Goal: Transaction & Acquisition: Purchase product/service

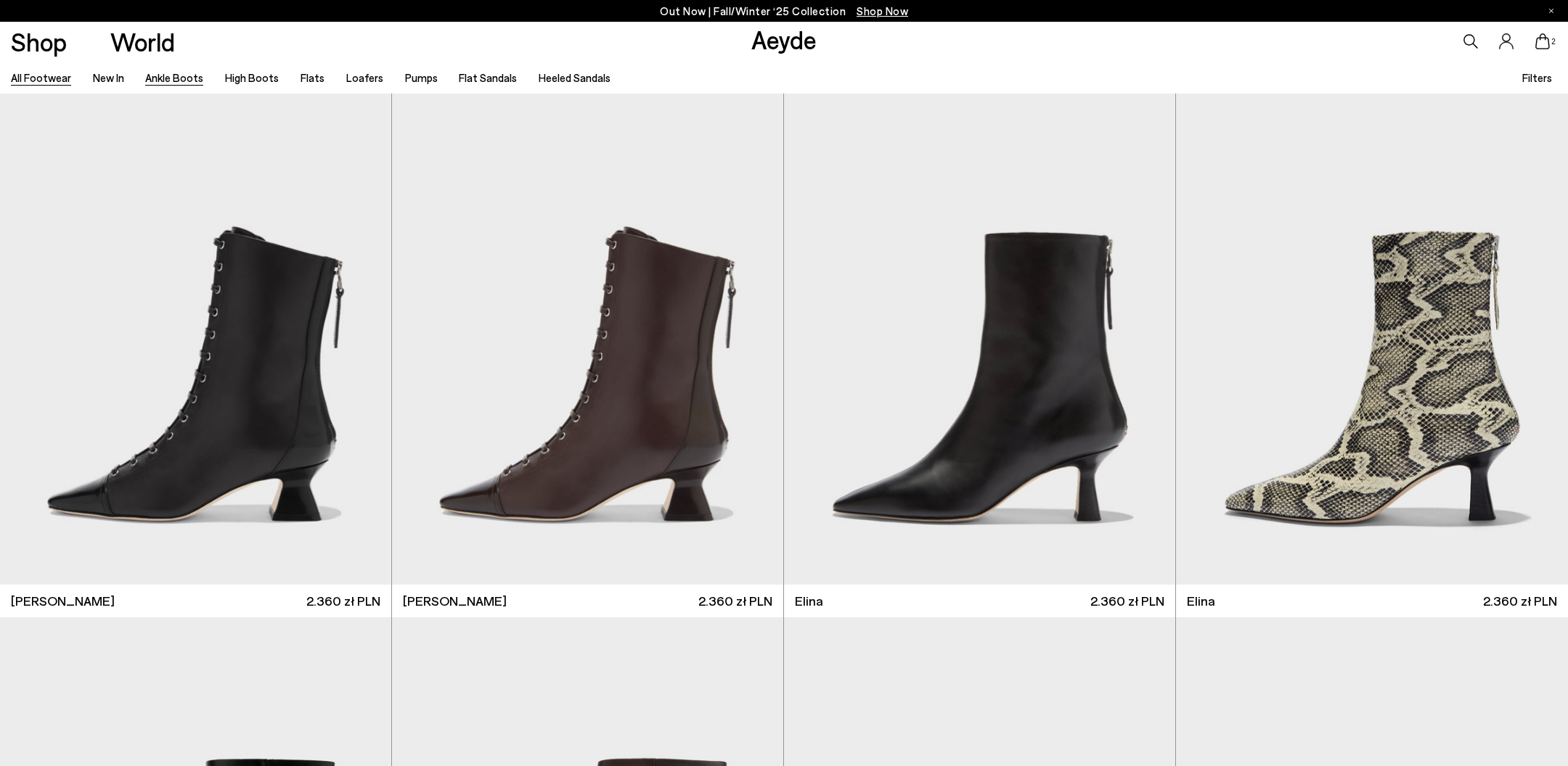
click at [40, 77] on link "All Footwear" at bounding box center [41, 78] width 60 height 13
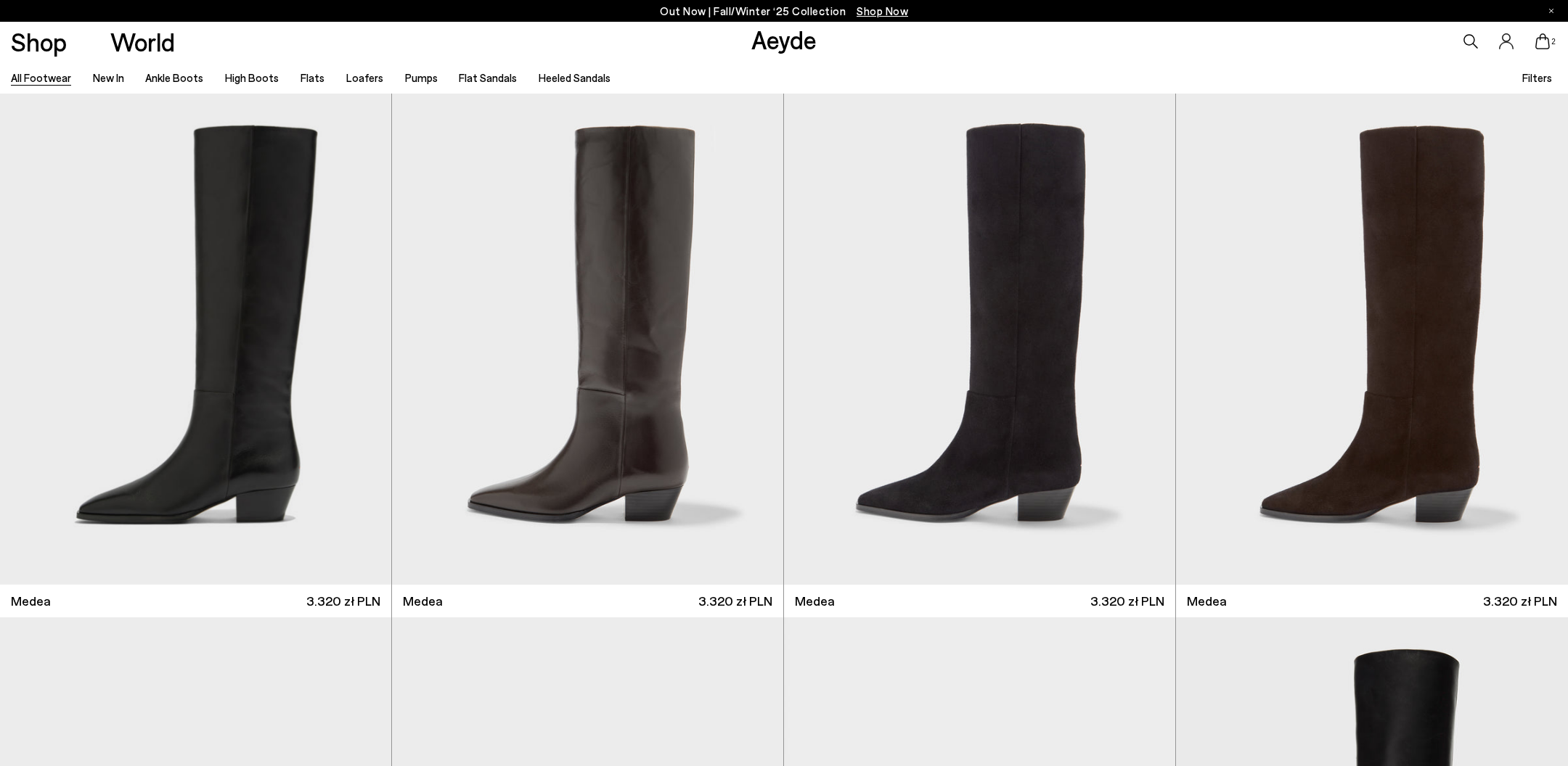
click at [190, 69] on li "Ankle Boots" at bounding box center [173, 78] width 58 height 19
click at [189, 74] on link "Ankle Boots" at bounding box center [173, 78] width 58 height 13
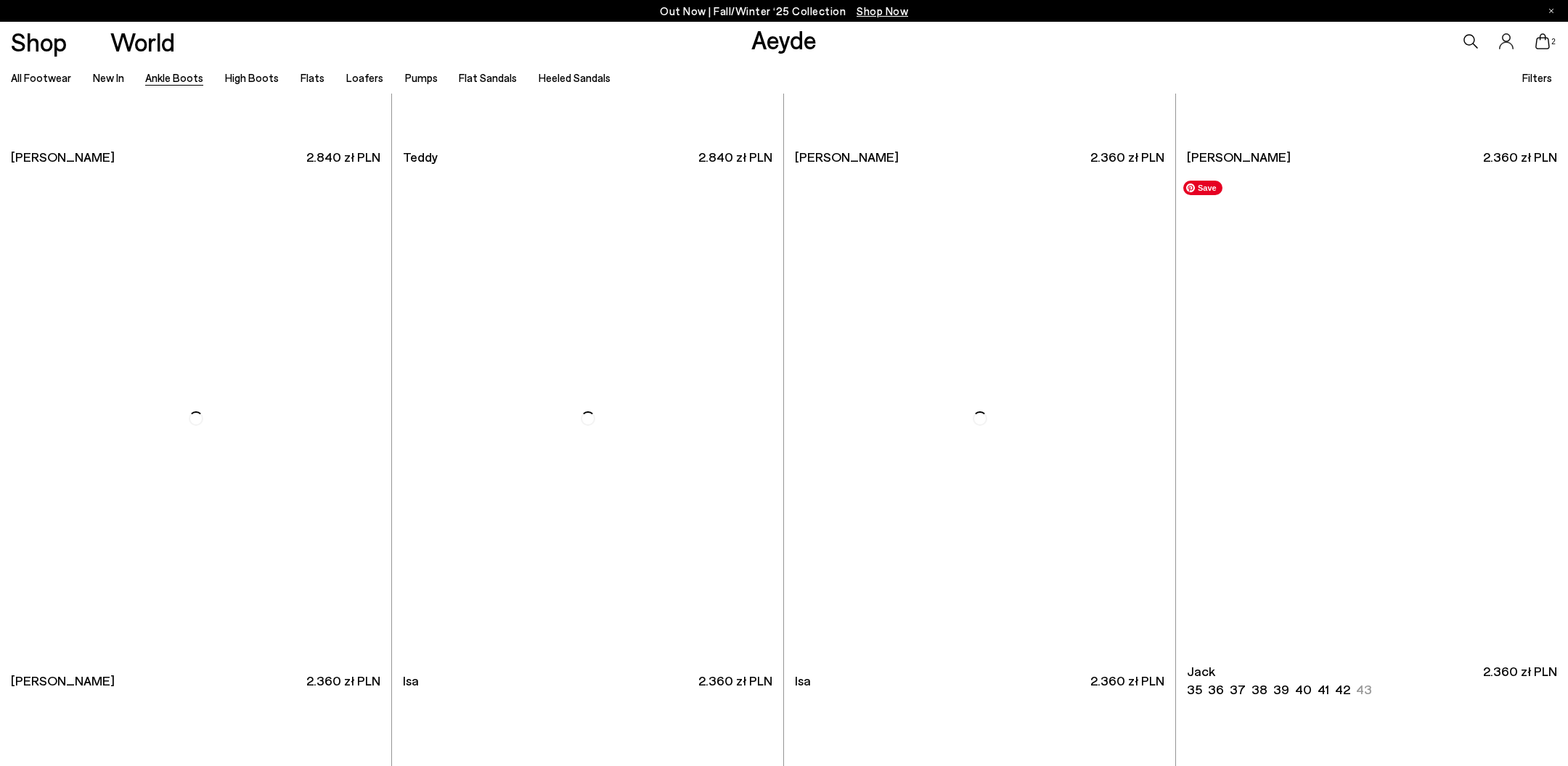
scroll to position [7352, 0]
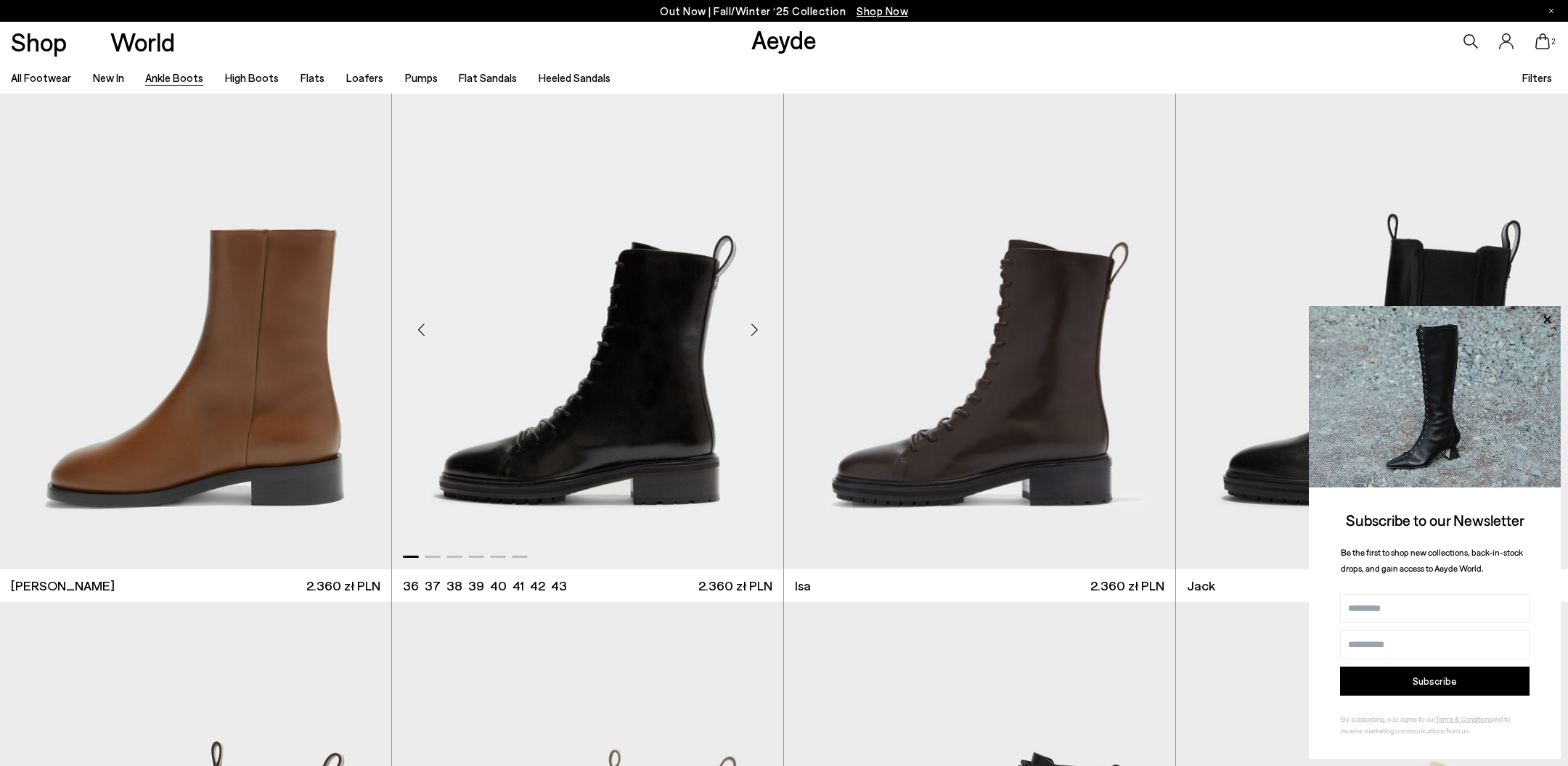
click at [758, 332] on div "Next slide" at bounding box center [755, 330] width 44 height 44
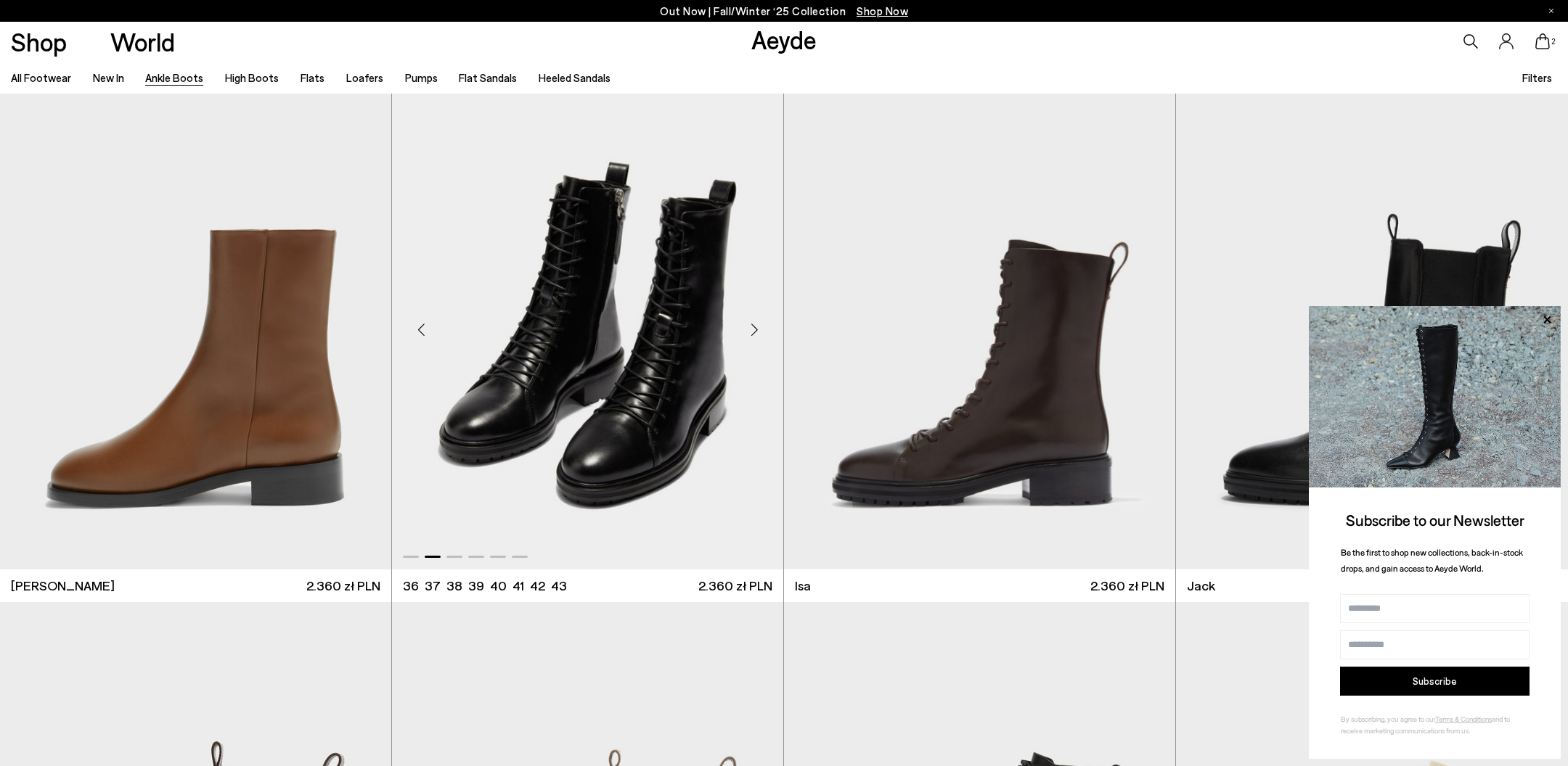
click at [758, 333] on div "Next slide" at bounding box center [755, 330] width 44 height 44
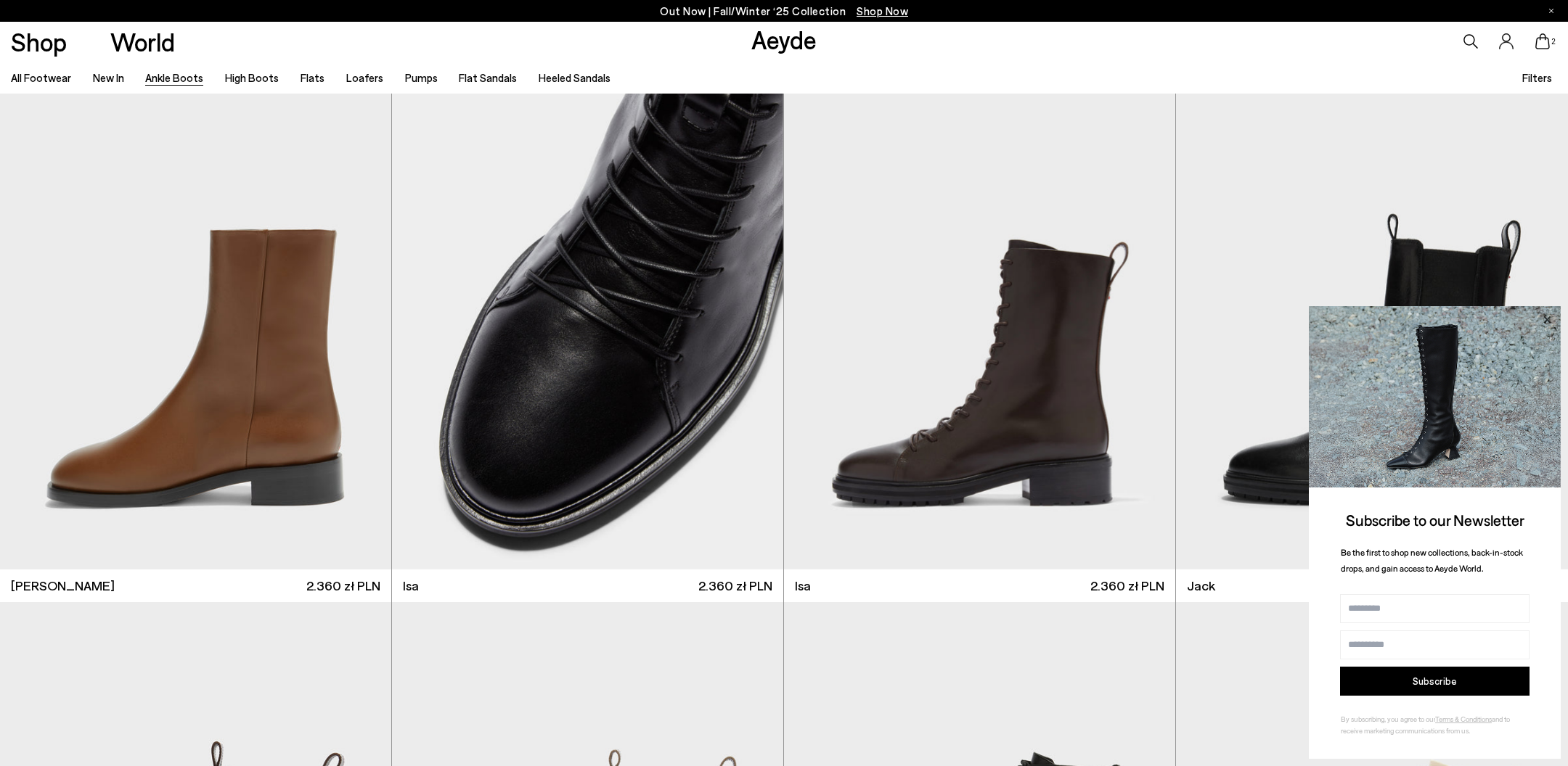
click at [1551, 315] on icon at bounding box center [1548, 320] width 19 height 19
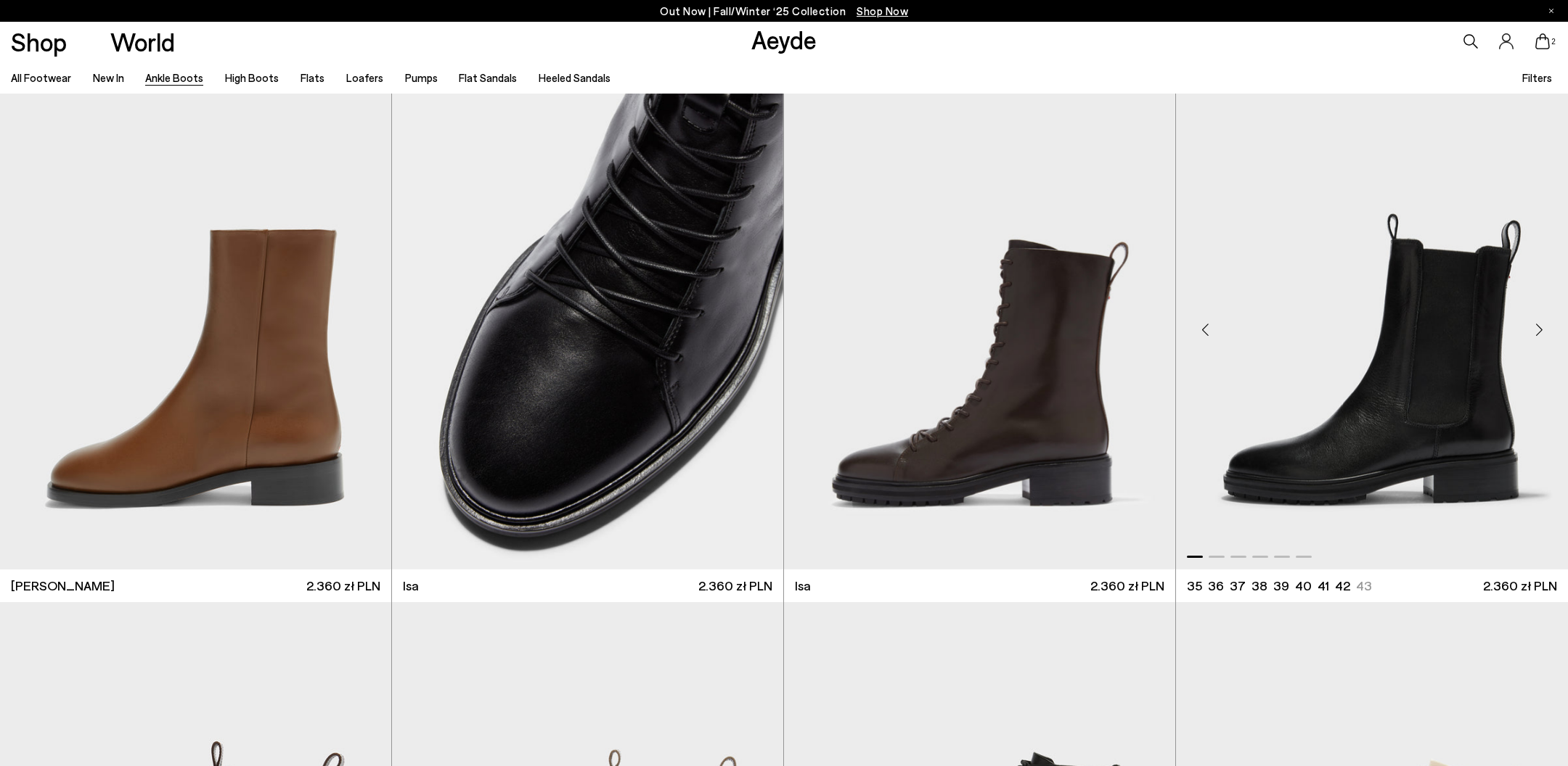
click at [1551, 333] on div "Next slide" at bounding box center [1539, 330] width 44 height 44
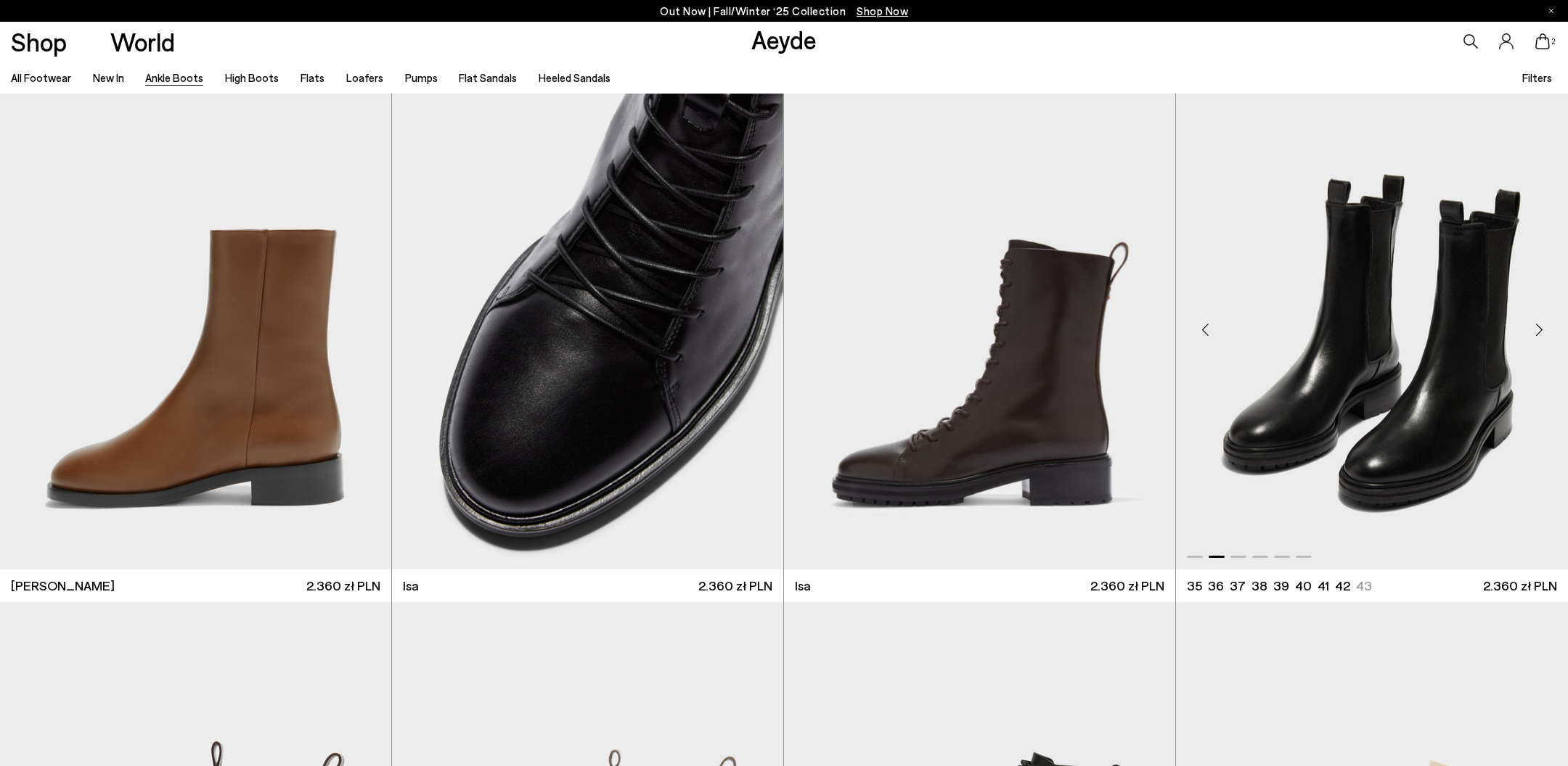
click at [1549, 331] on div "Next slide" at bounding box center [1539, 330] width 44 height 44
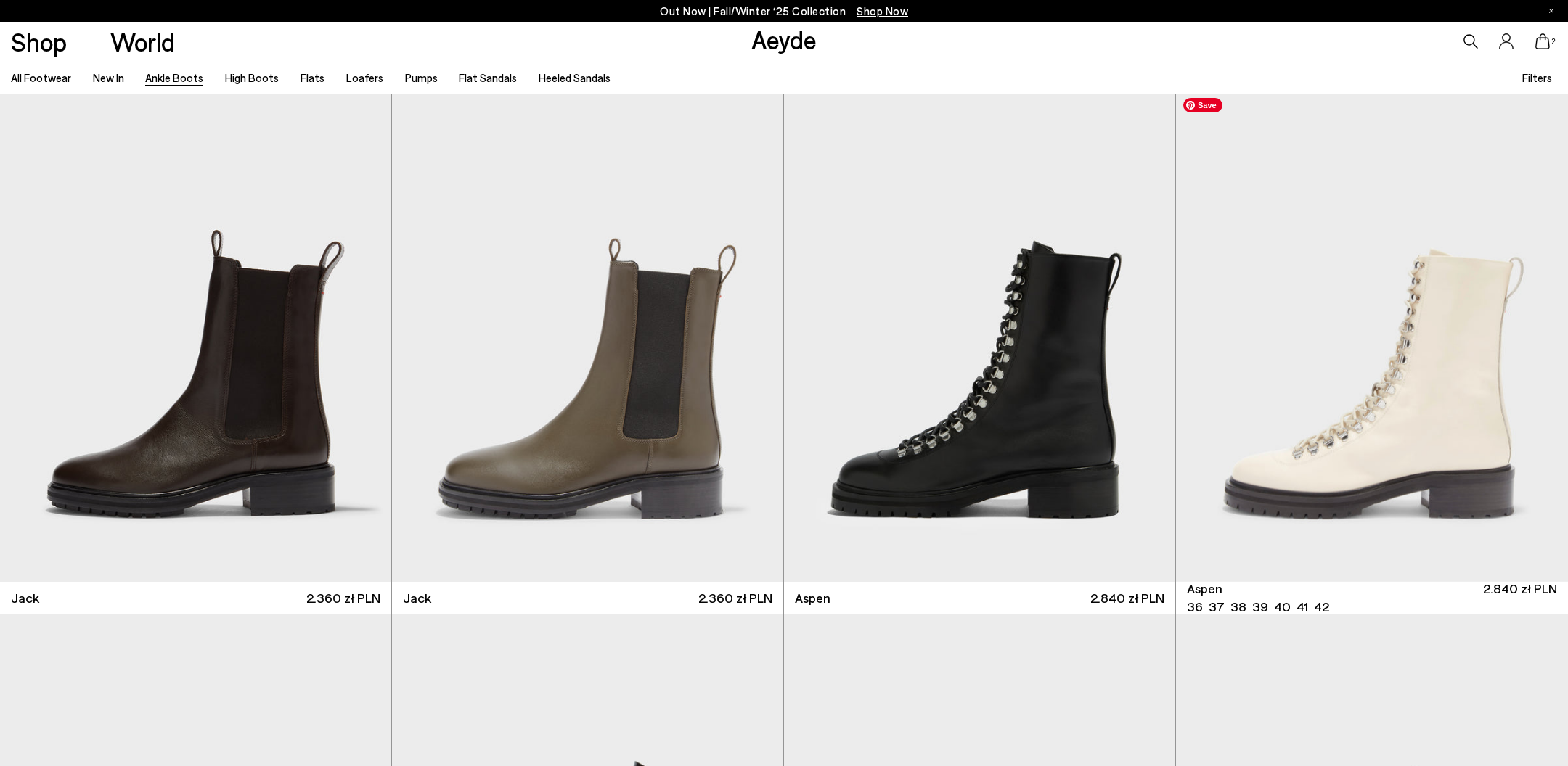
scroll to position [7831, 0]
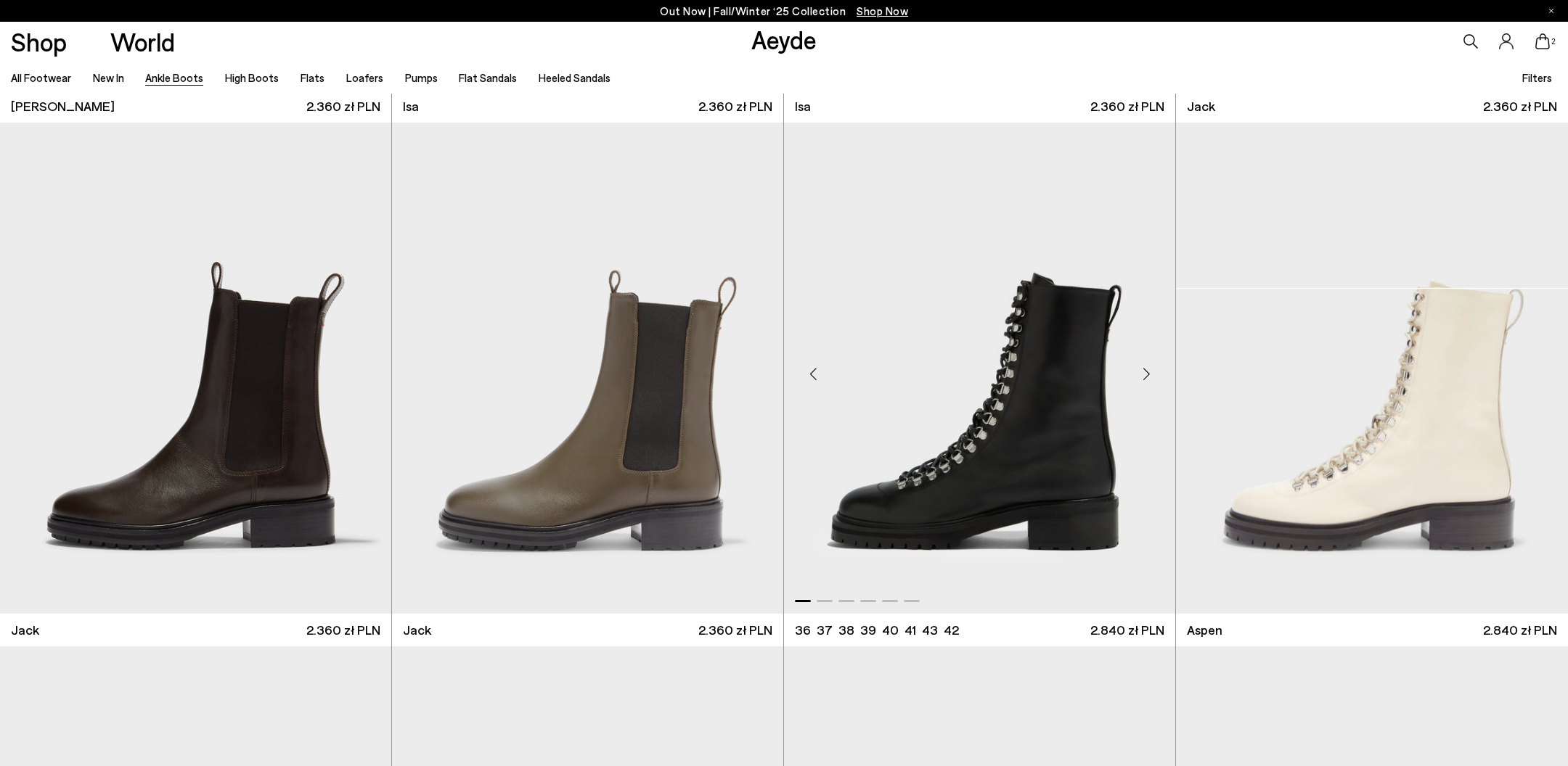
click at [1154, 371] on div "Next slide" at bounding box center [1146, 374] width 44 height 44
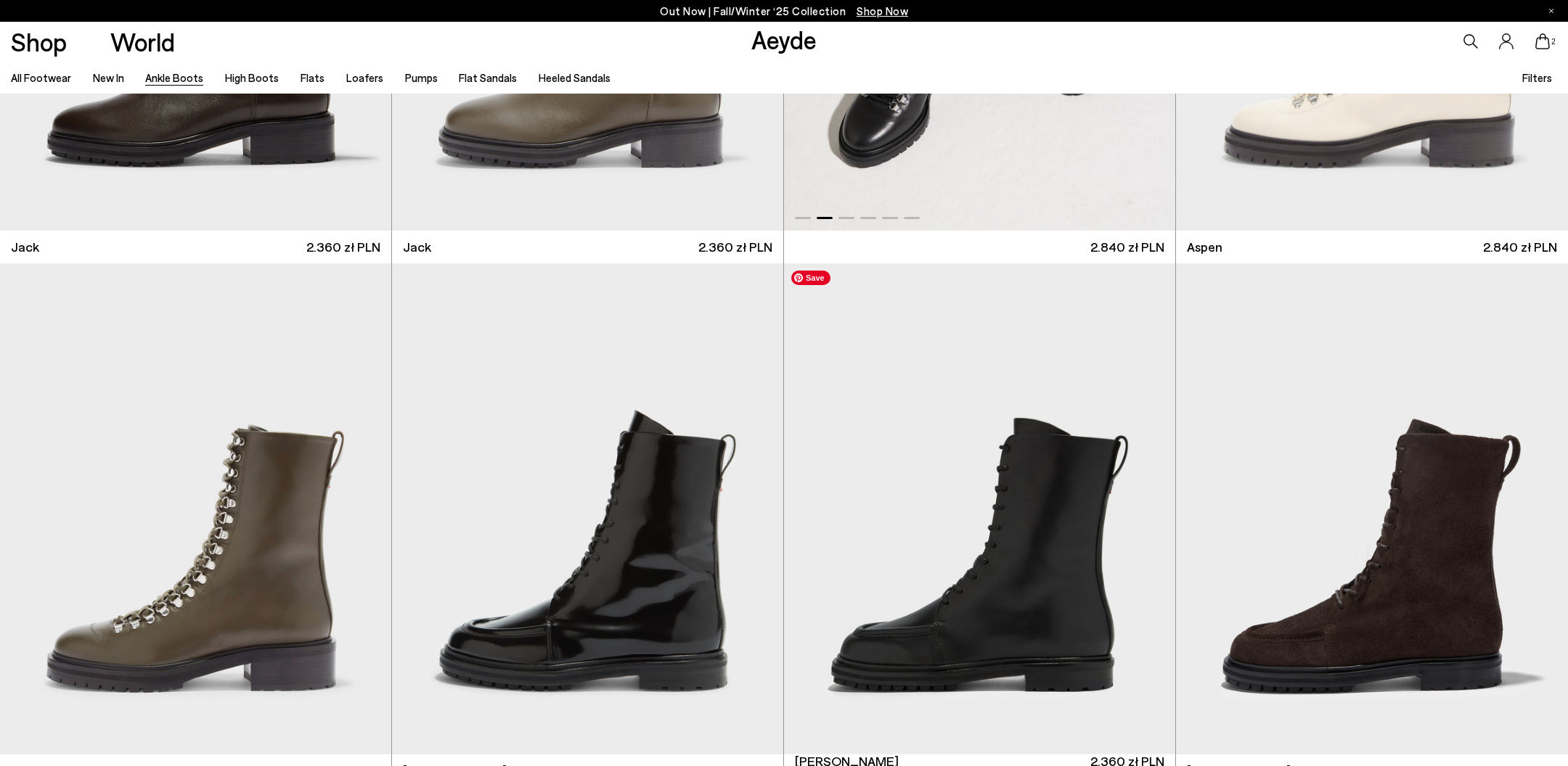
scroll to position [8232, 0]
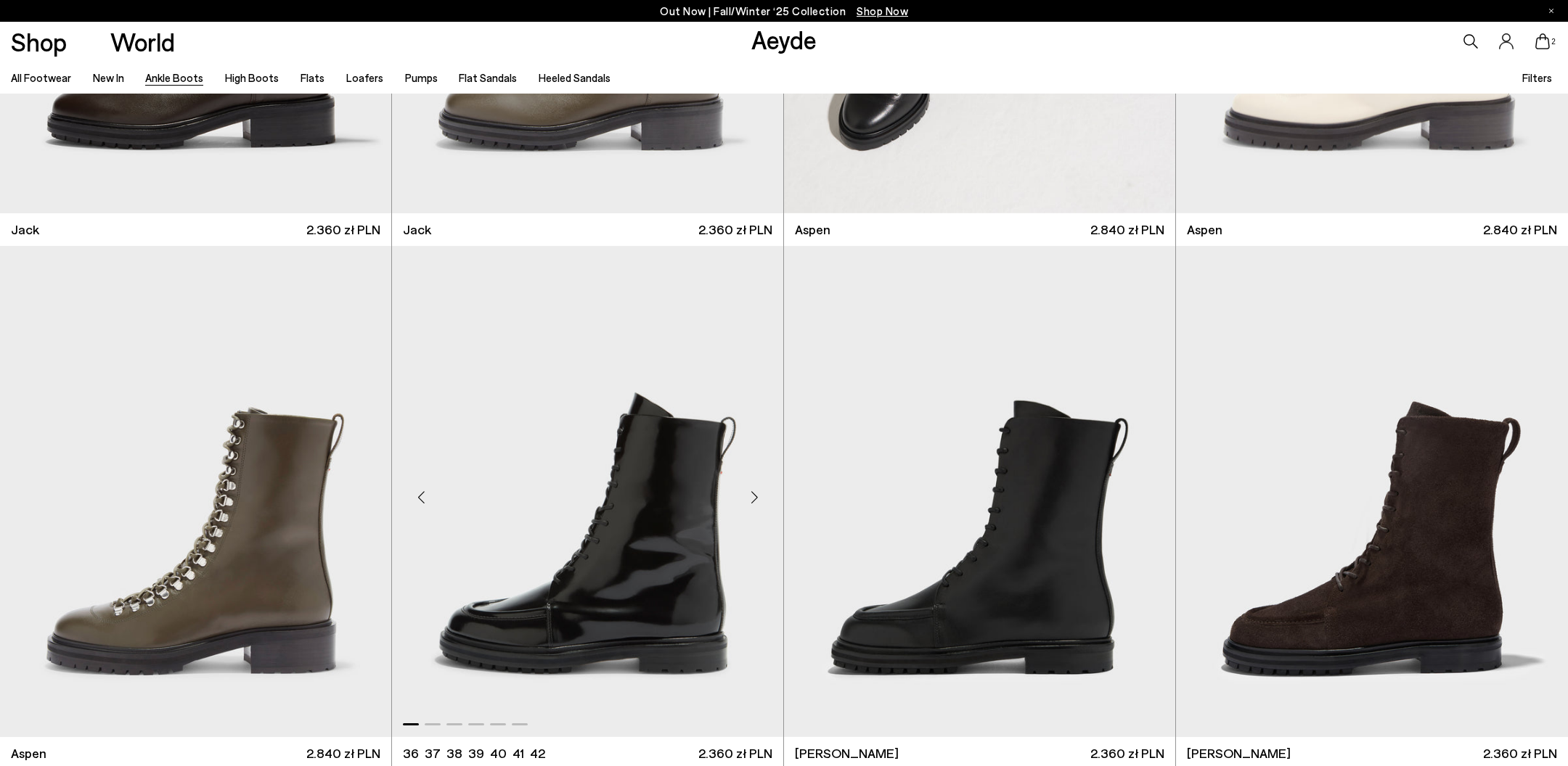
click at [756, 492] on div "Next slide" at bounding box center [755, 497] width 44 height 44
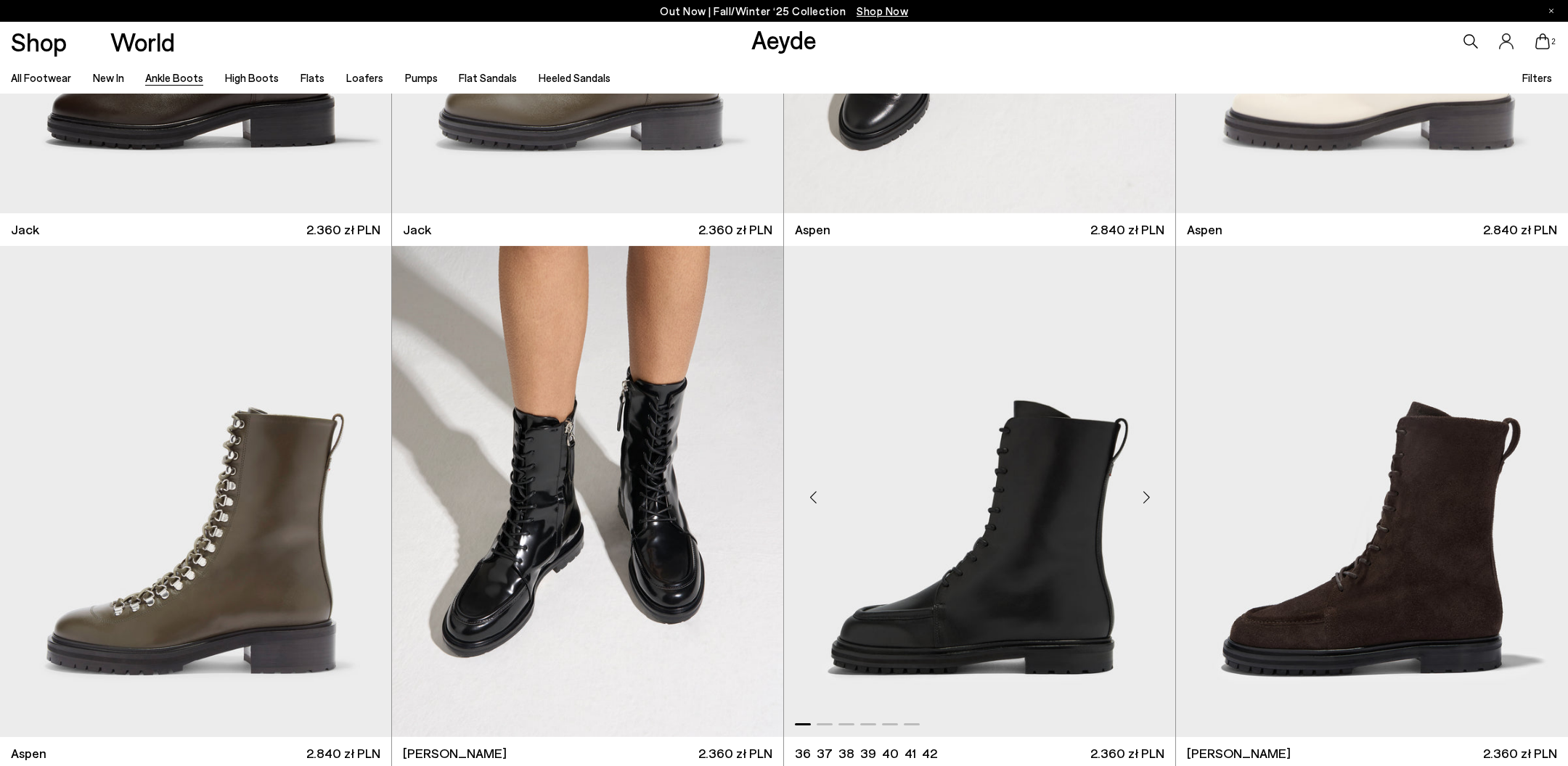
click at [1151, 497] on div "Next slide" at bounding box center [1146, 497] width 44 height 44
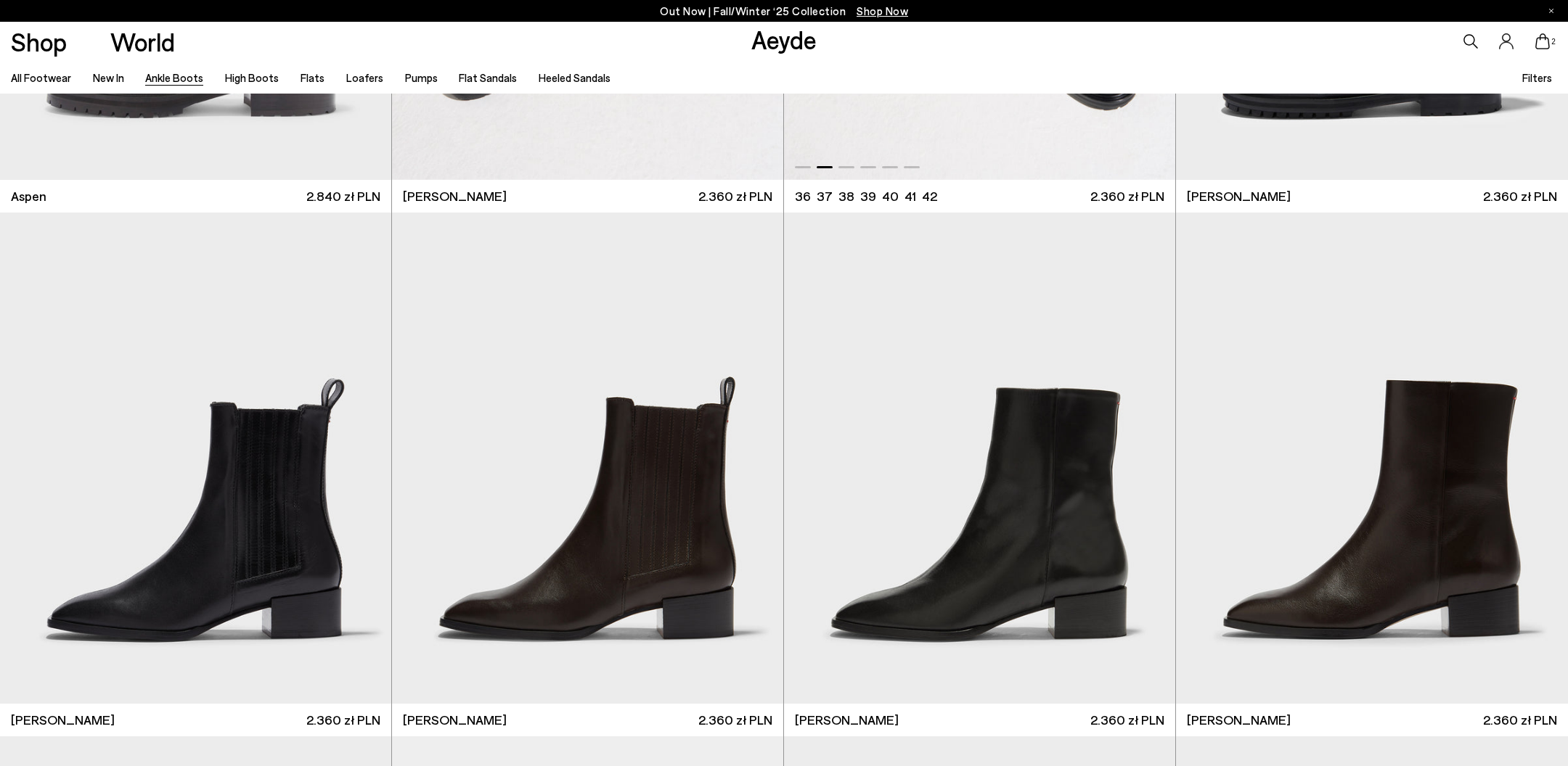
scroll to position [8921, 0]
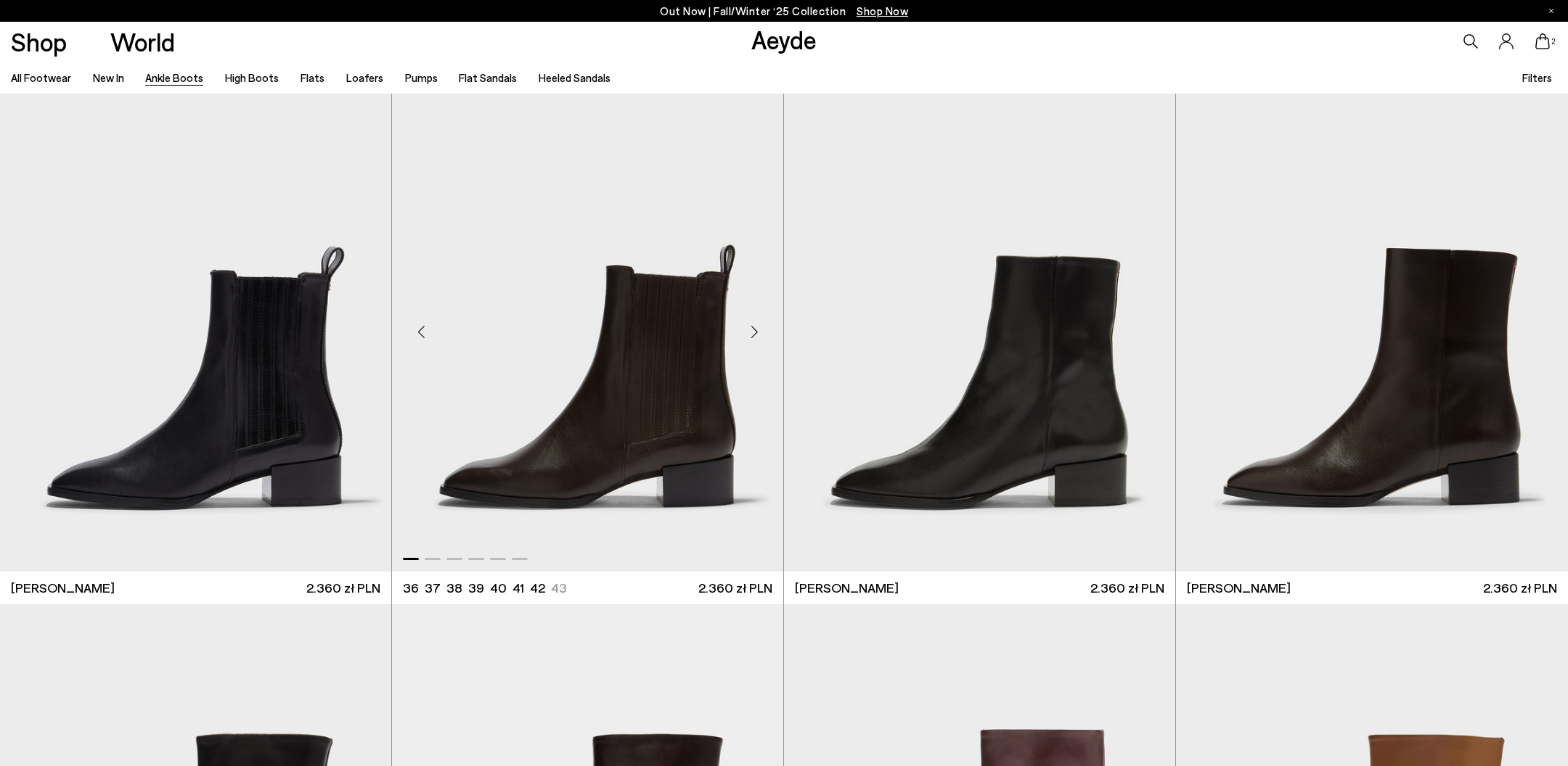
click at [764, 321] on div "Next slide" at bounding box center [755, 332] width 44 height 44
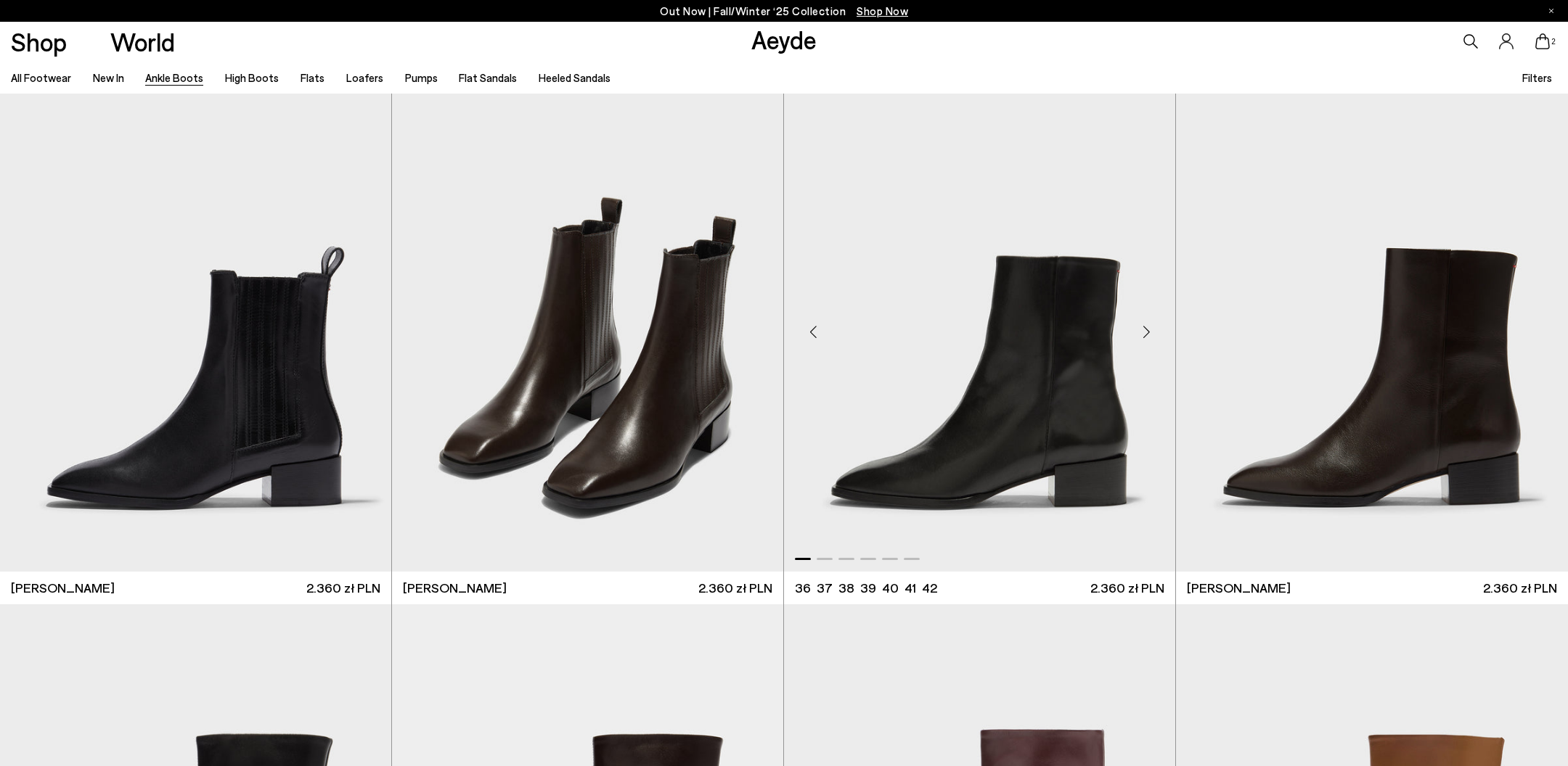
click at [1137, 322] on div "Next slide" at bounding box center [1146, 332] width 44 height 44
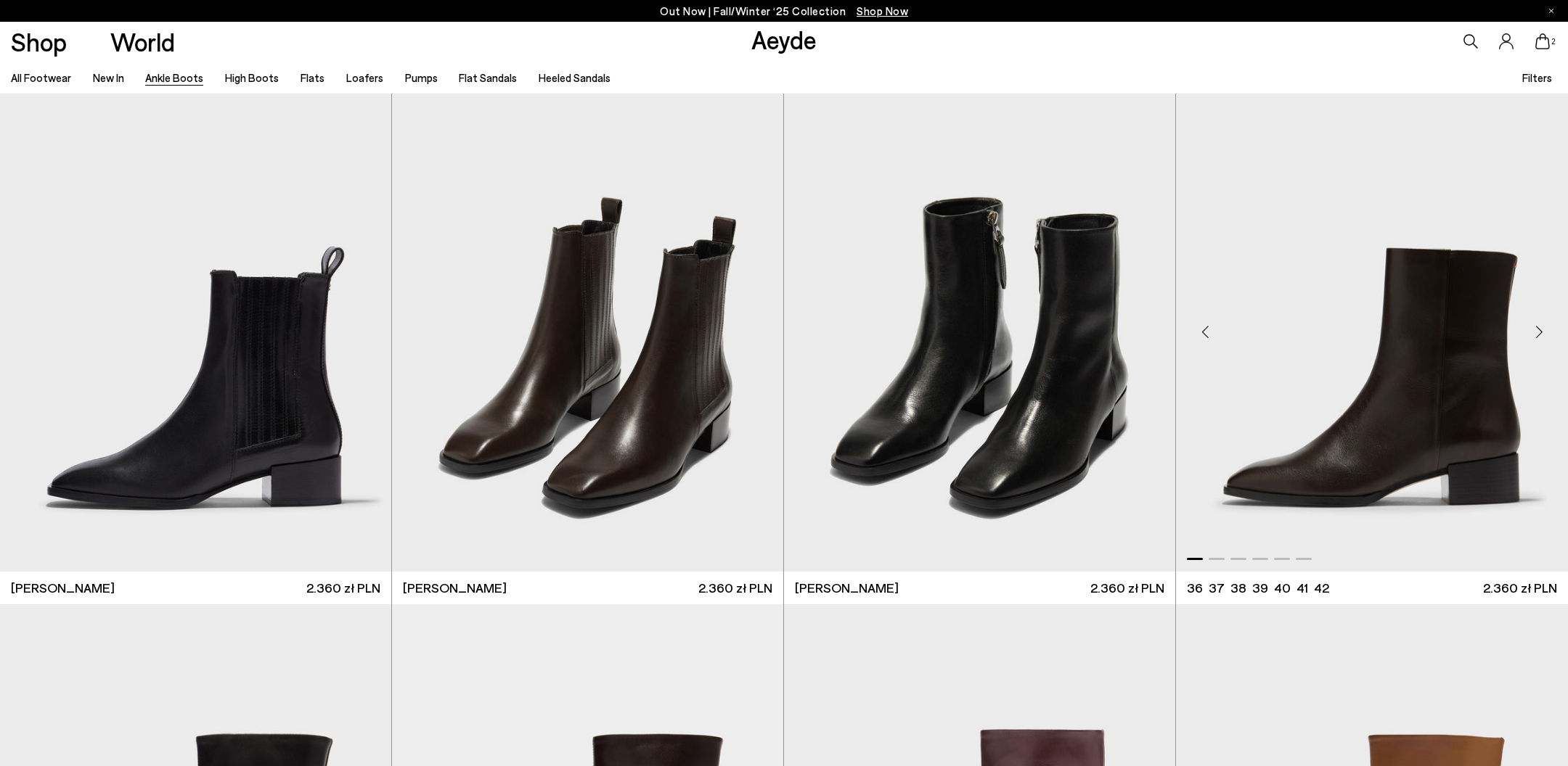
click at [1537, 333] on div "Next slide" at bounding box center [1539, 332] width 44 height 44
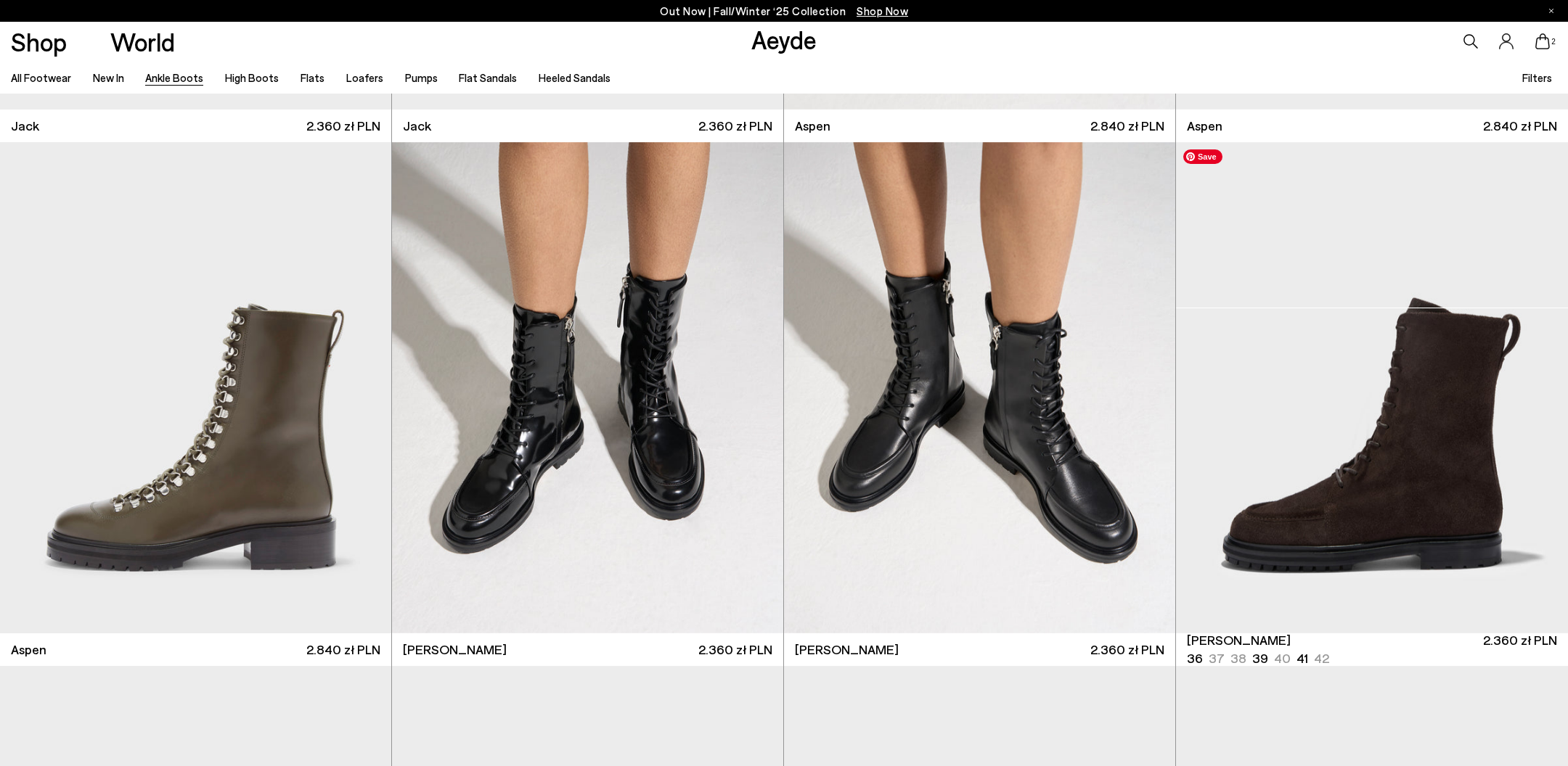
scroll to position [8275, 0]
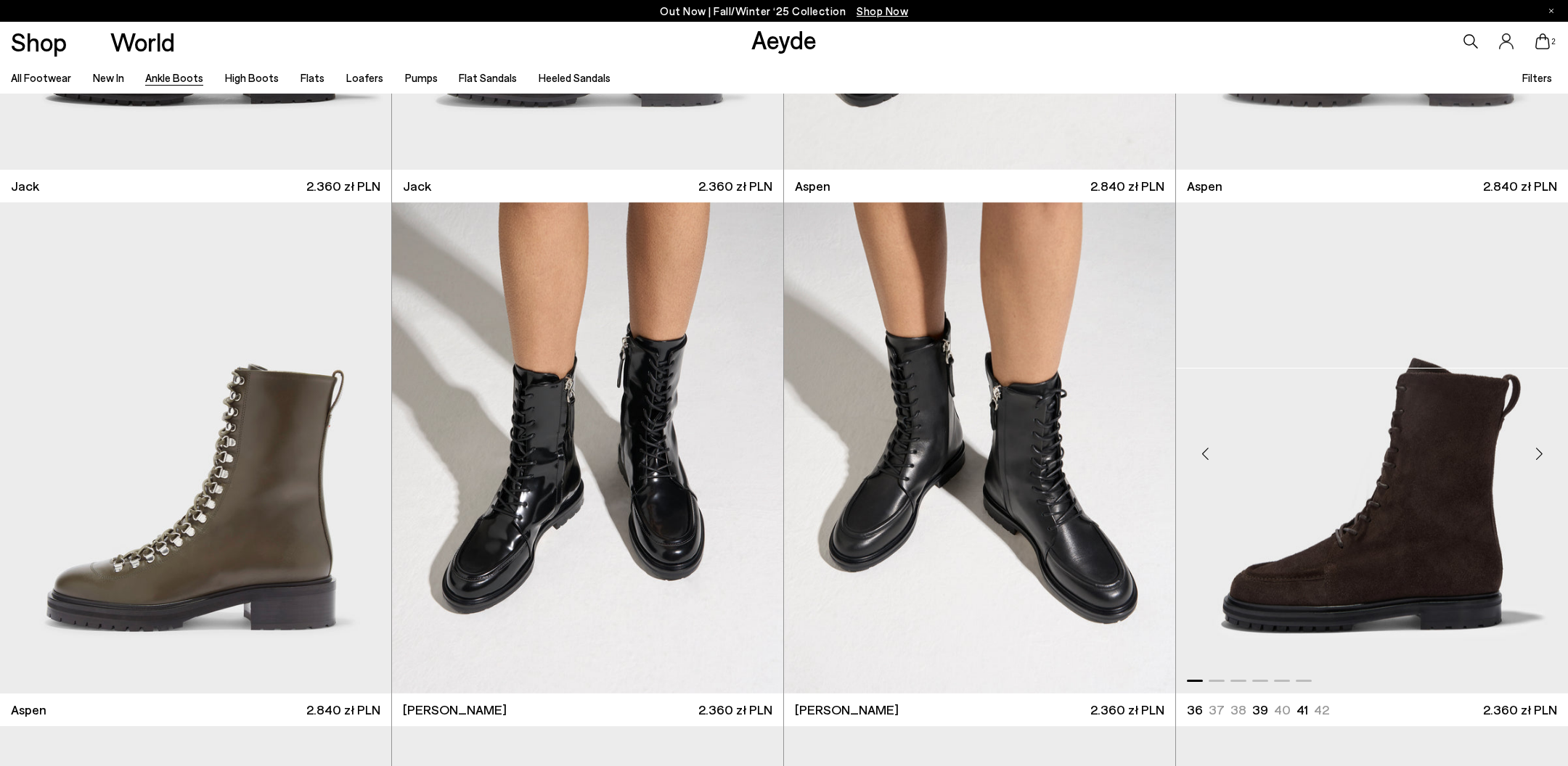
click at [1550, 450] on div "Next slide" at bounding box center [1539, 454] width 44 height 44
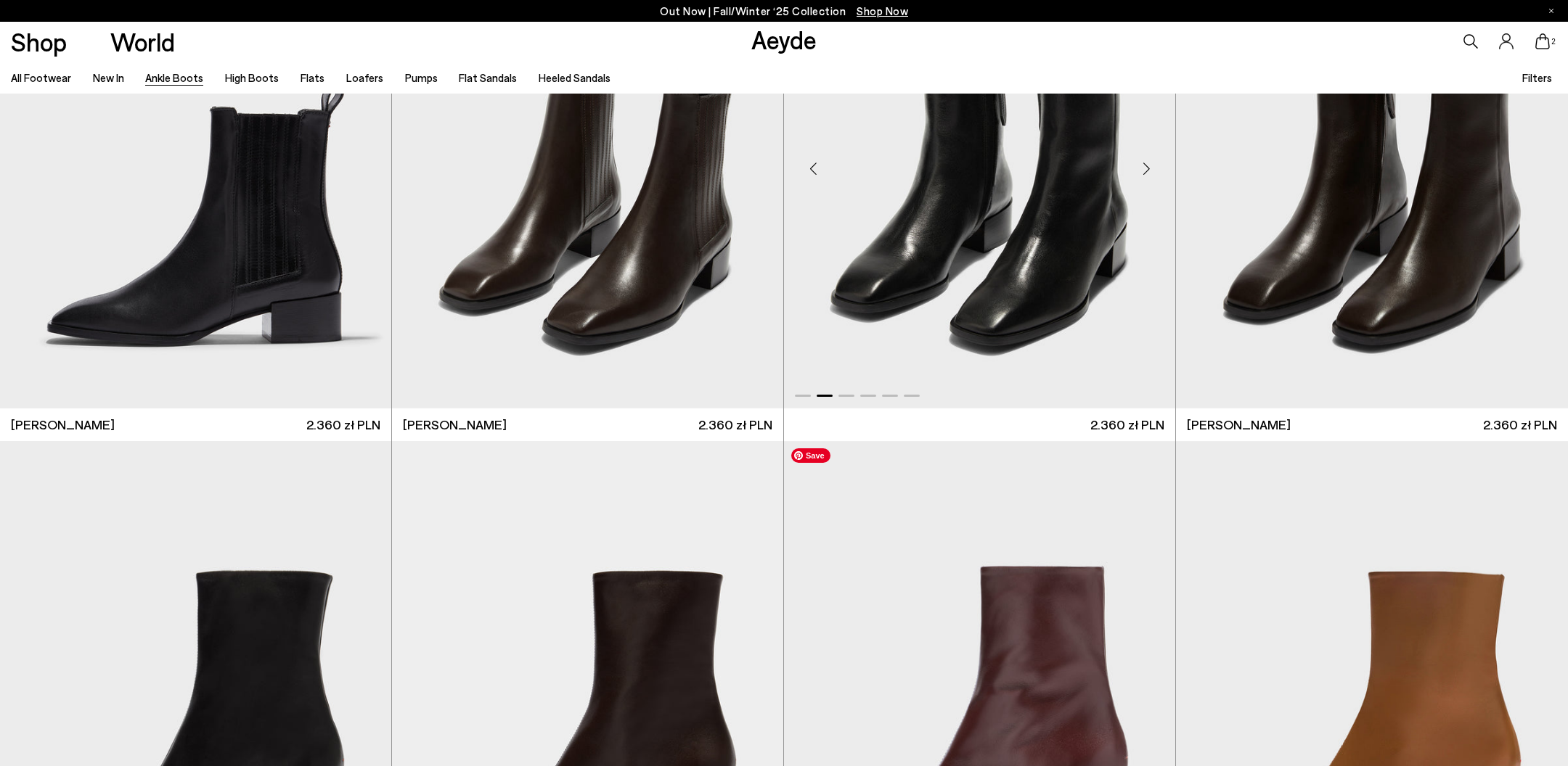
scroll to position [9094, 0]
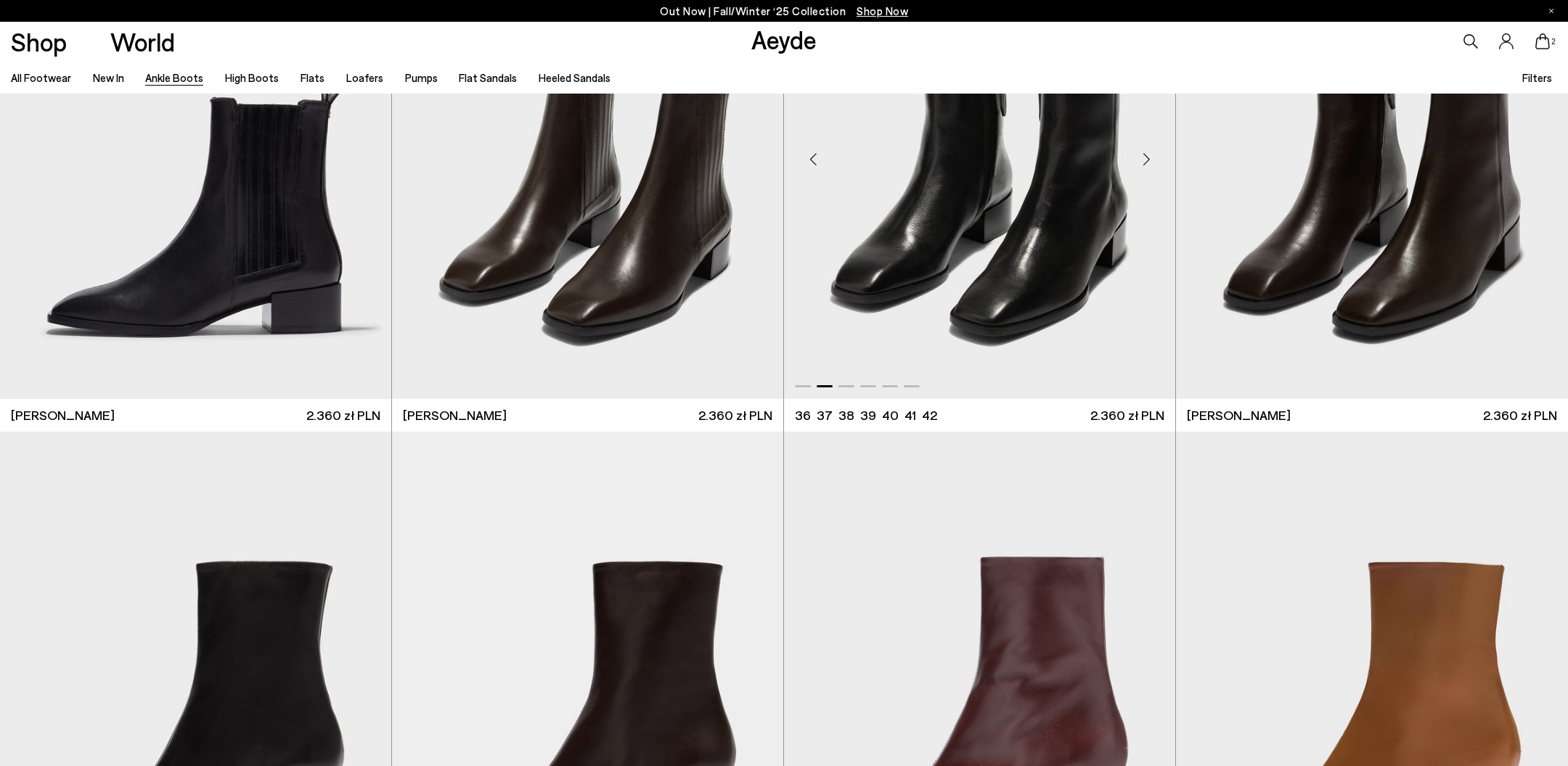
click at [993, 271] on img "2 / 6" at bounding box center [979, 154] width 392 height 492
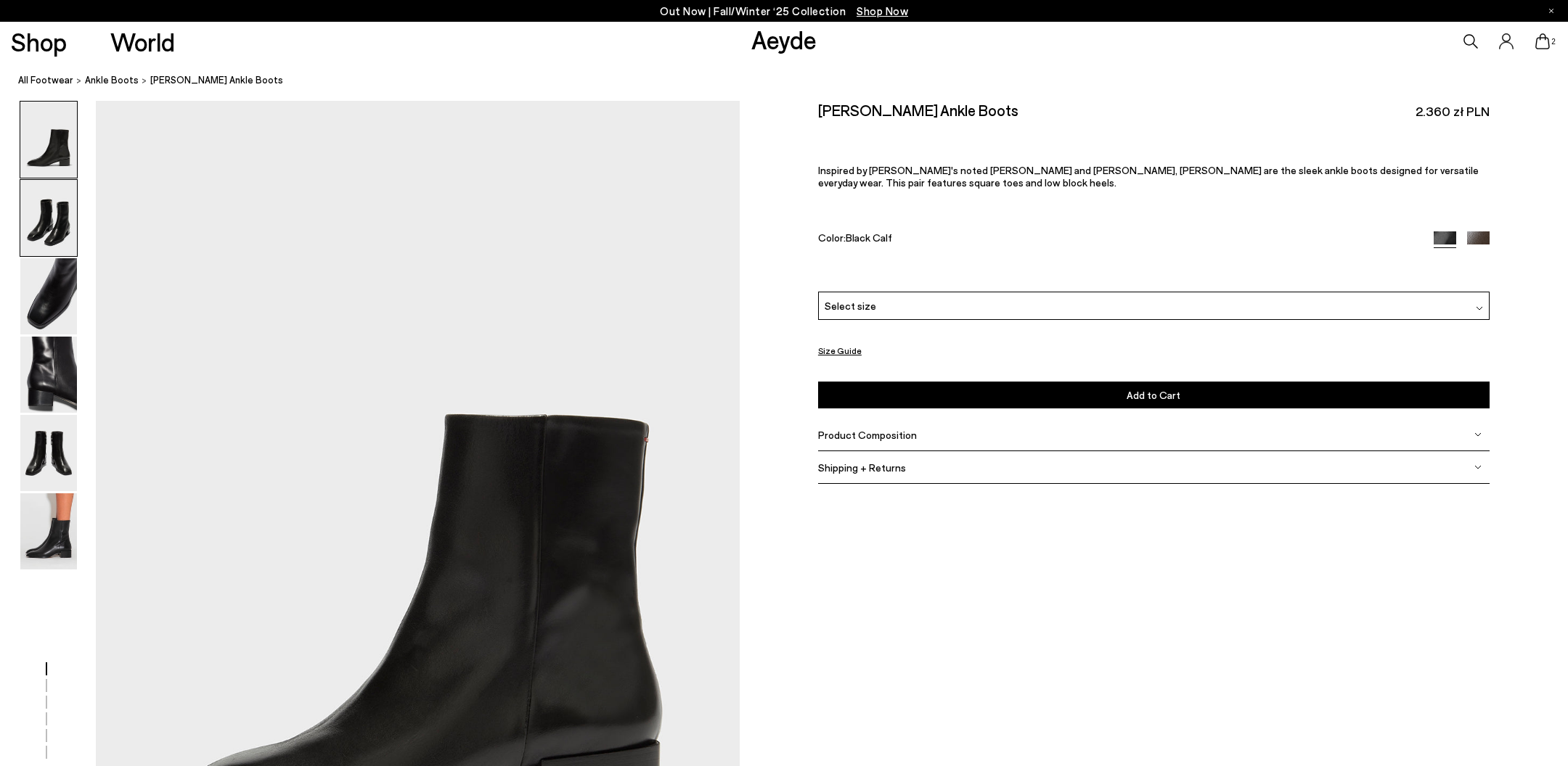
click at [33, 225] on img at bounding box center [48, 218] width 56 height 76
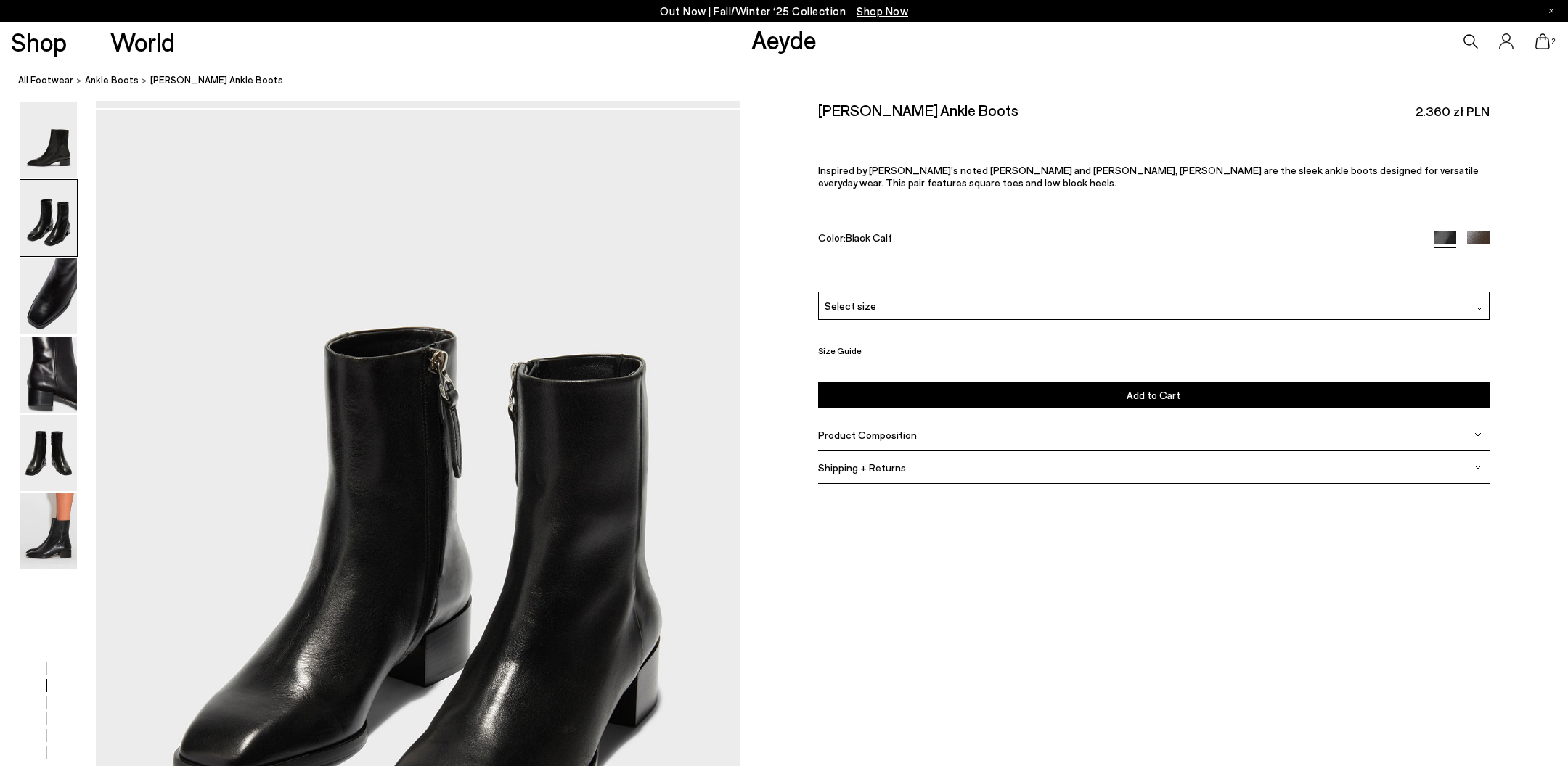
scroll to position [861, 0]
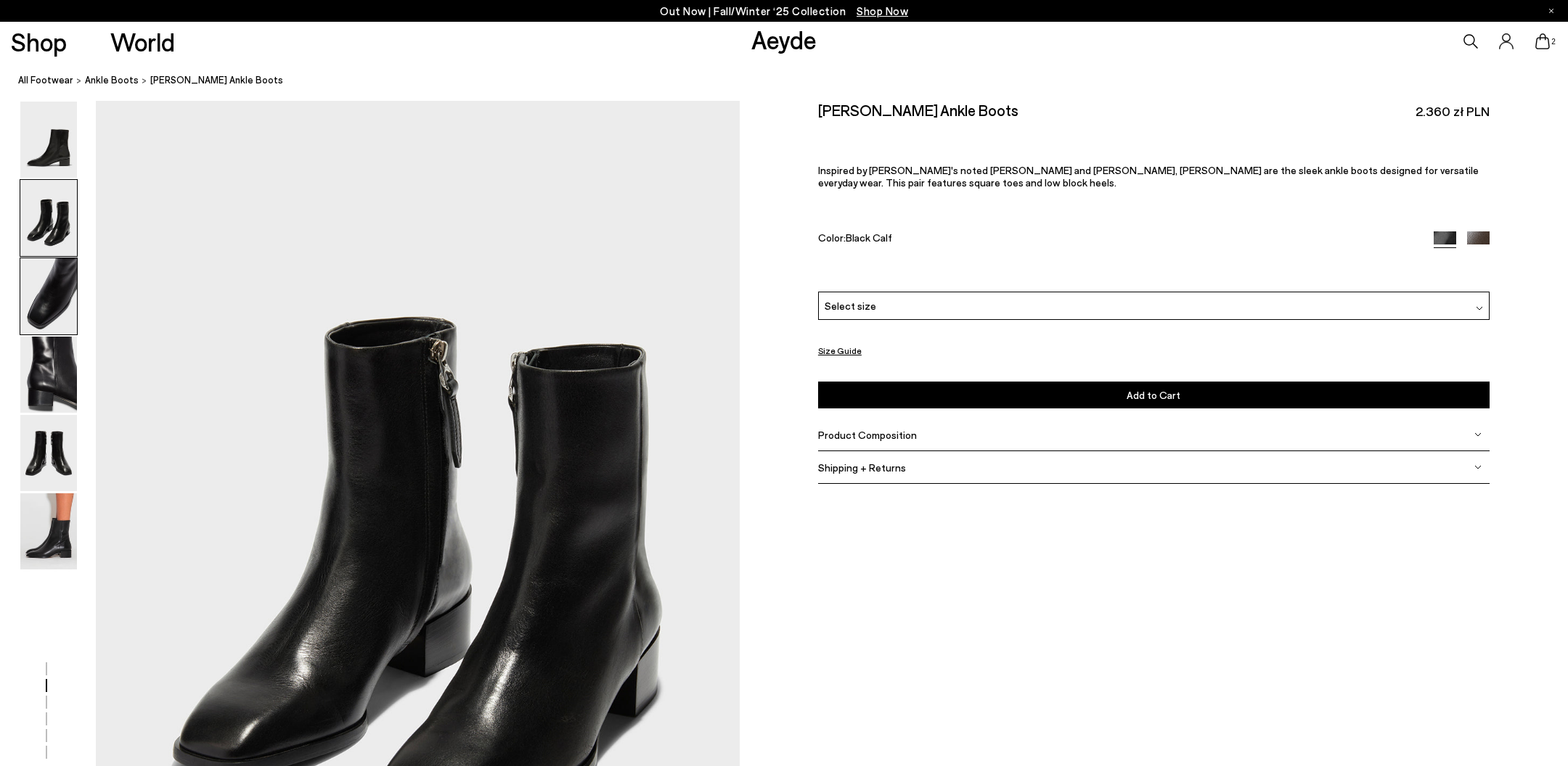
click at [54, 315] on img at bounding box center [48, 296] width 56 height 76
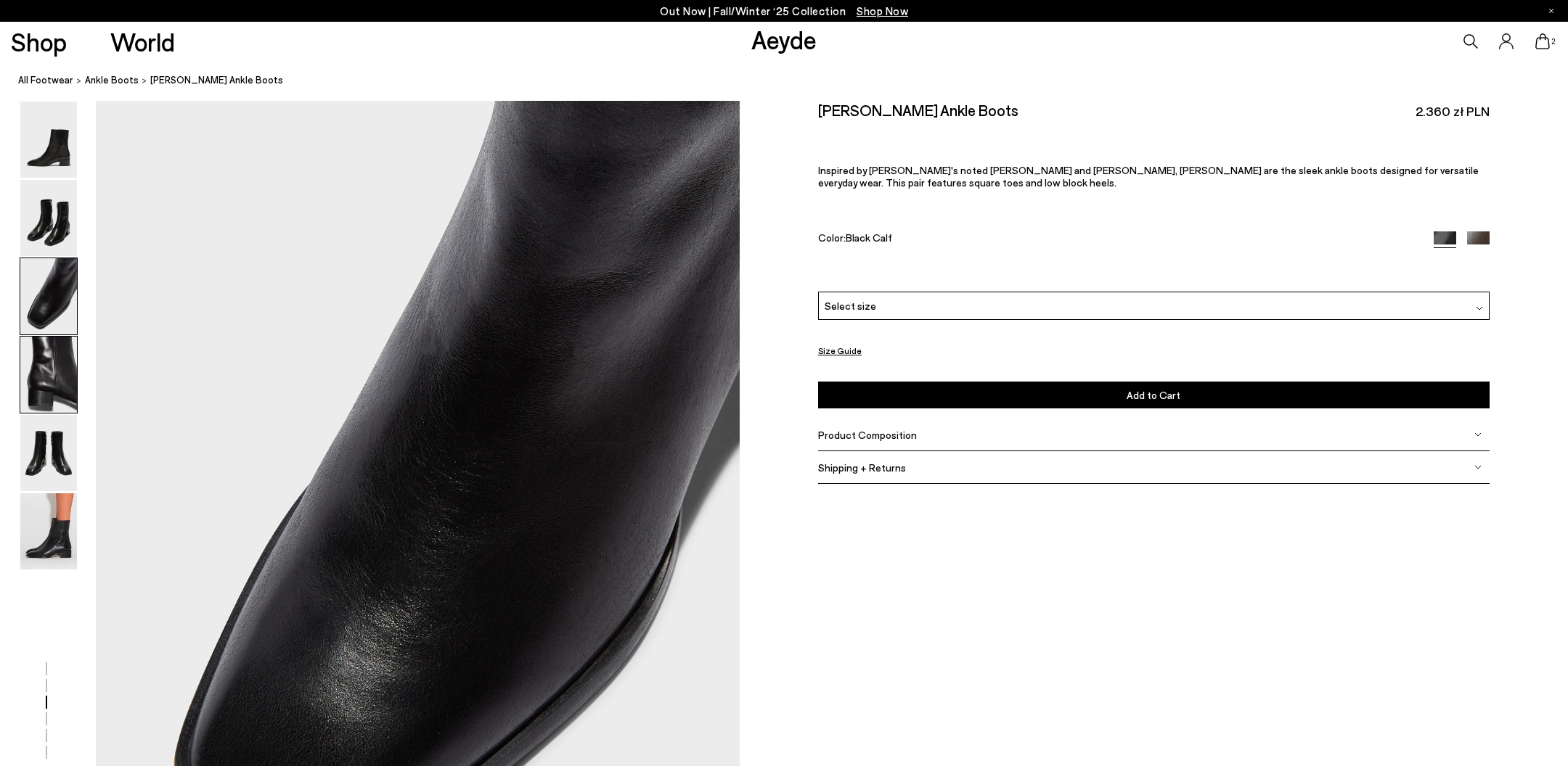
click at [49, 378] on img at bounding box center [48, 375] width 56 height 76
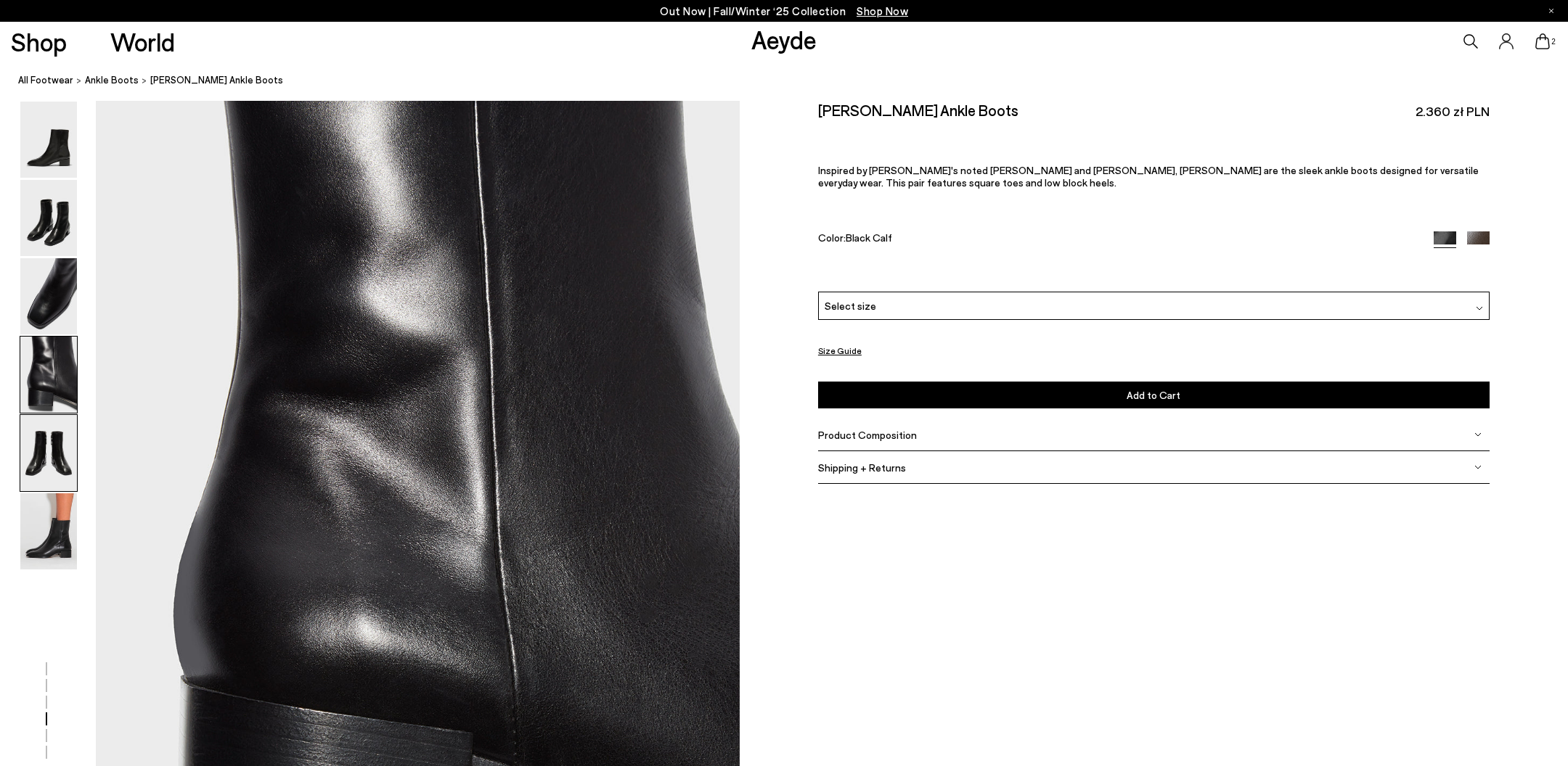
click at [42, 462] on img at bounding box center [48, 453] width 56 height 76
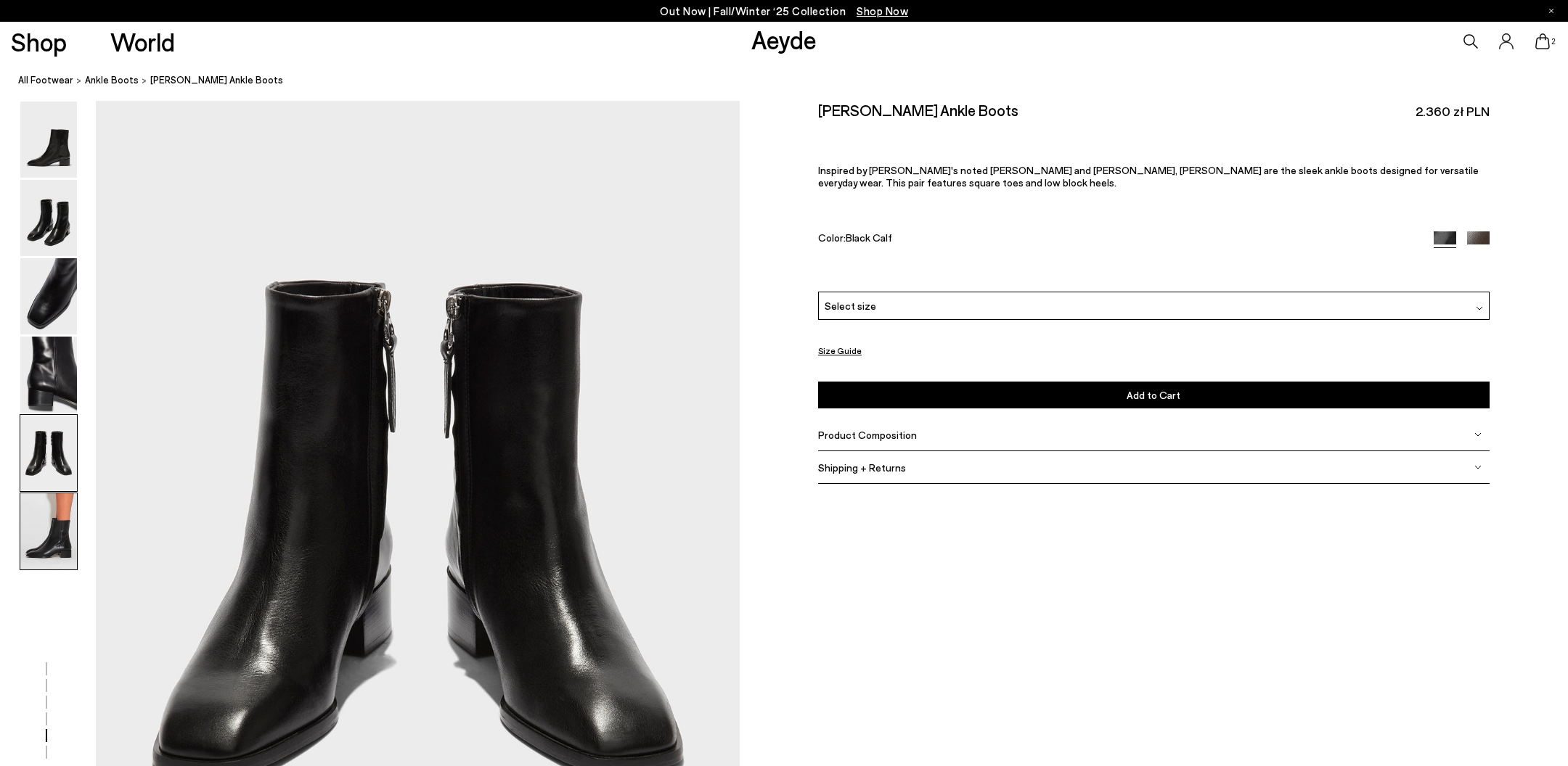
click at [49, 543] on img at bounding box center [48, 531] width 56 height 76
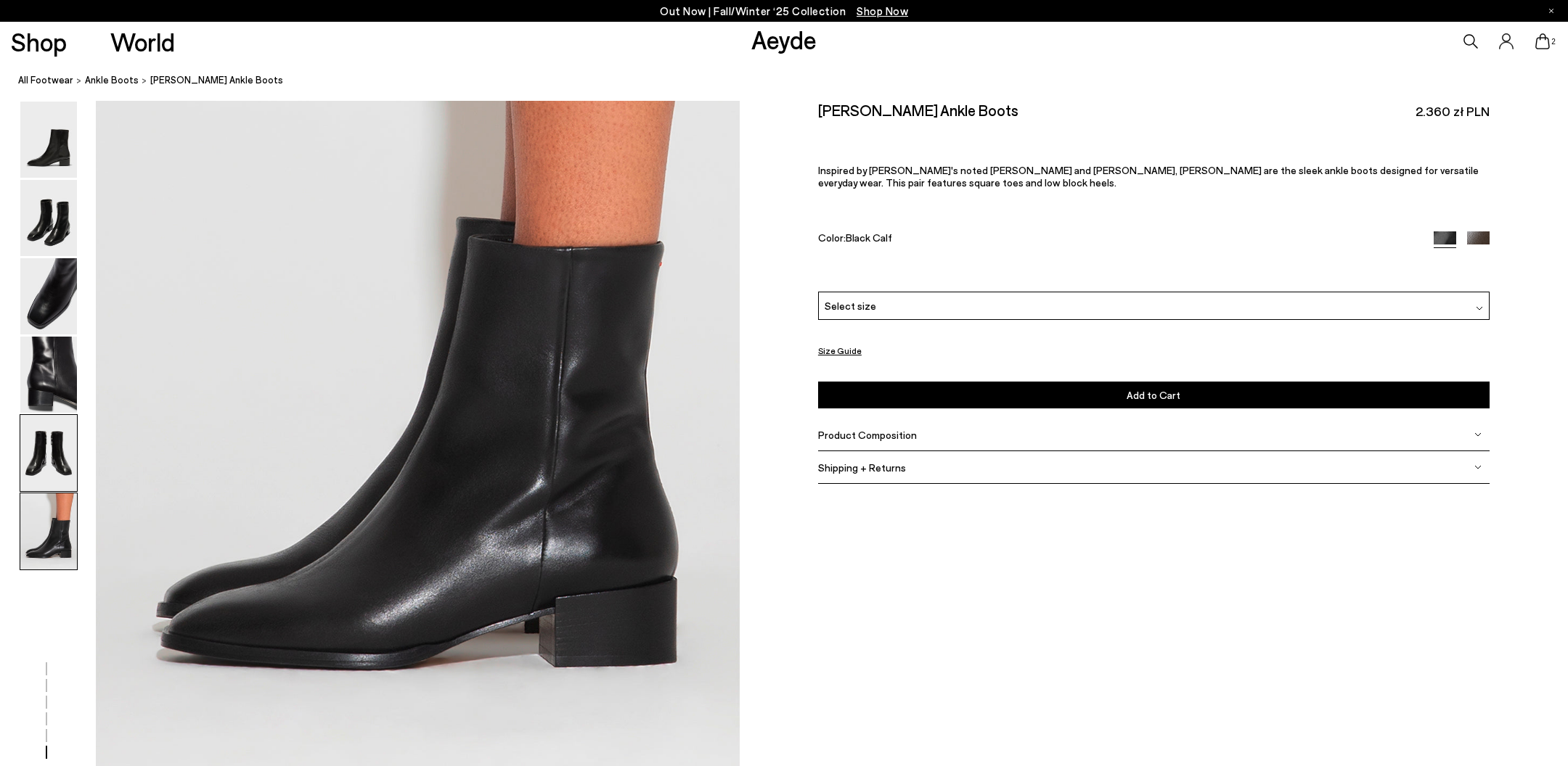
click at [49, 464] on img at bounding box center [48, 453] width 56 height 76
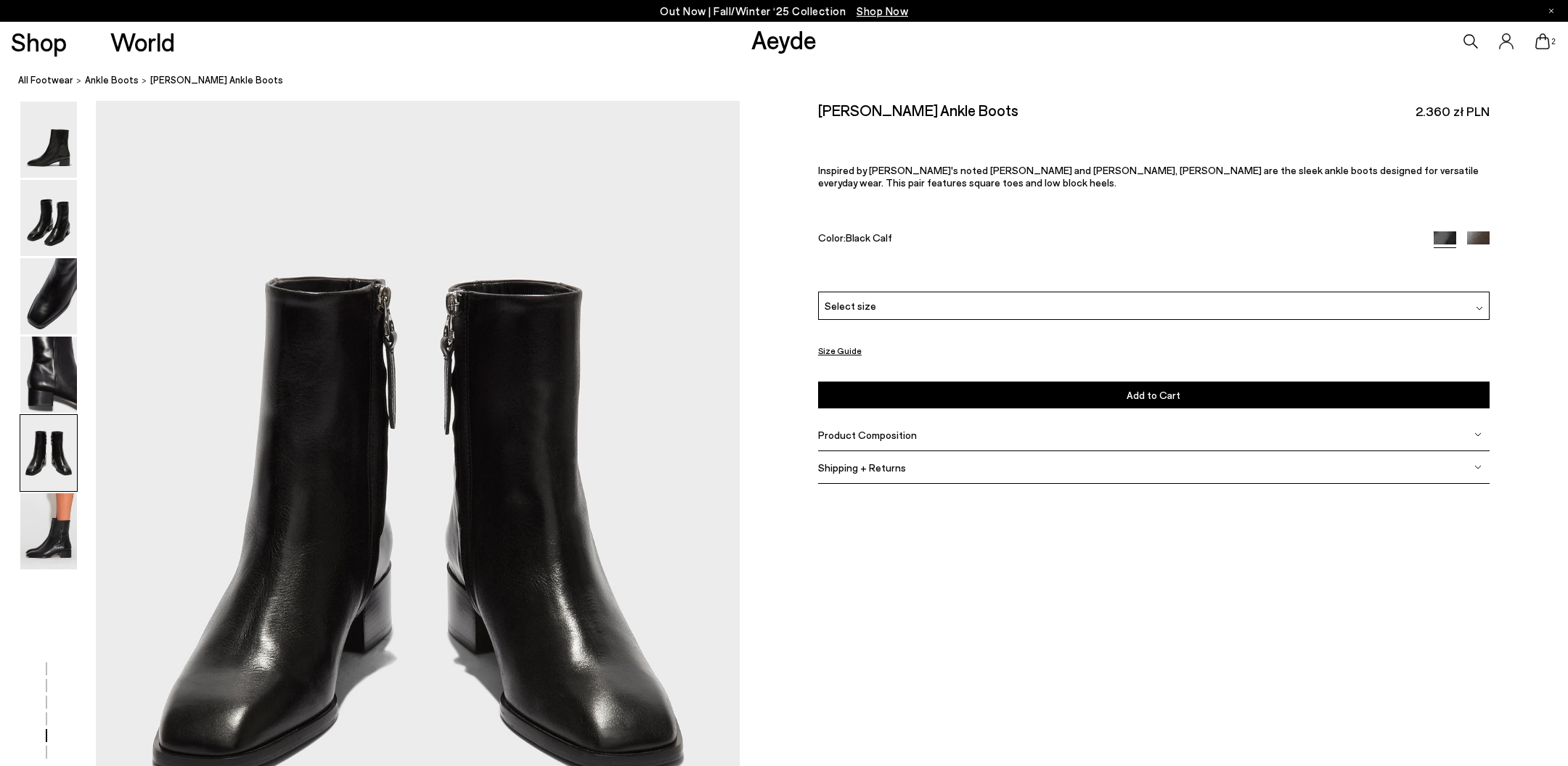
scroll to position [3443, 0]
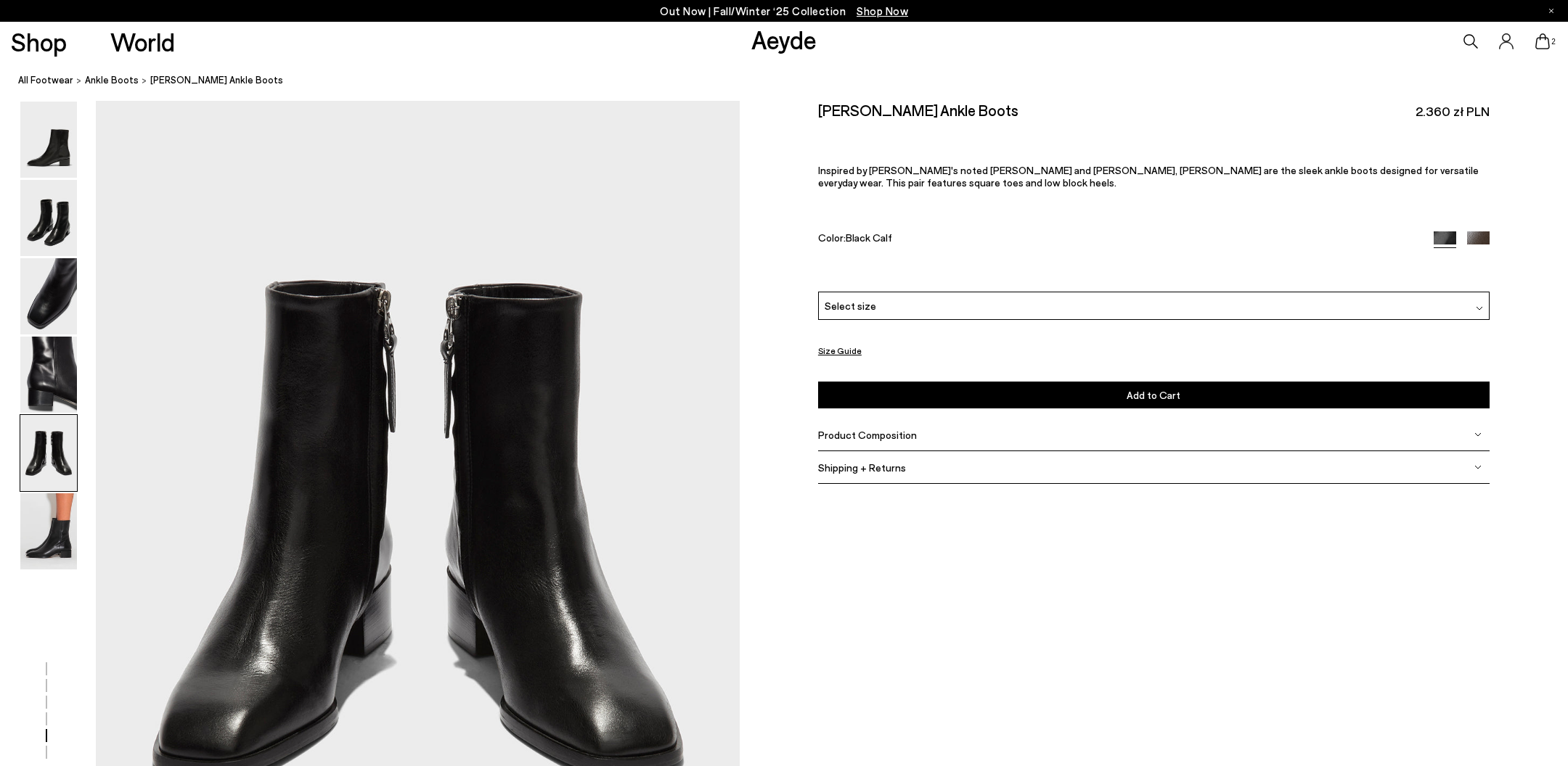
click at [832, 348] on button "Size Guide" at bounding box center [840, 350] width 44 height 18
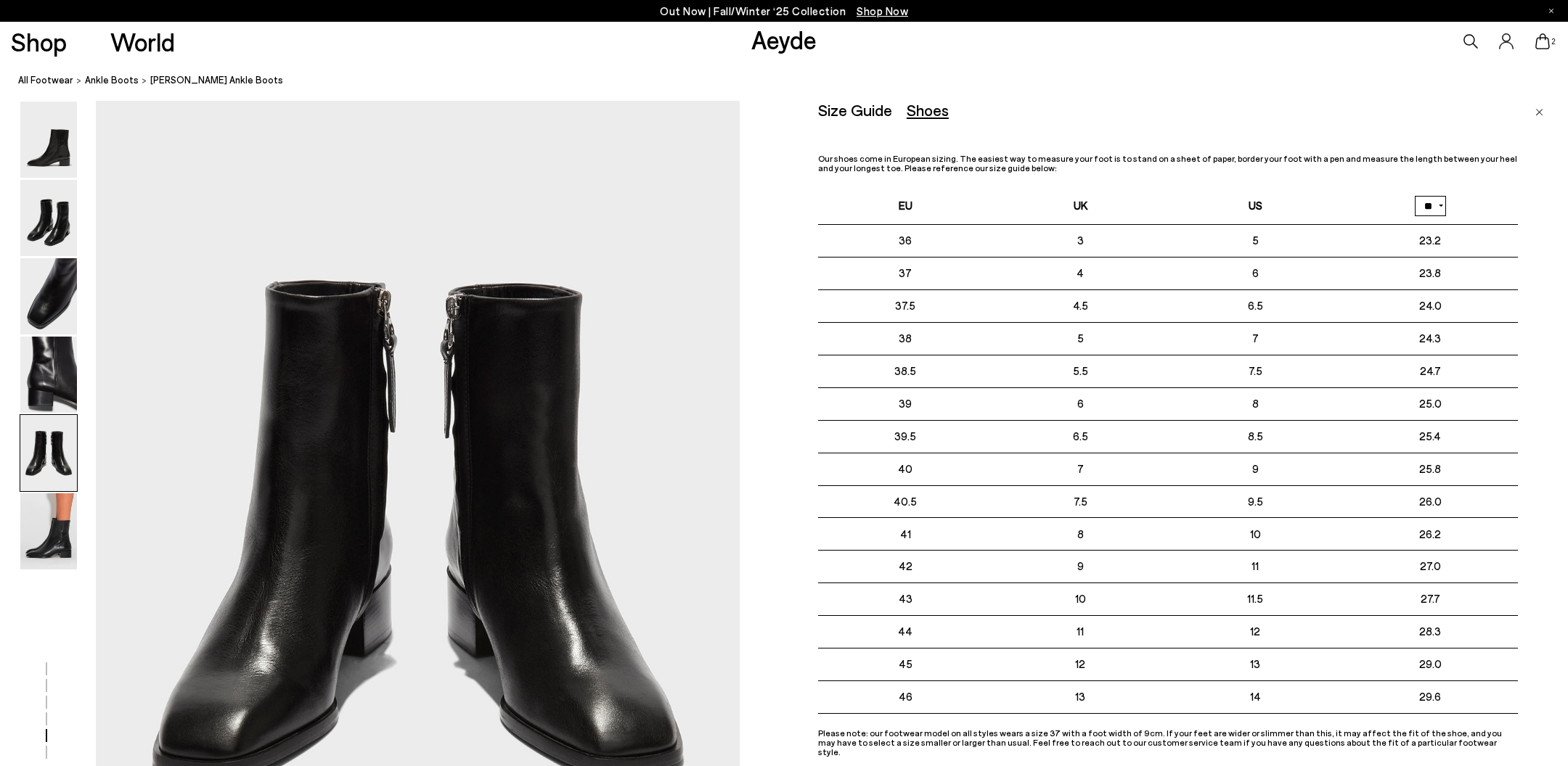
click at [1537, 116] on link "Close" at bounding box center [1539, 110] width 8 height 18
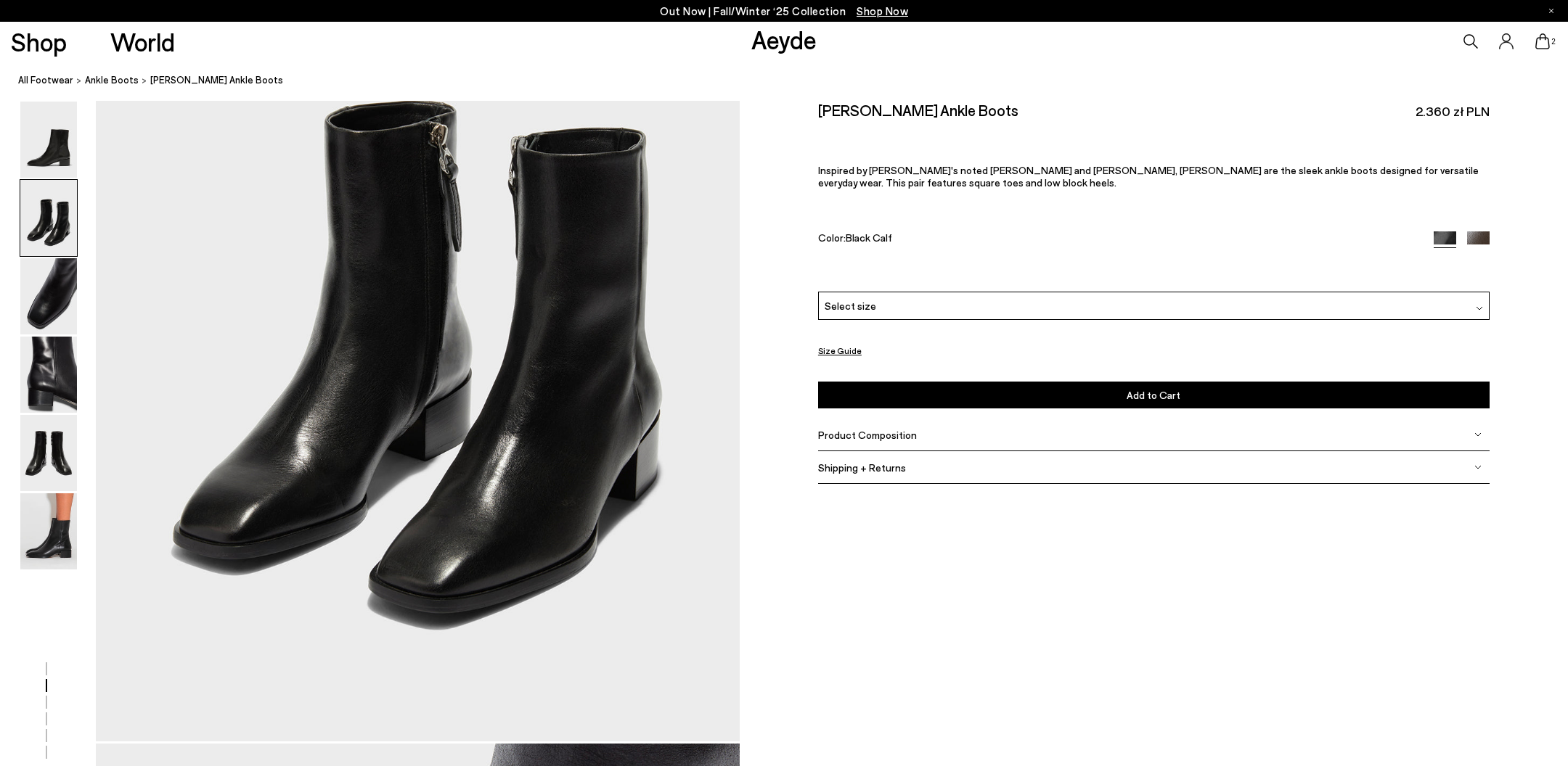
scroll to position [1082, 0]
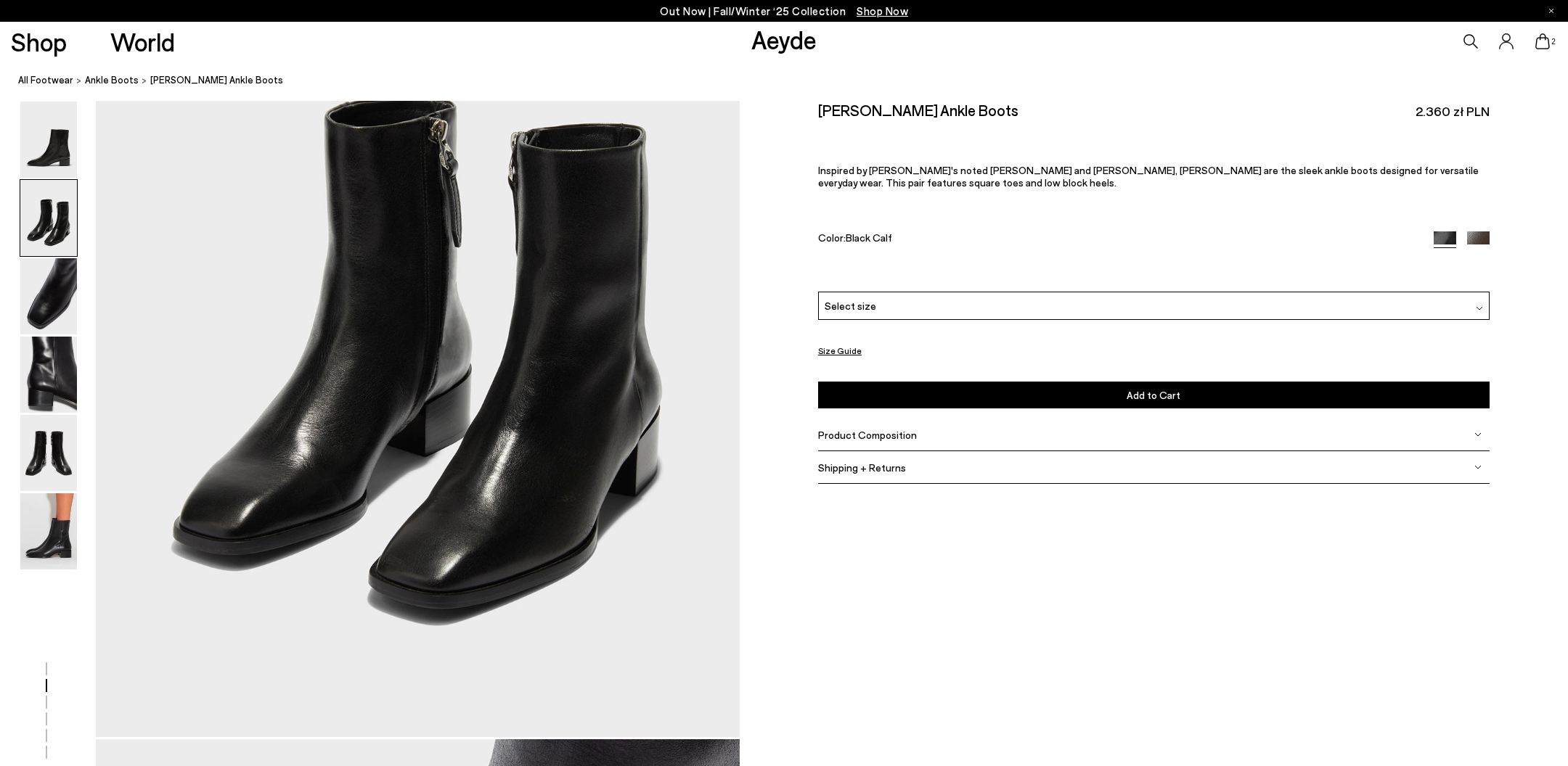
click at [1479, 234] on img at bounding box center [1479, 242] width 23 height 23
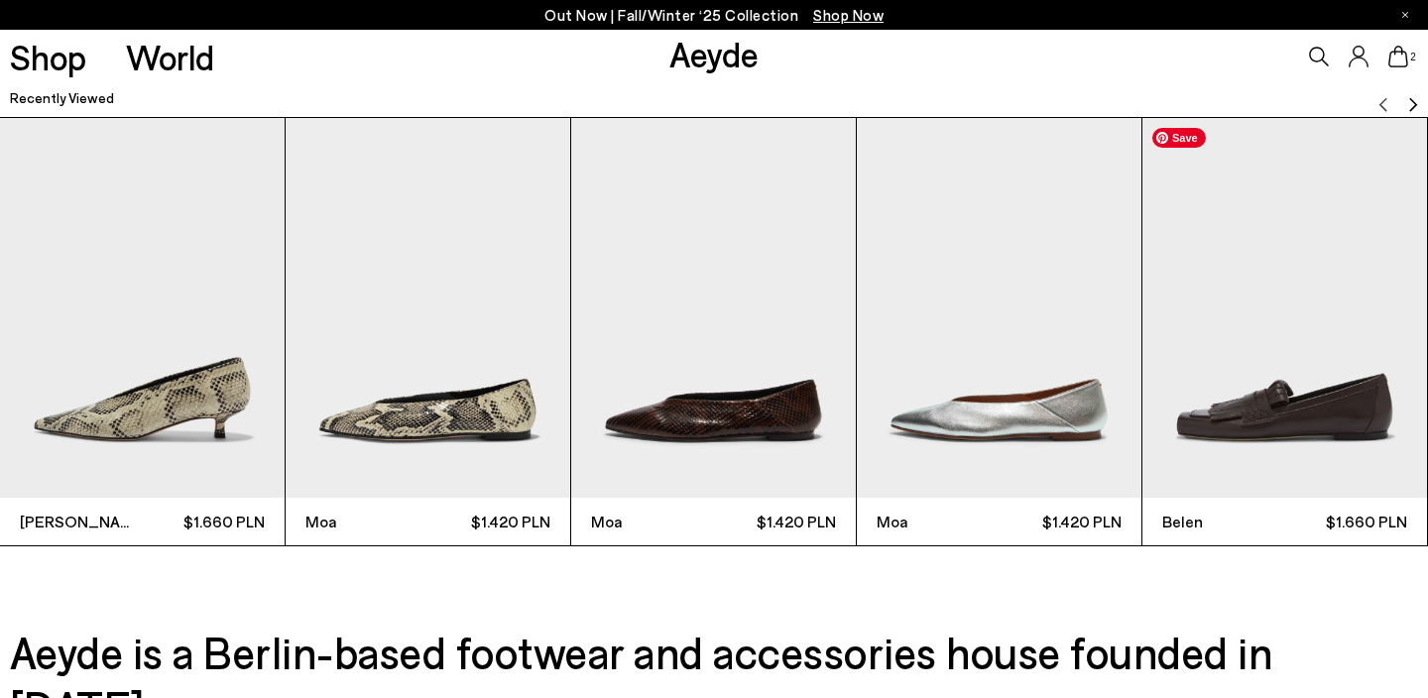
scroll to position [5752, 0]
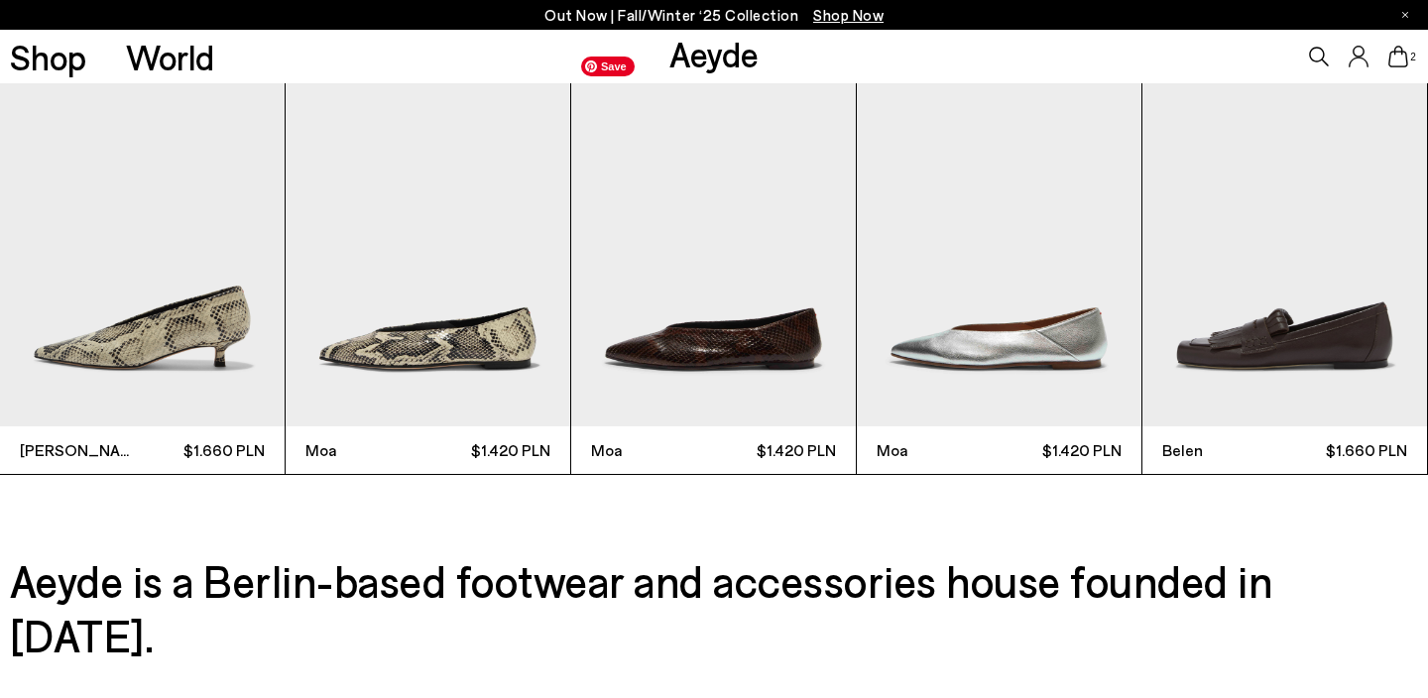
click at [729, 336] on img "3 / 9" at bounding box center [713, 237] width 285 height 380
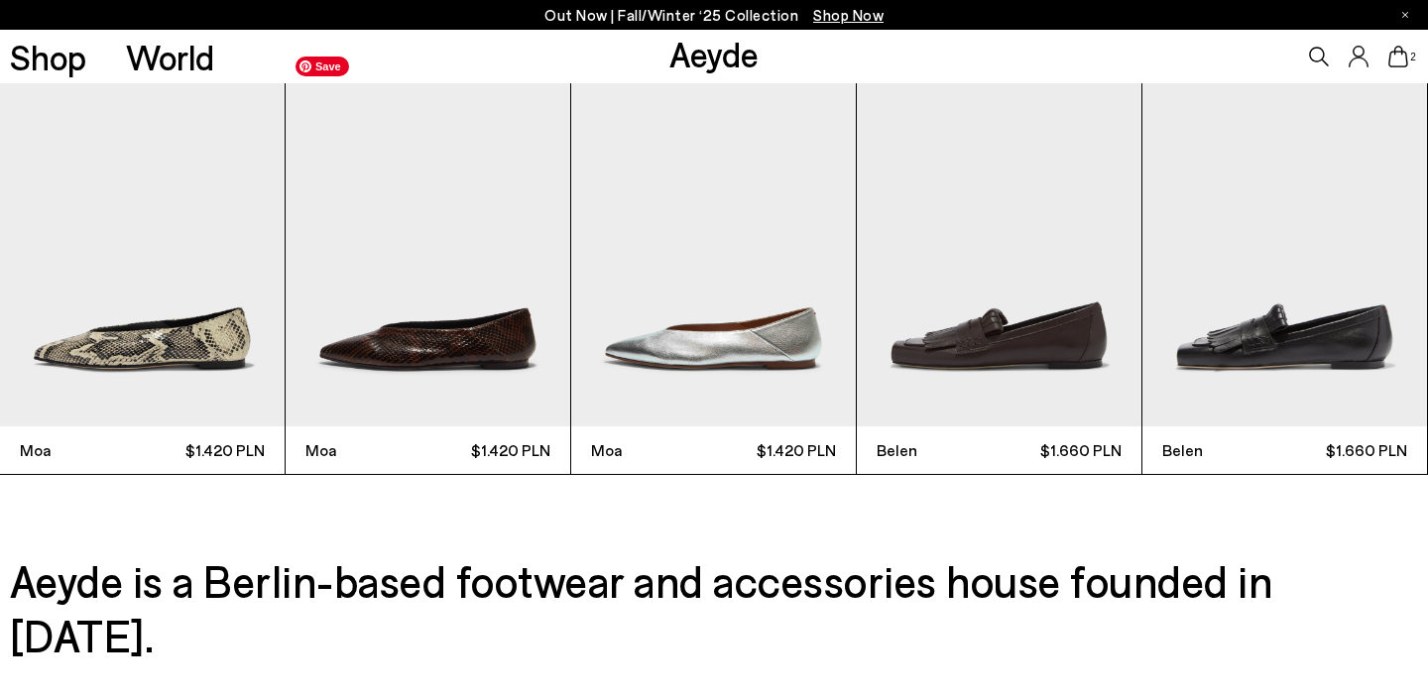
click at [456, 341] on img "3 / 9" at bounding box center [428, 237] width 285 height 380
click at [462, 337] on img "3 / 9" at bounding box center [428, 237] width 285 height 380
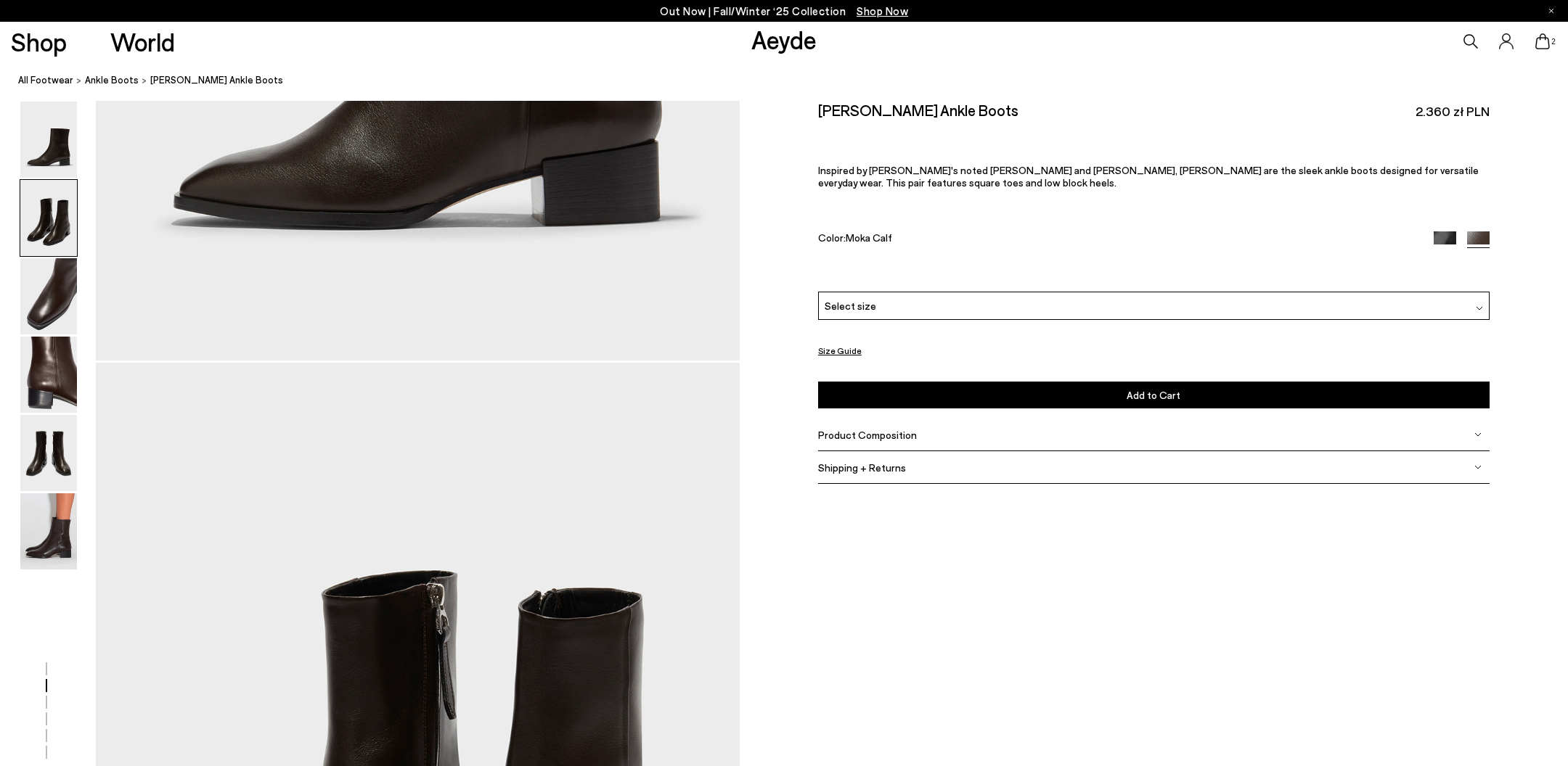
scroll to position [584, 0]
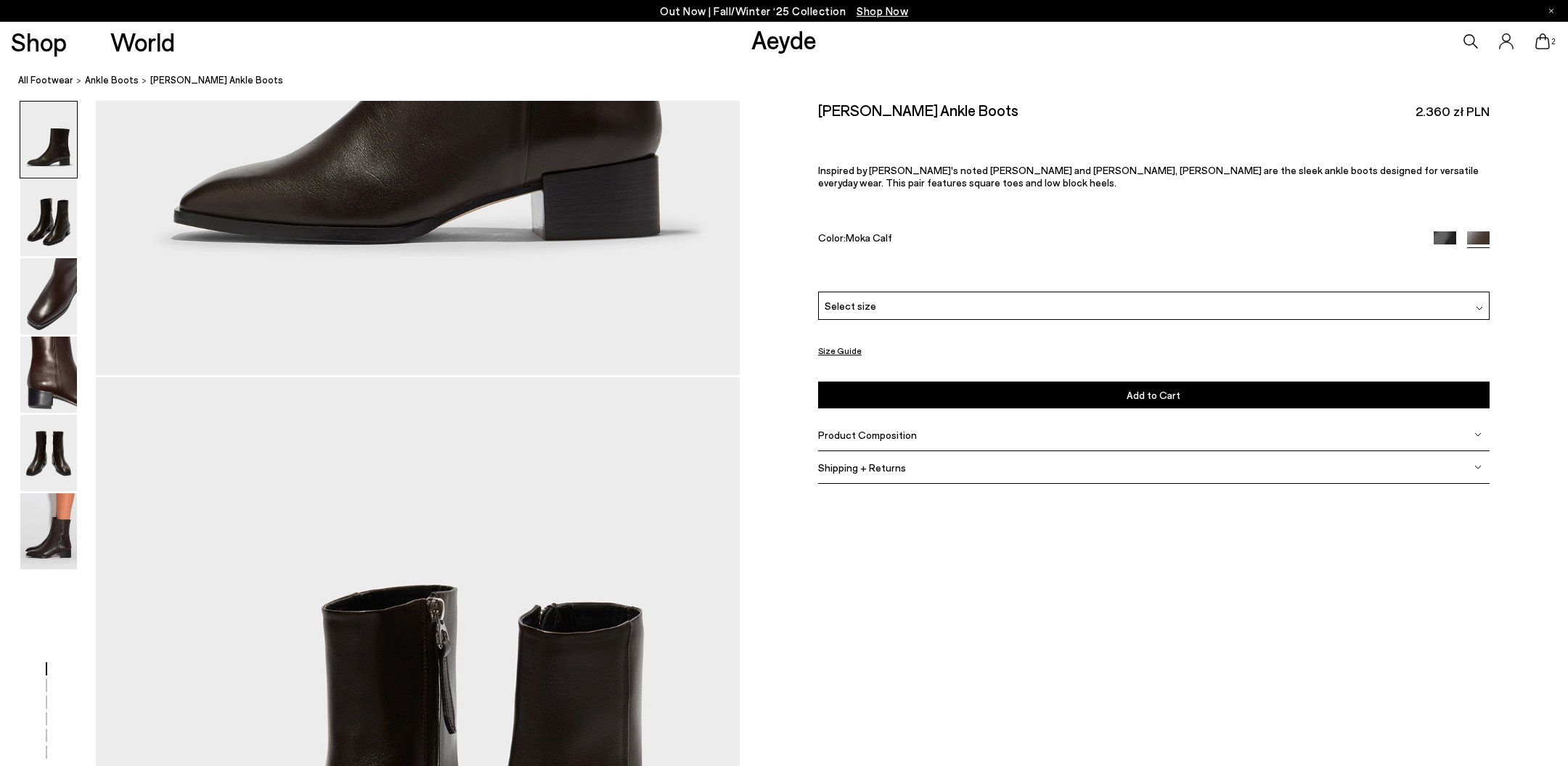
click at [884, 305] on div "Select size" at bounding box center [1154, 306] width 671 height 29
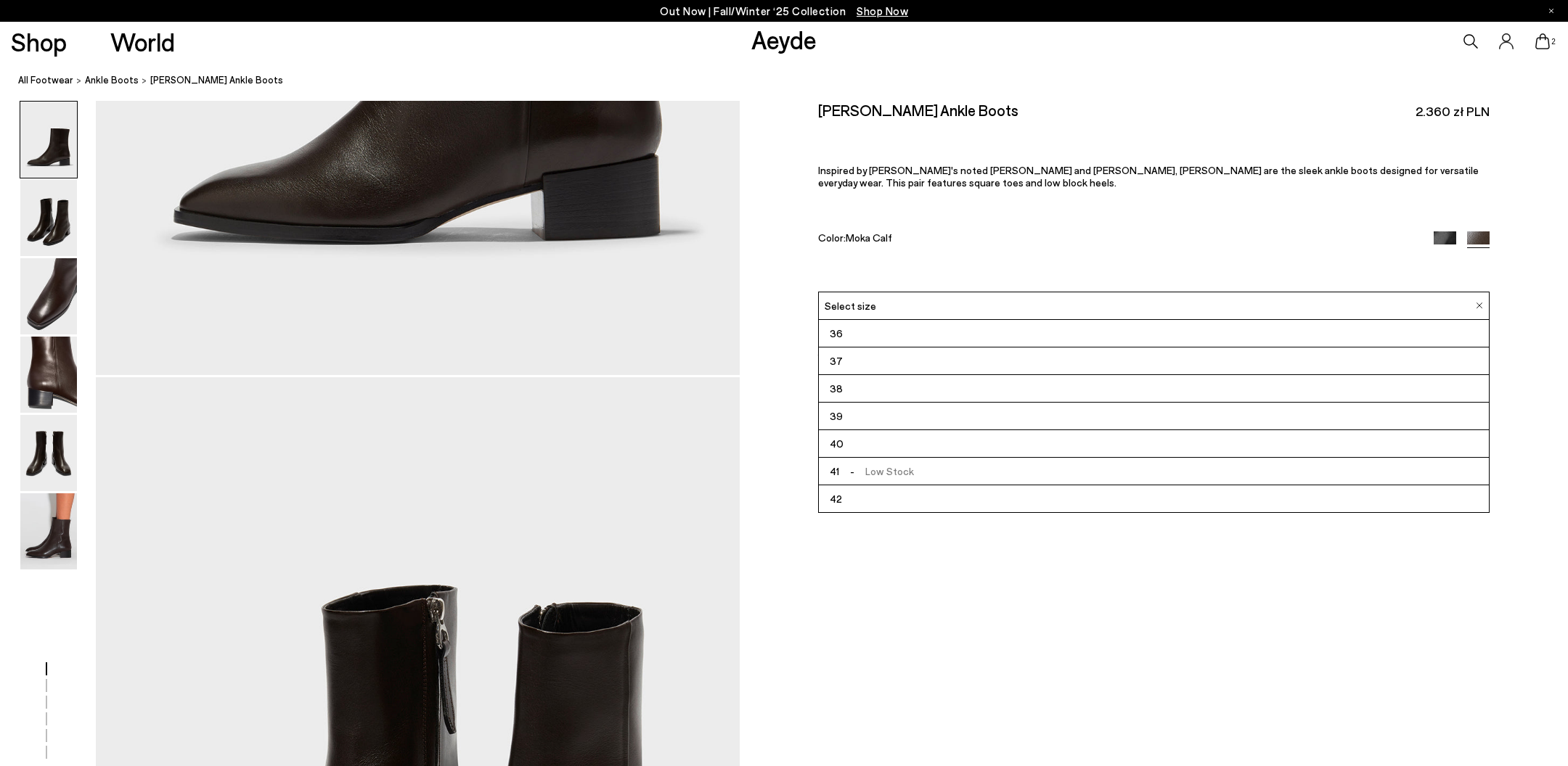
click at [848, 414] on li "39" at bounding box center [1154, 416] width 671 height 28
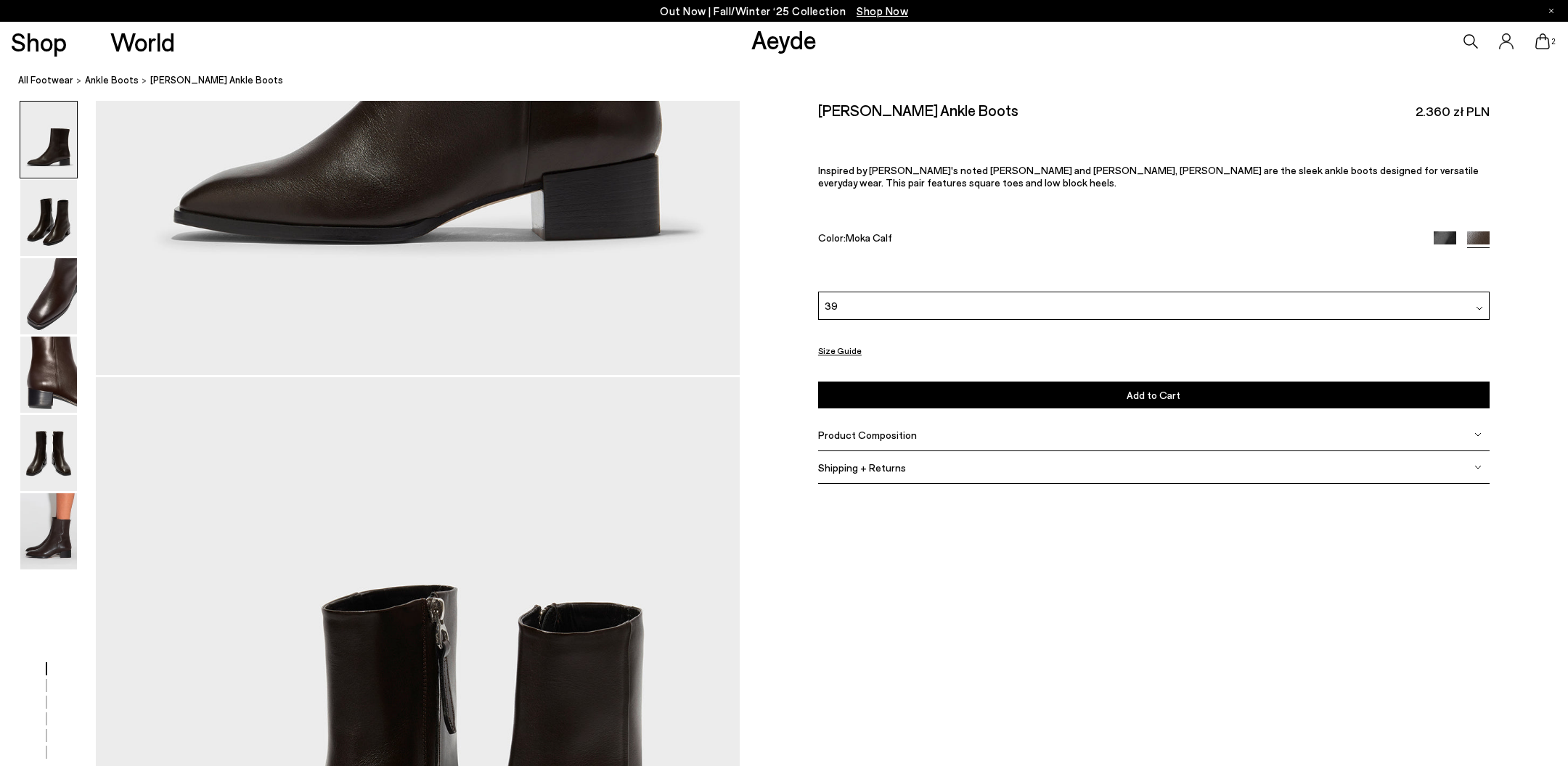
click at [911, 424] on div "Product Composition" at bounding box center [1154, 435] width 671 height 33
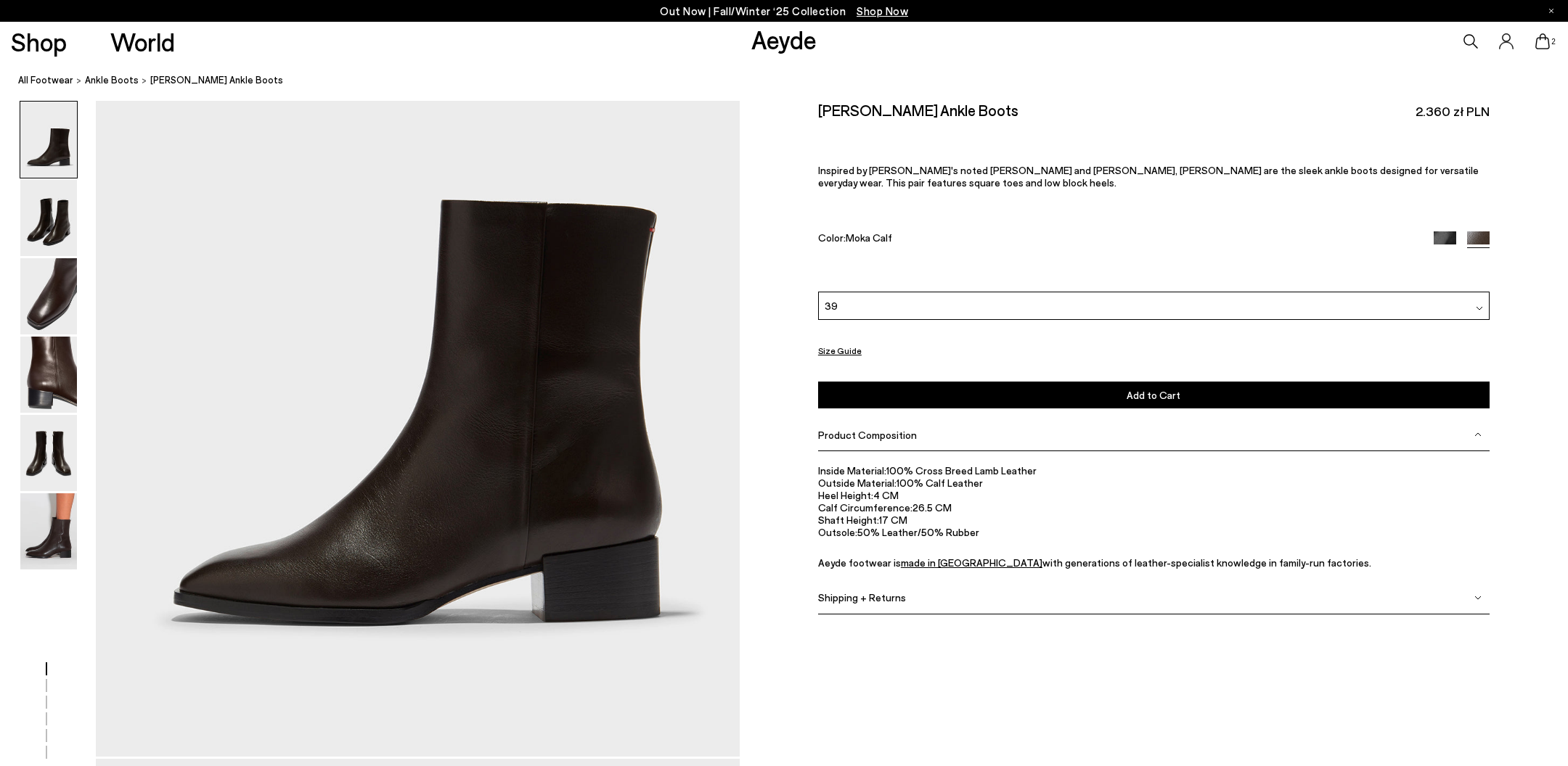
scroll to position [188, 0]
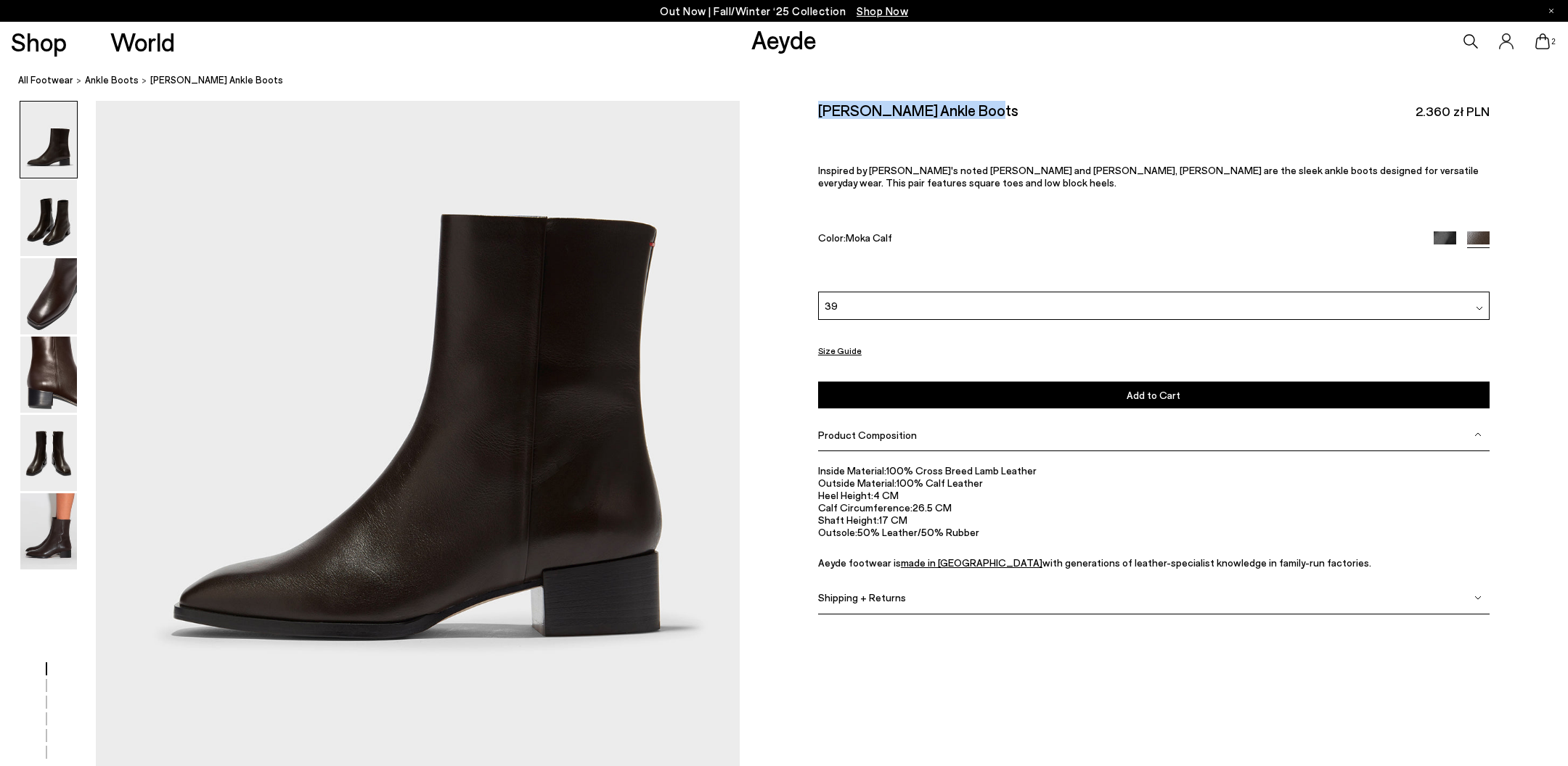
drag, startPoint x: 813, startPoint y: 111, endPoint x: 998, endPoint y: 116, distance: 185.1
click at [998, 116] on div "Size Guide Shoes Belt Our shoes come in European sizing. The easiest way to mea…" at bounding box center [1154, 369] width 829 height 537
copy h2 "[PERSON_NAME] Ankle Boots"
click at [1160, 384] on button "Add to Cart Select a Size First" at bounding box center [1154, 394] width 671 height 27
click at [1509, 41] on icon at bounding box center [1507, 42] width 15 height 16
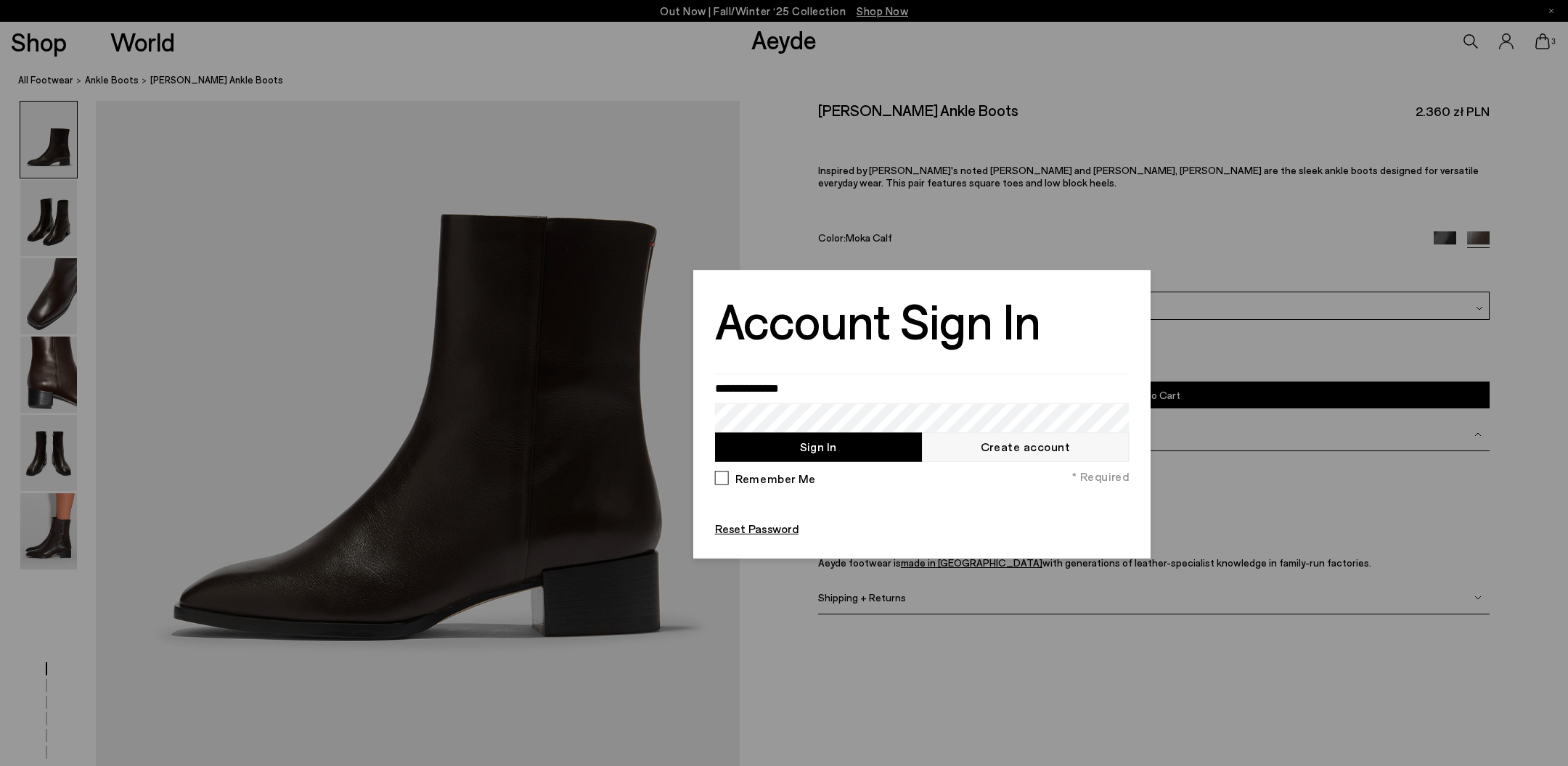
click at [1545, 42] on div at bounding box center [784, 383] width 1568 height 766
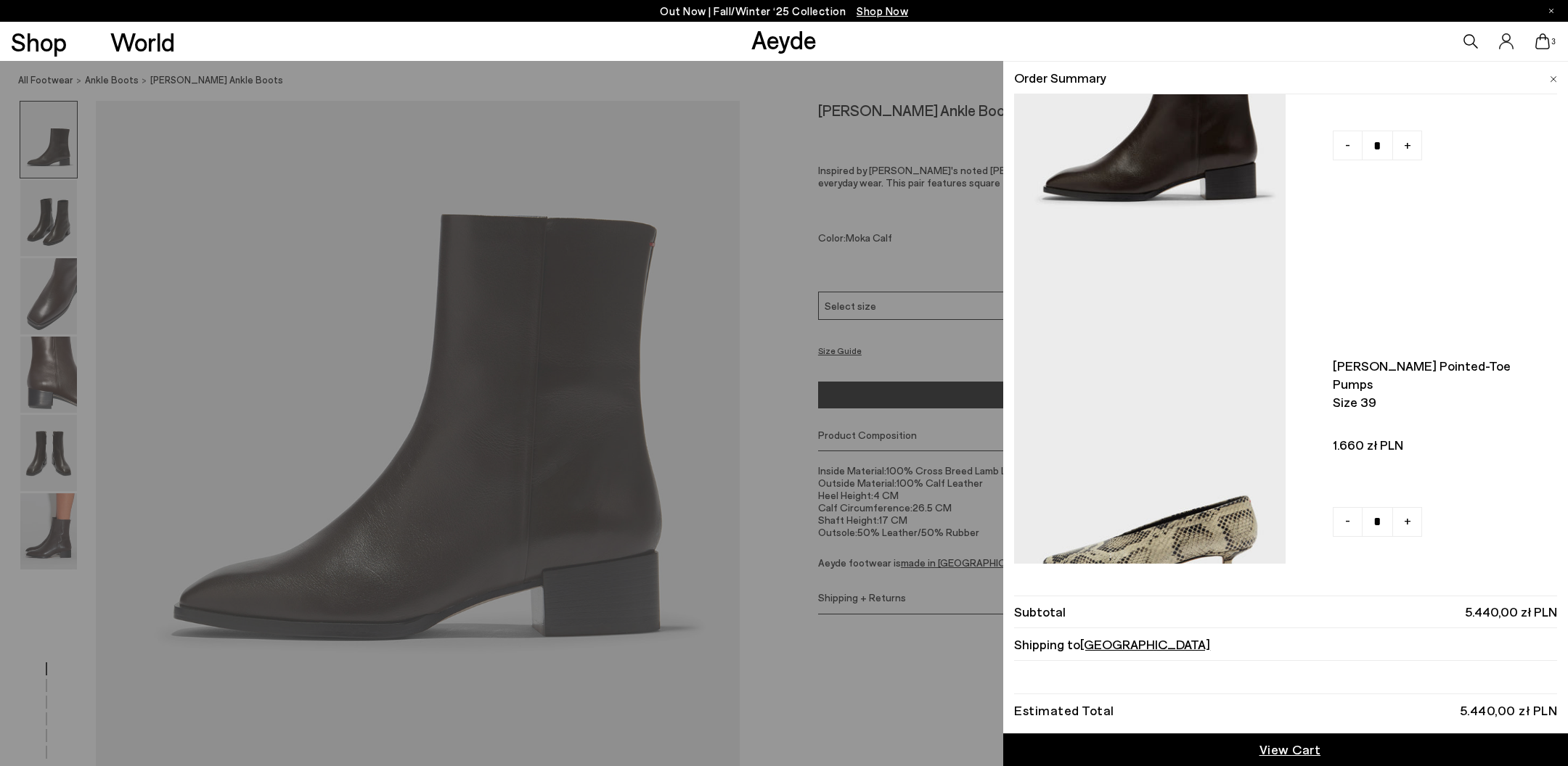
scroll to position [229, 0]
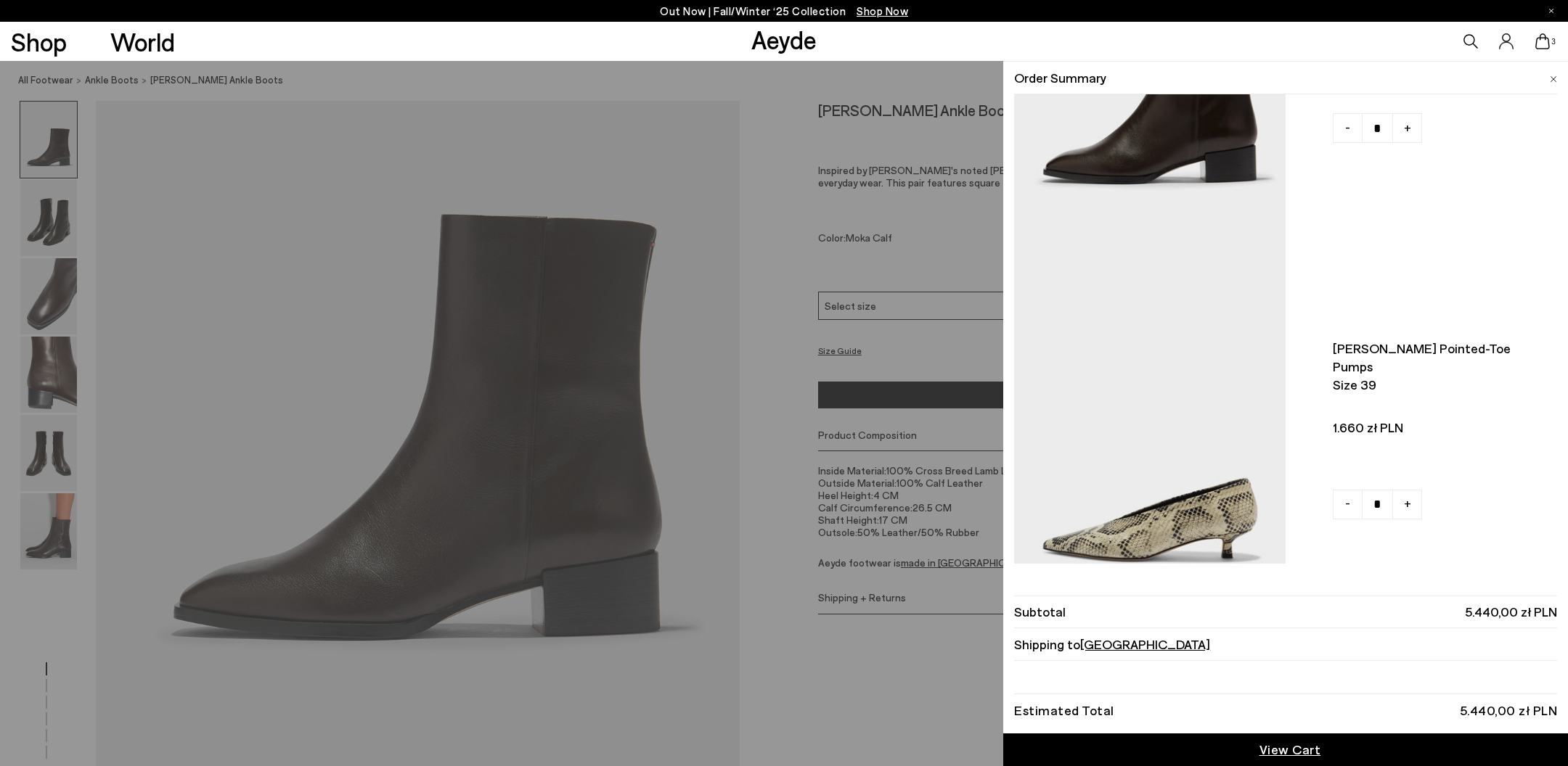
click at [1334, 505] on link "-" at bounding box center [1348, 505] width 30 height 30
type input "*"
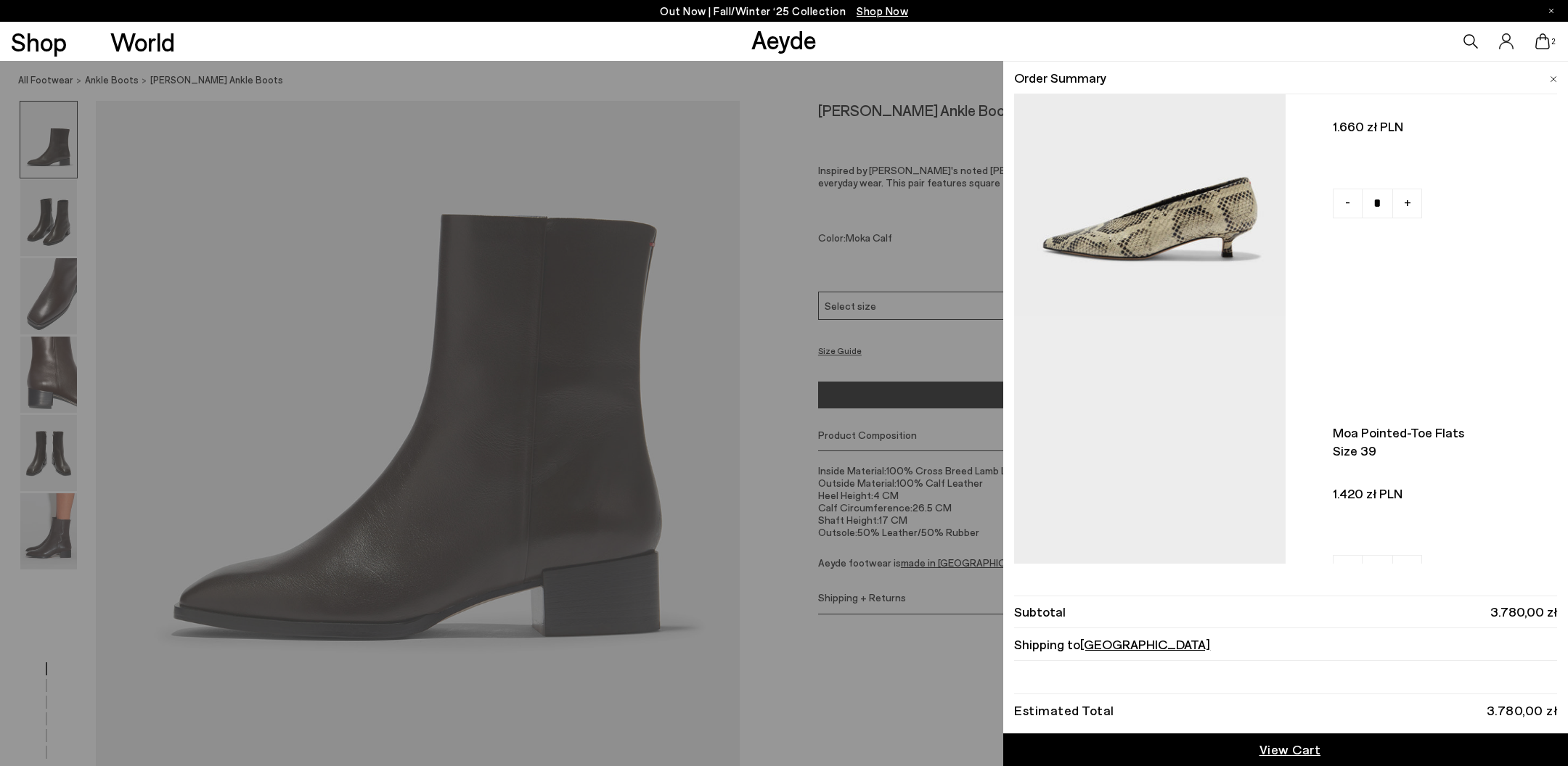
scroll to position [659, 0]
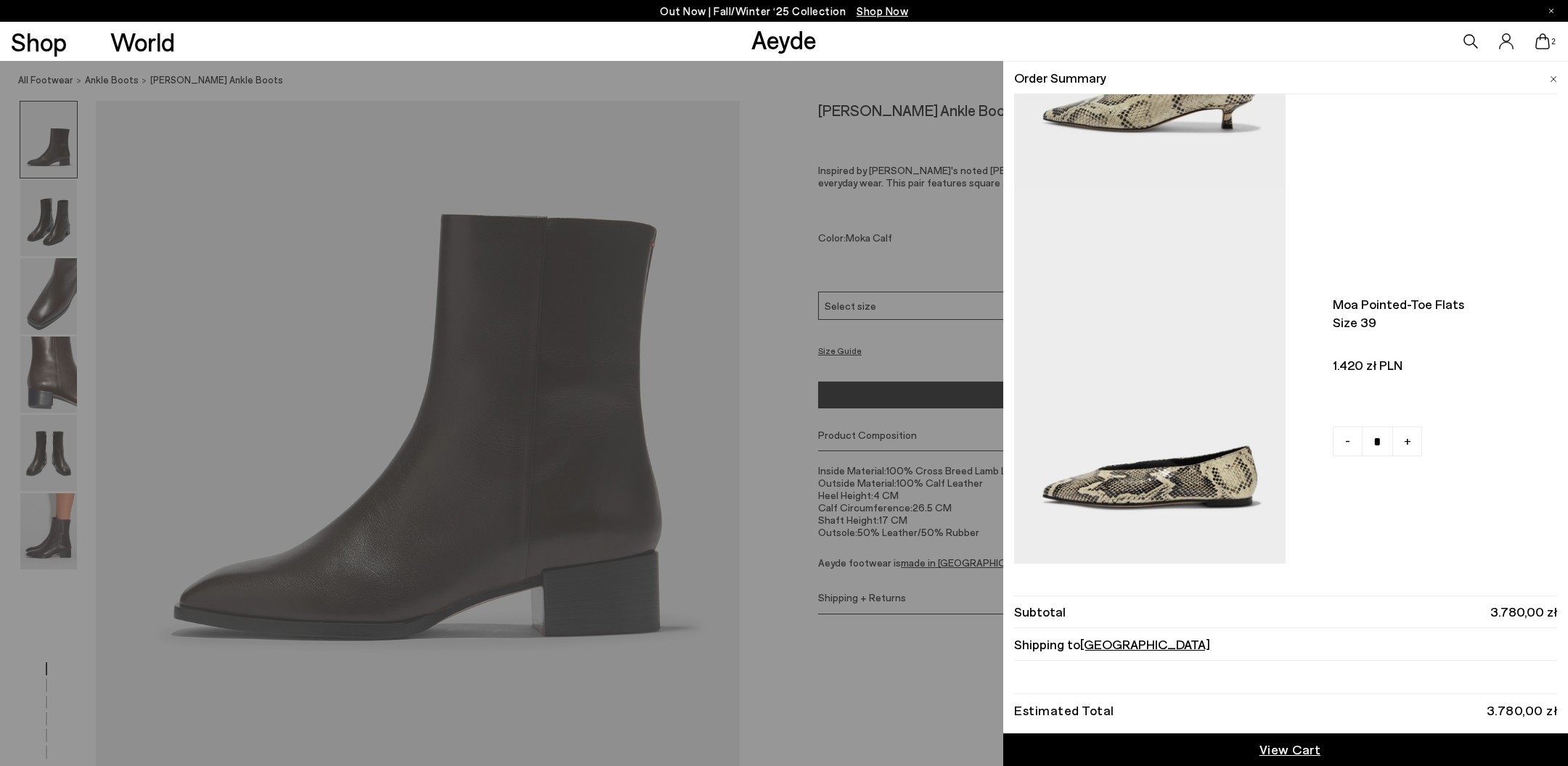
click at [1345, 443] on span "-" at bounding box center [1348, 440] width 5 height 19
type input "*"
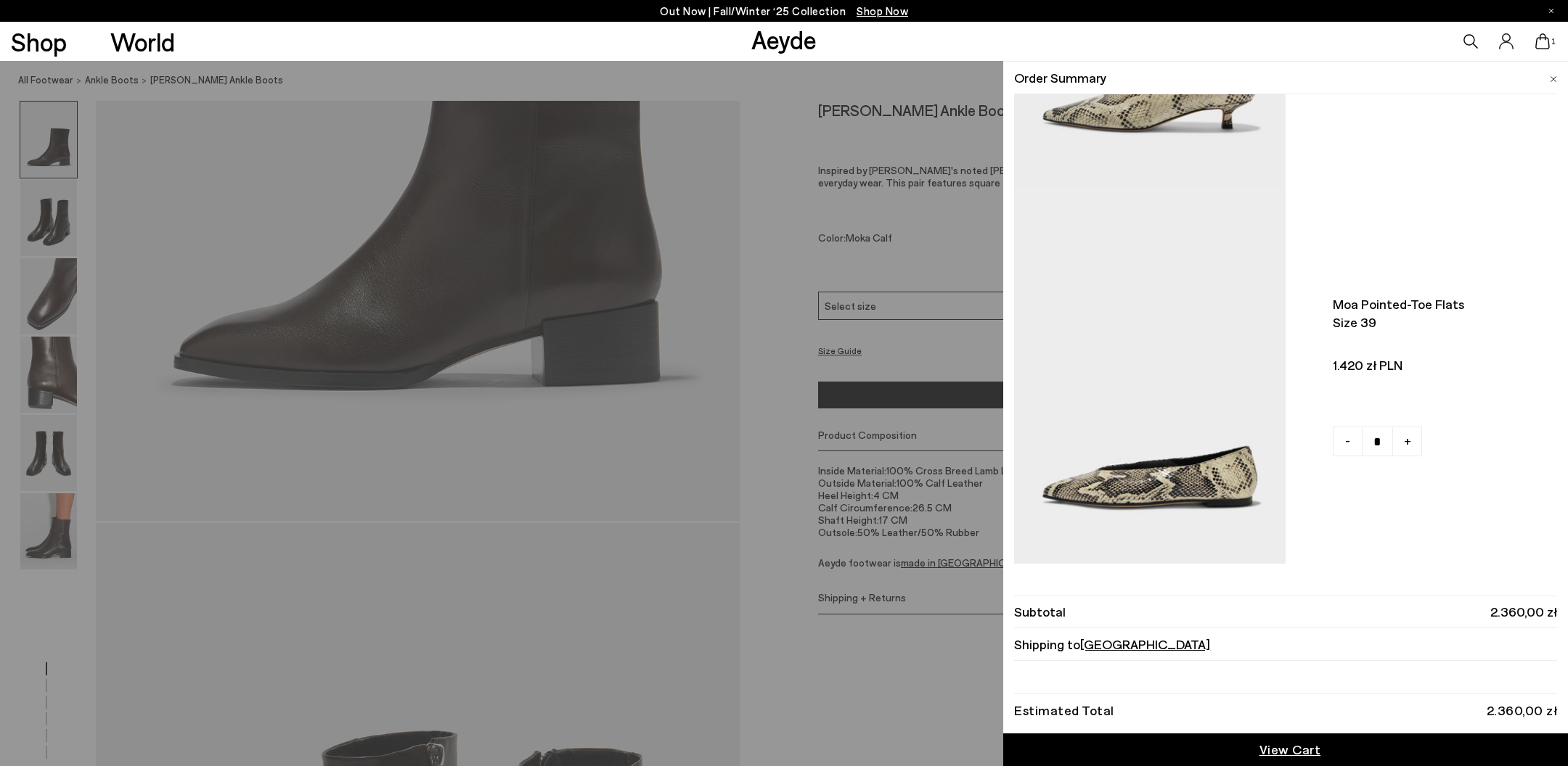
scroll to position [532, 0]
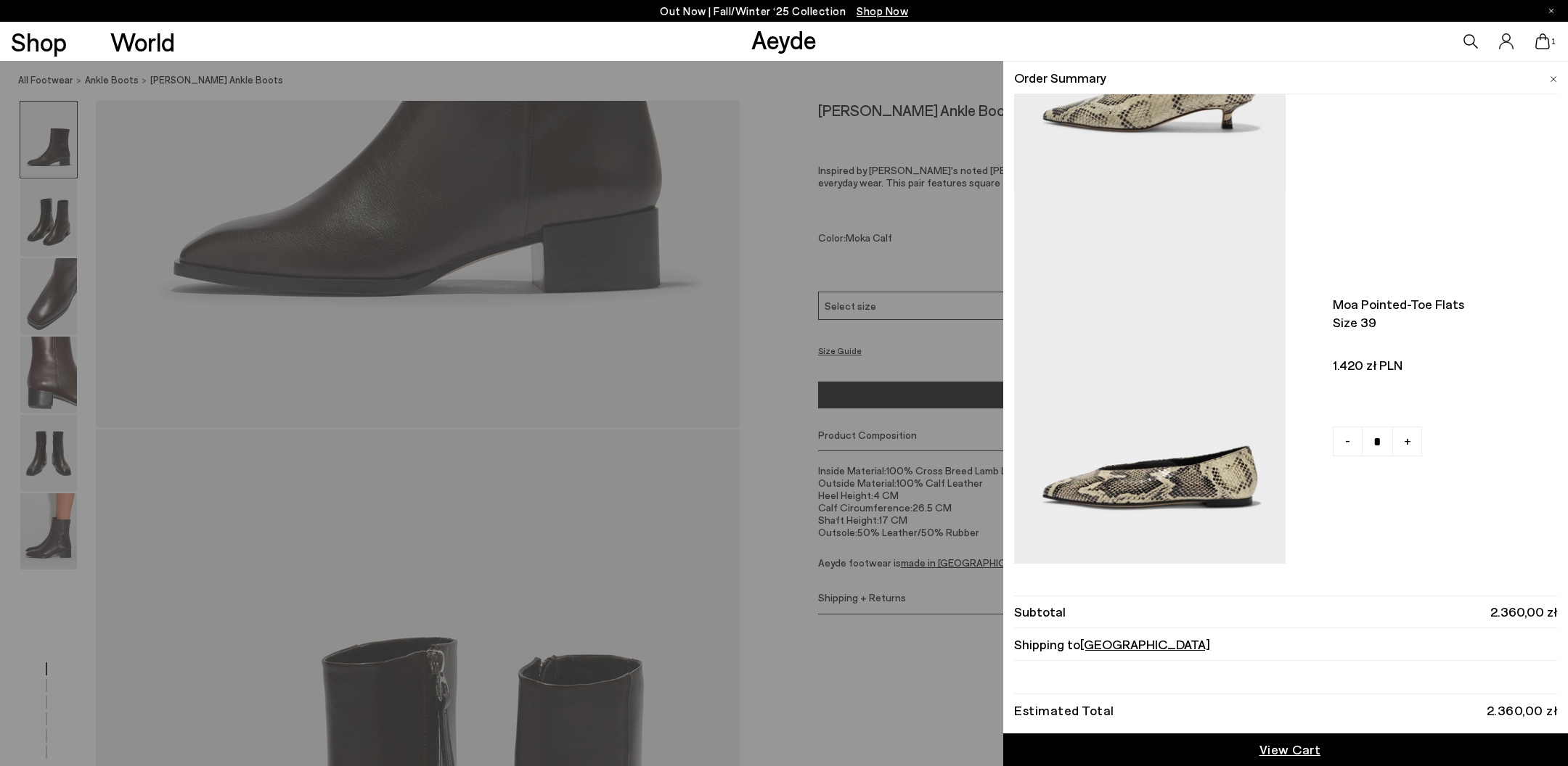
click at [1287, 748] on span "View Cart" at bounding box center [1291, 750] width 61 height 18
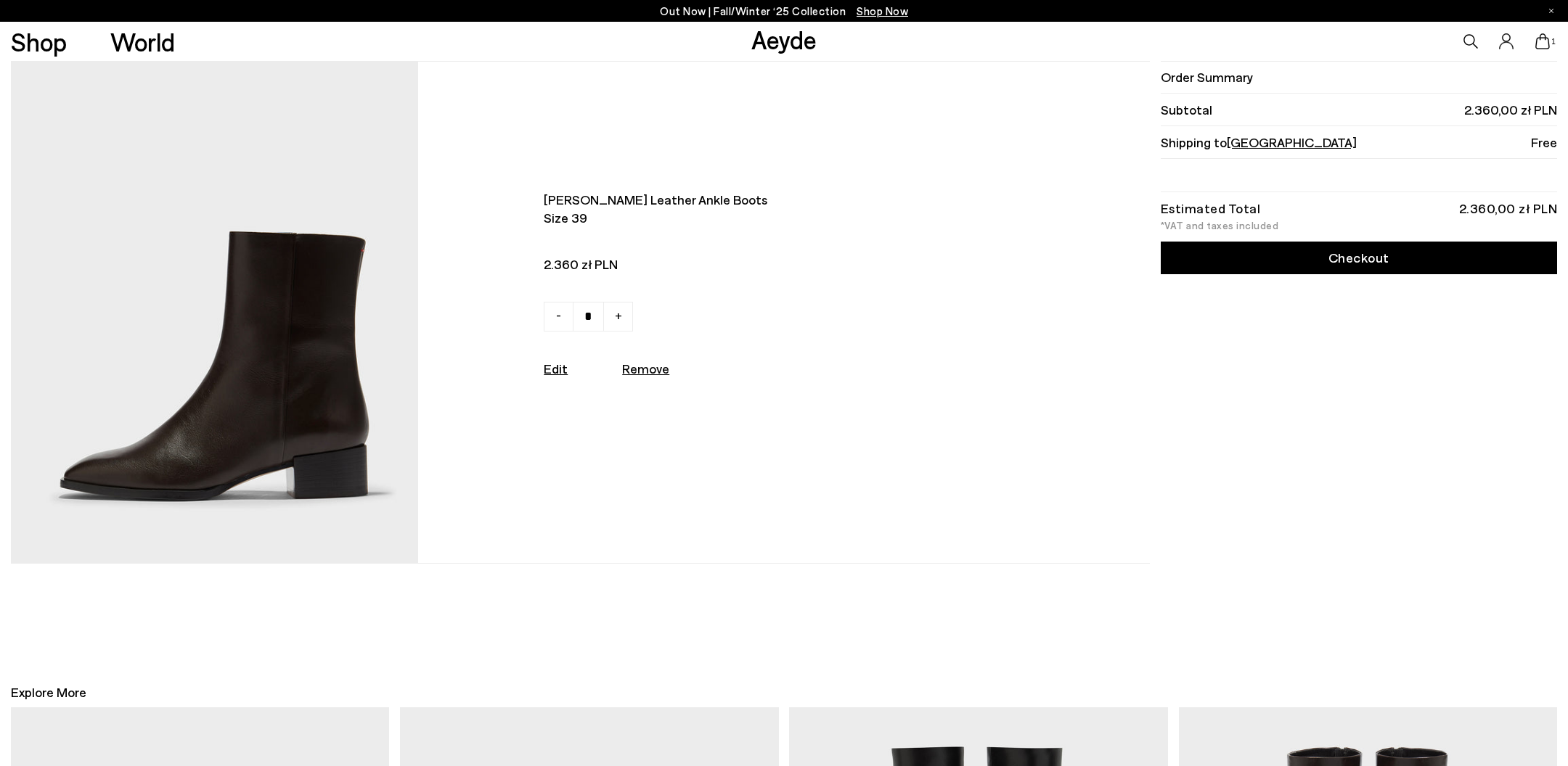
click at [1348, 258] on link "Checkout" at bounding box center [1359, 258] width 397 height 33
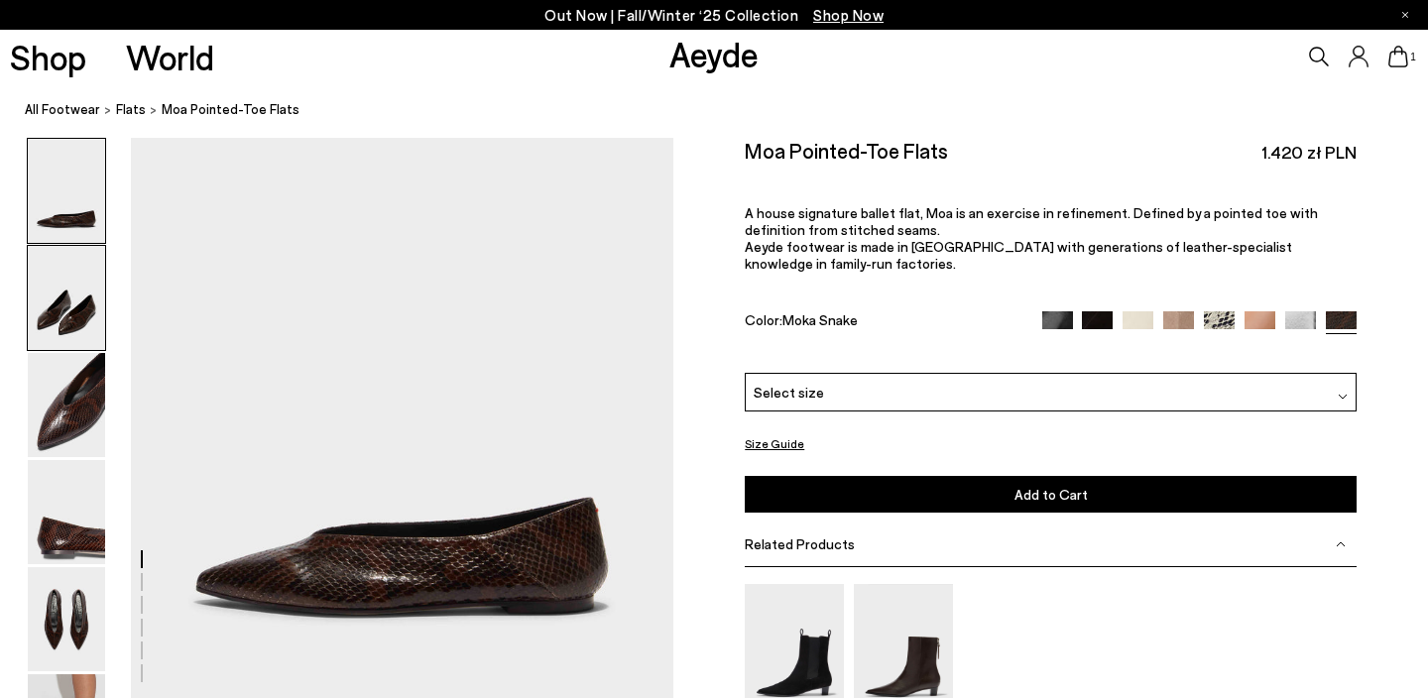
click at [81, 333] on img at bounding box center [66, 298] width 77 height 104
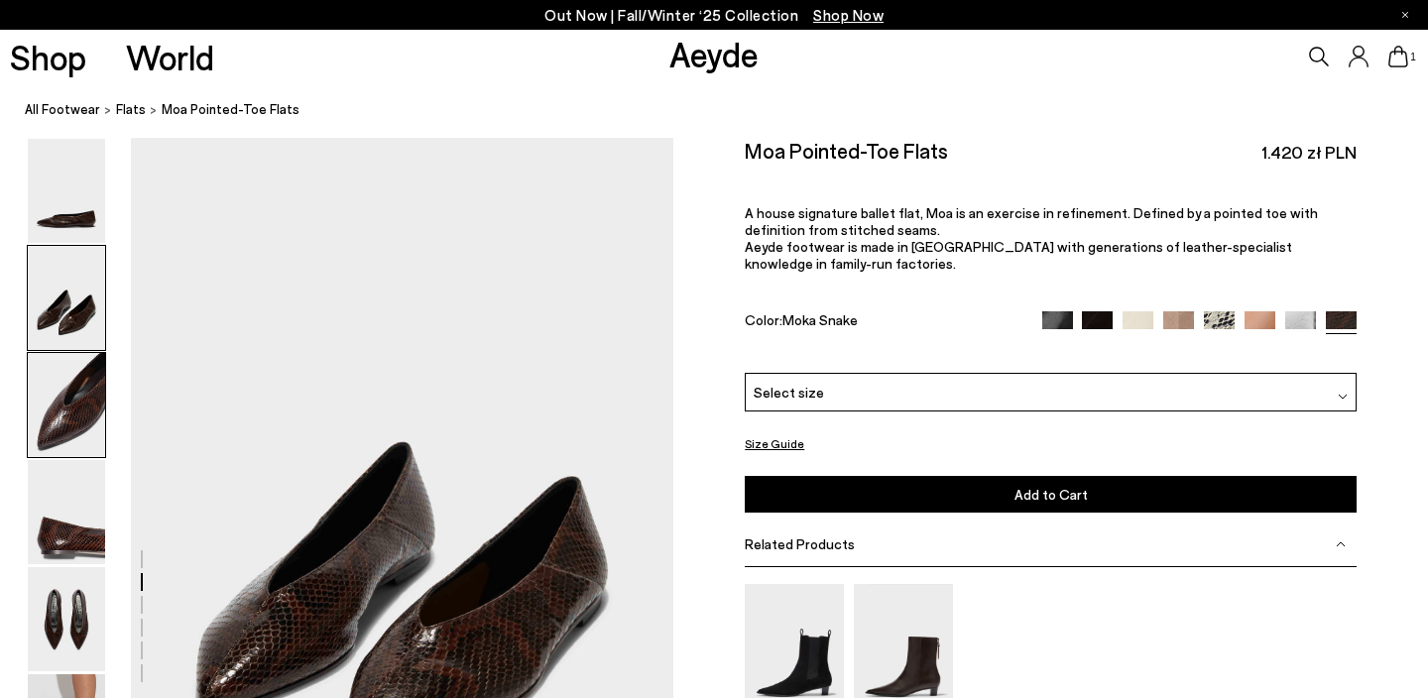
click at [78, 376] on img at bounding box center [66, 405] width 77 height 104
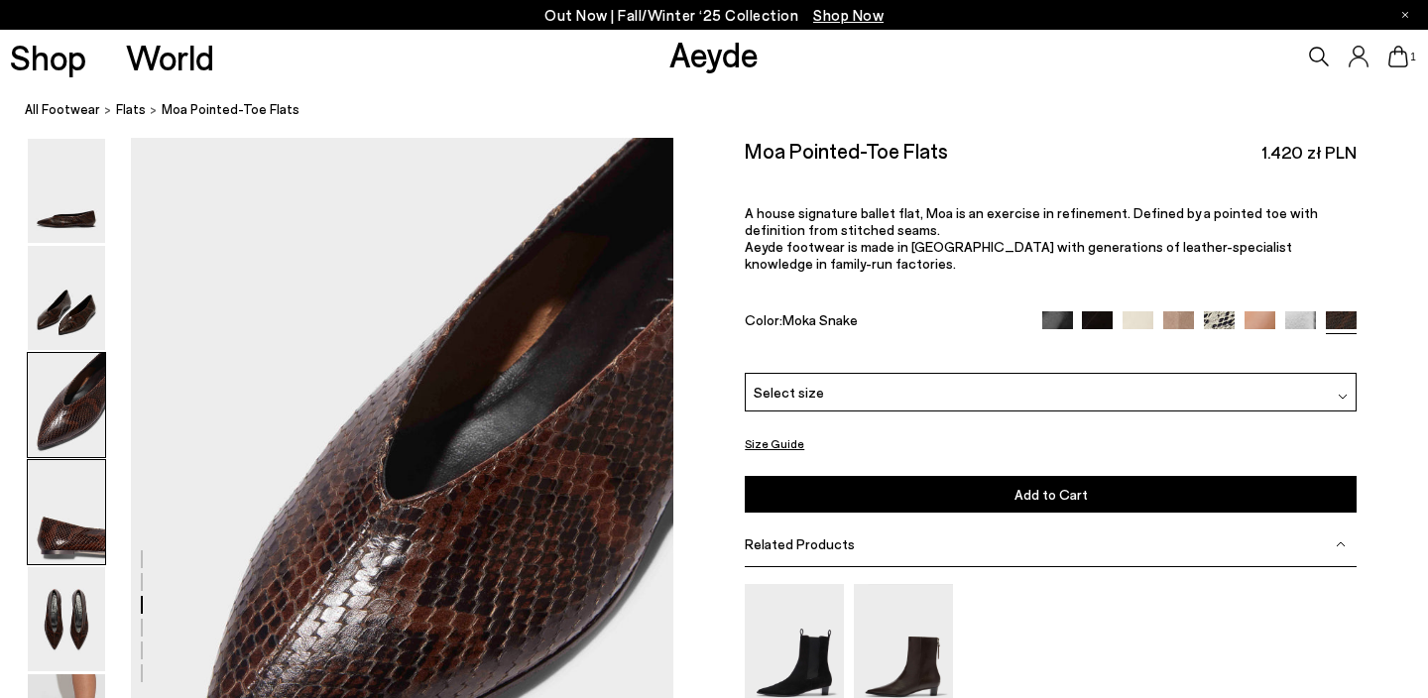
click at [70, 471] on img at bounding box center [66, 512] width 77 height 104
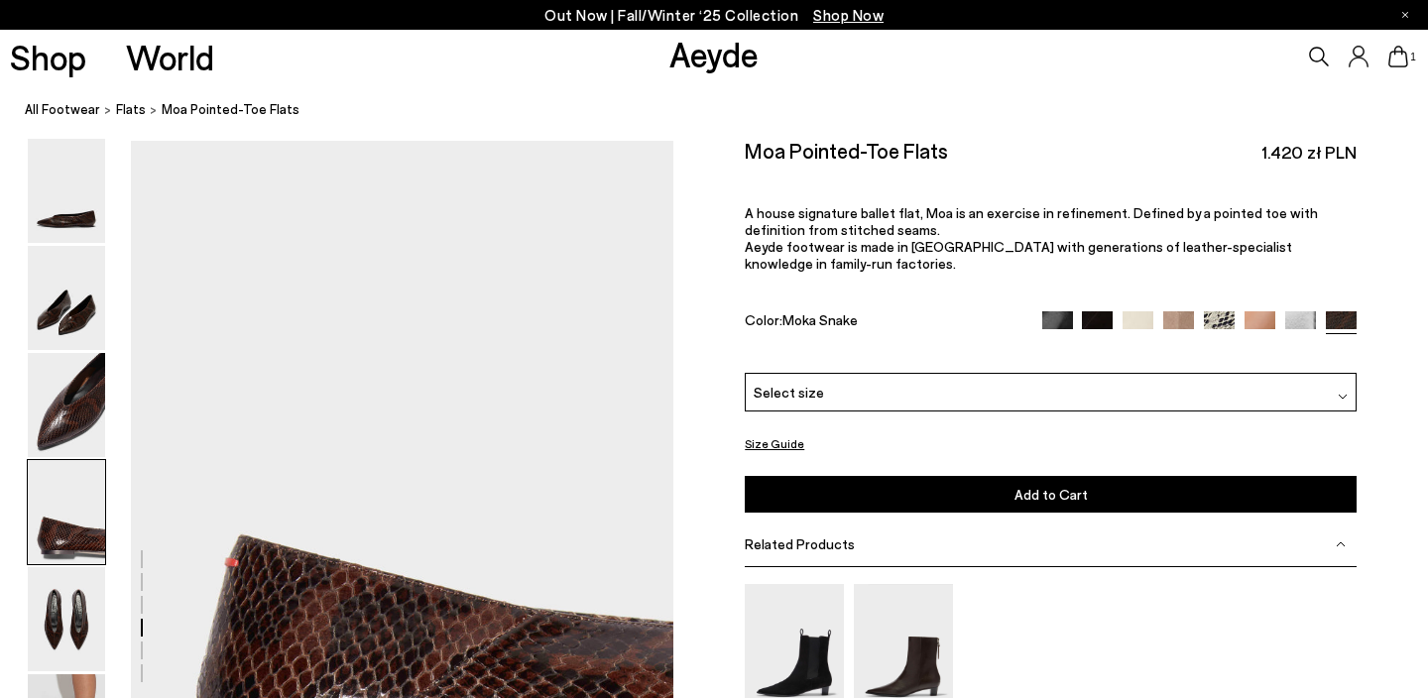
scroll to position [2018, 0]
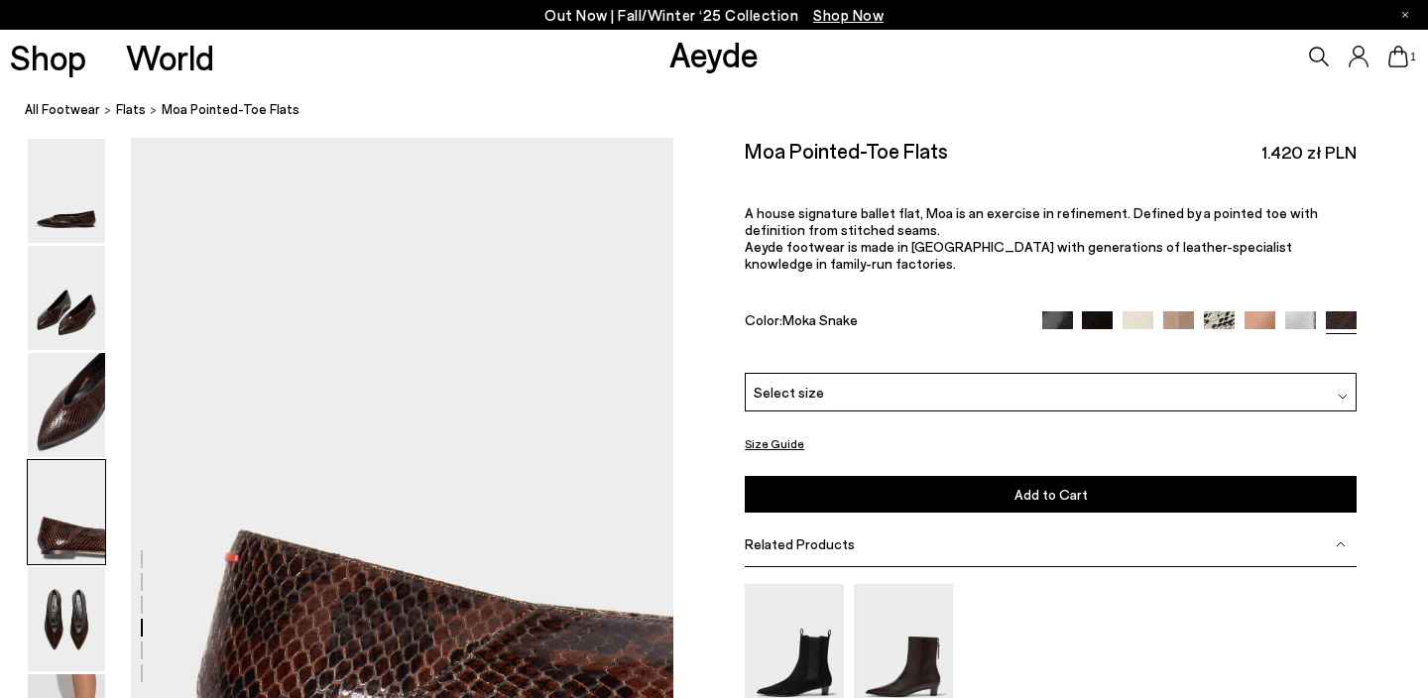
click at [1220, 310] on img at bounding box center [1219, 325] width 31 height 31
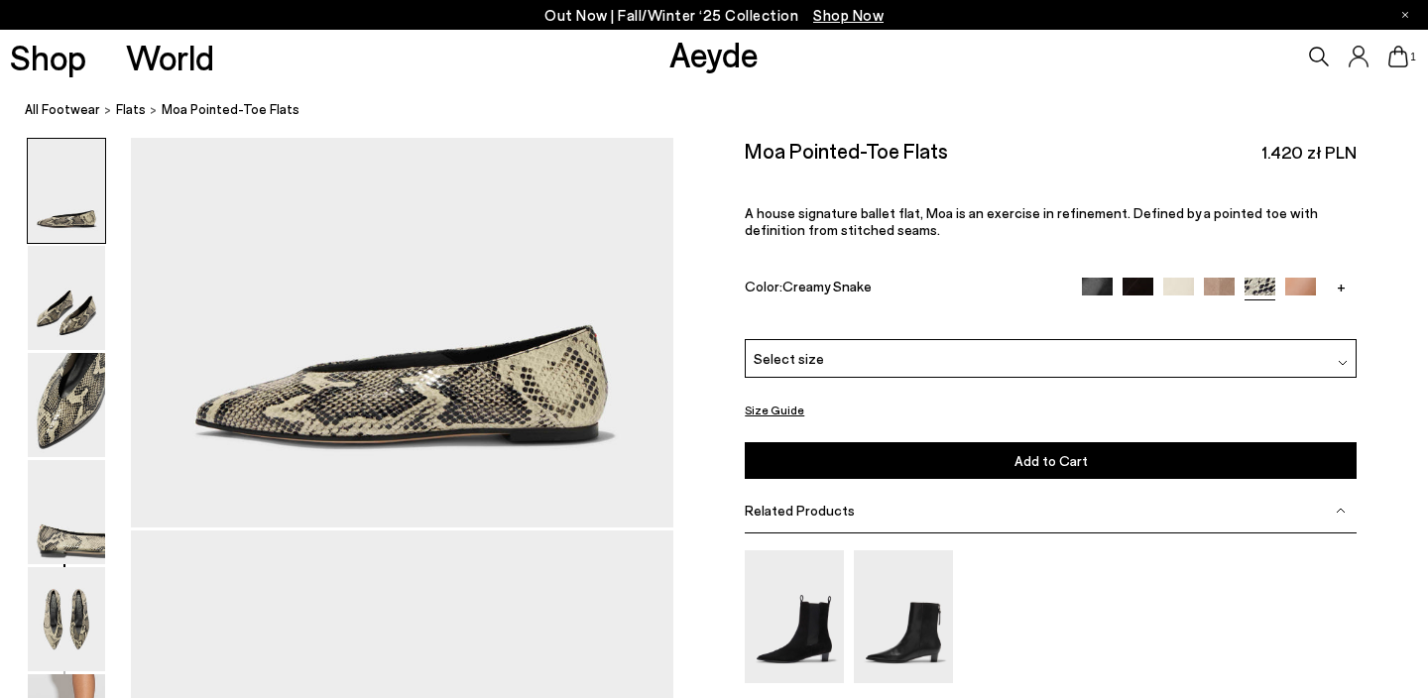
scroll to position [174, 0]
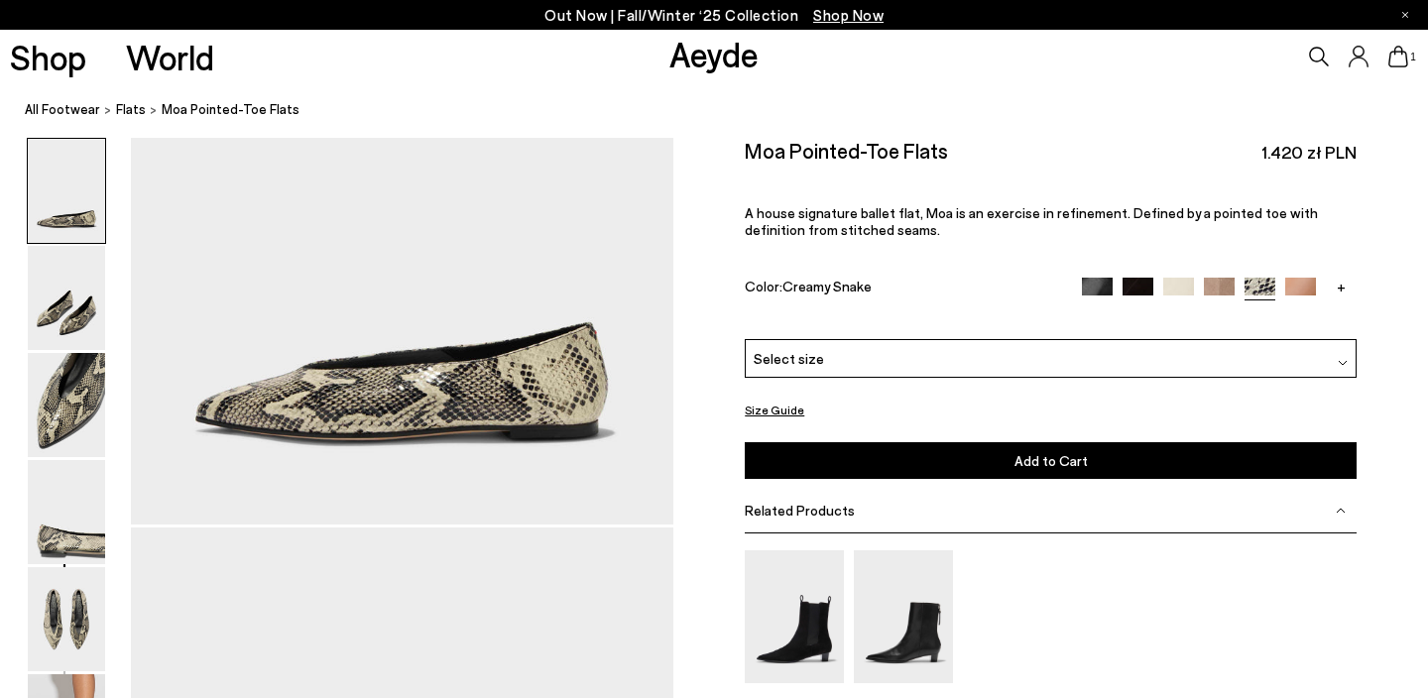
click at [809, 353] on span "Select size" at bounding box center [789, 358] width 70 height 21
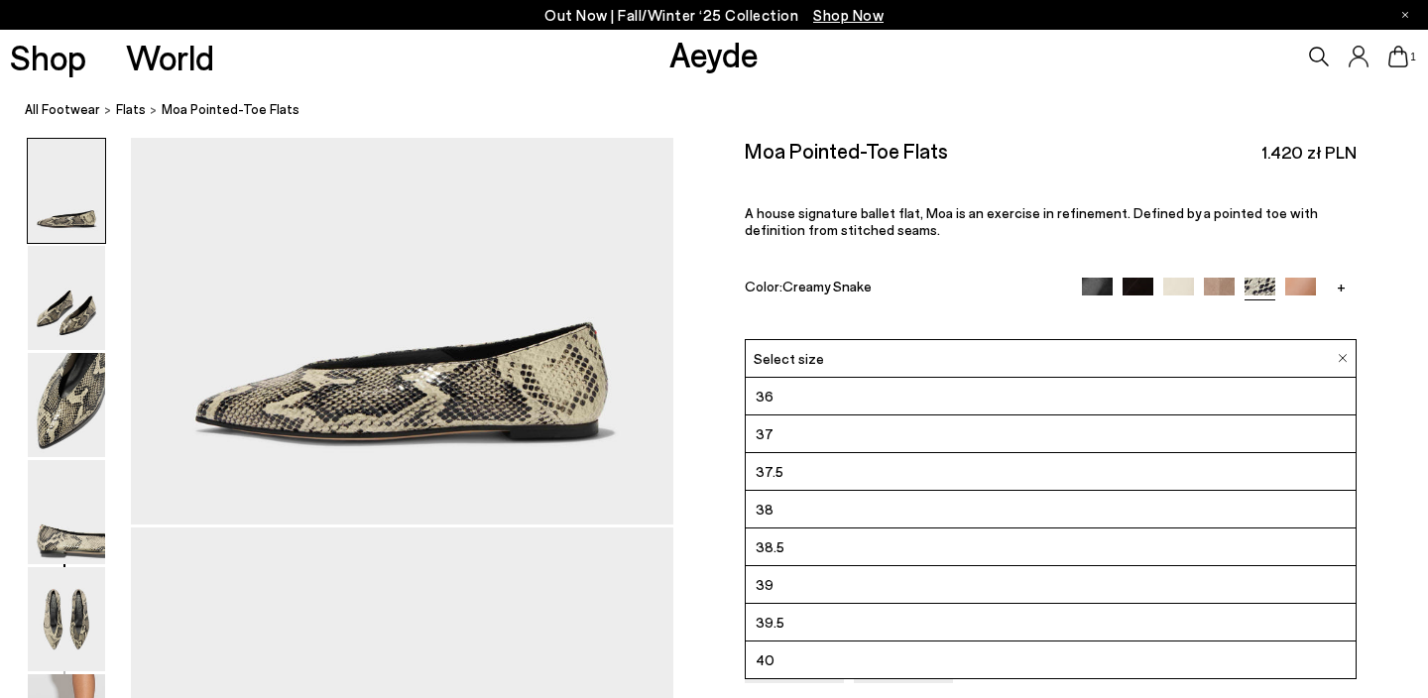
click at [789, 582] on li "39" at bounding box center [1051, 585] width 610 height 38
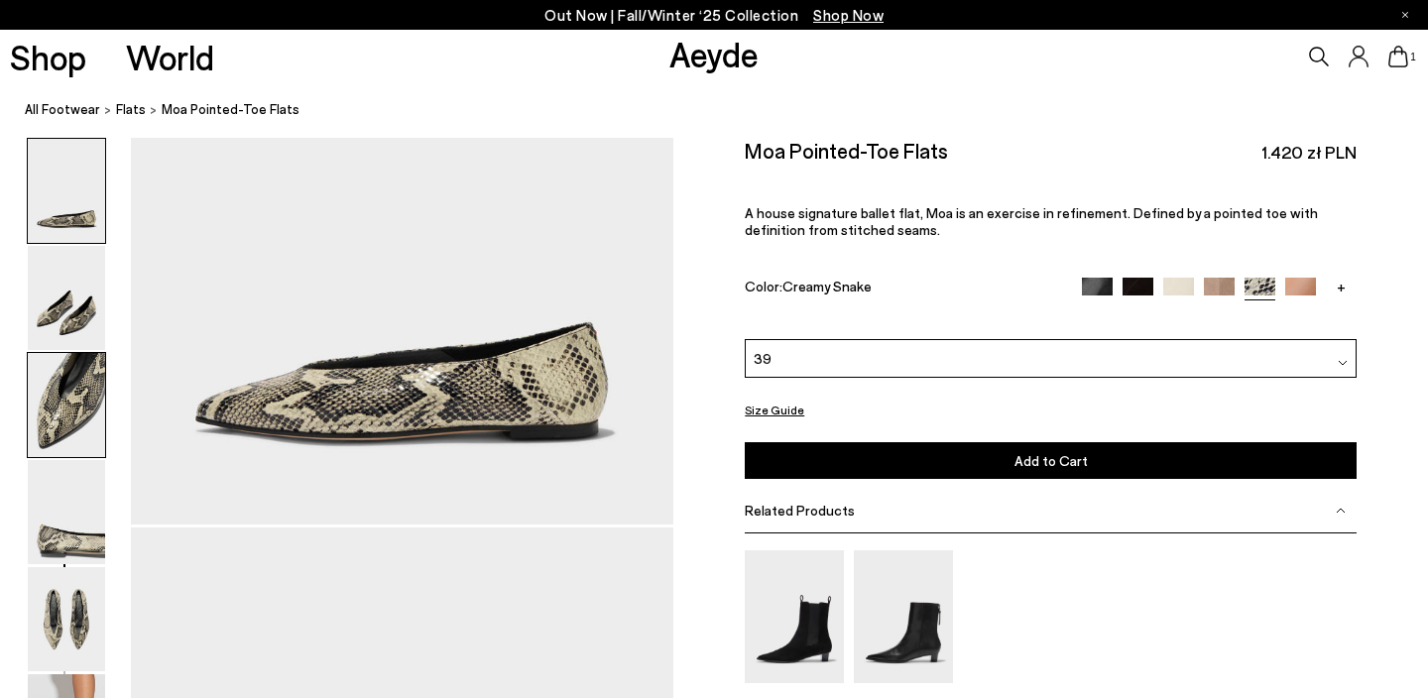
click at [54, 404] on img at bounding box center [66, 405] width 77 height 104
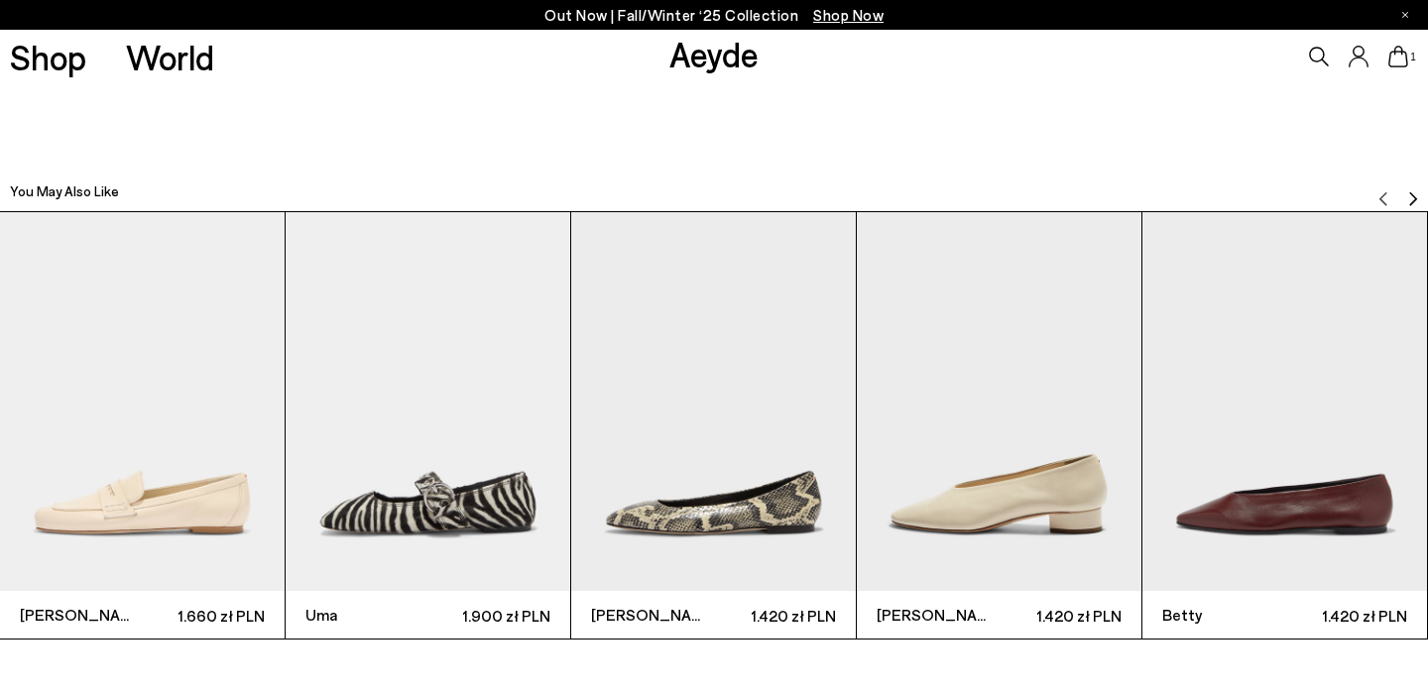
scroll to position [4153, 0]
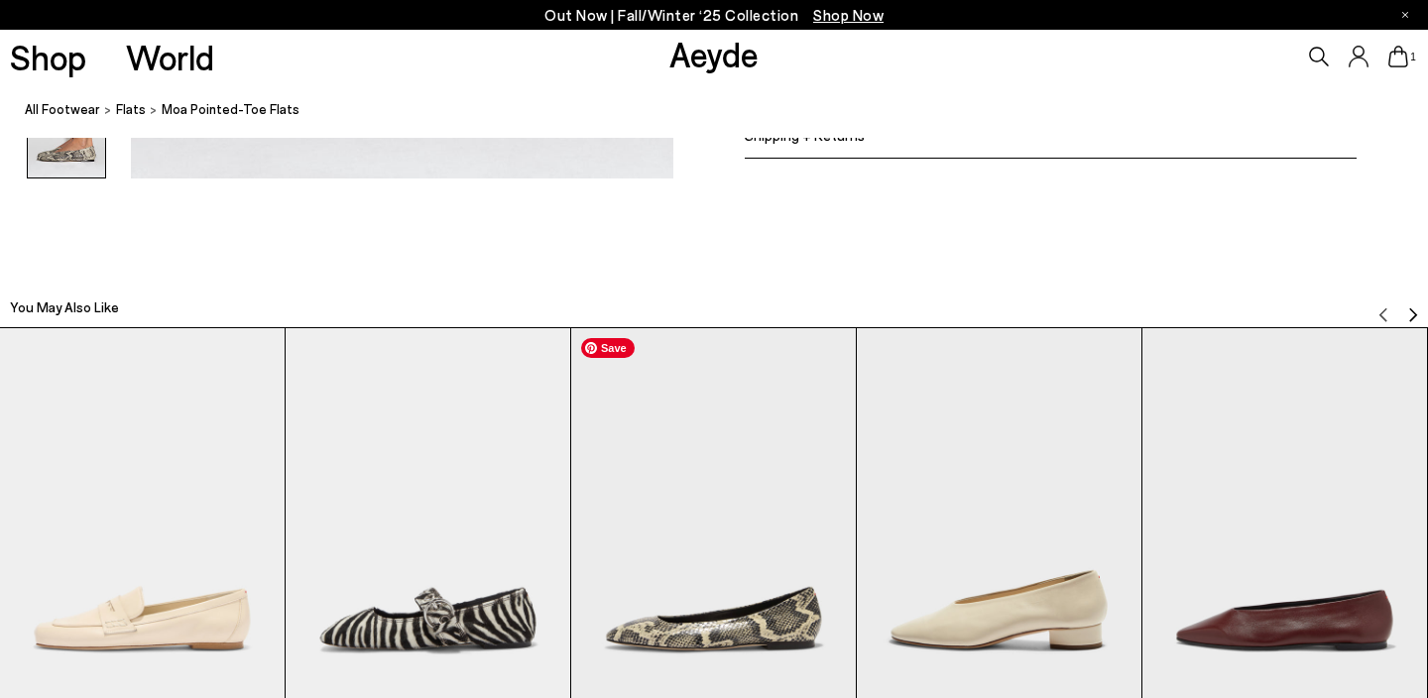
click at [736, 602] on img "3 / 12" at bounding box center [713, 518] width 285 height 380
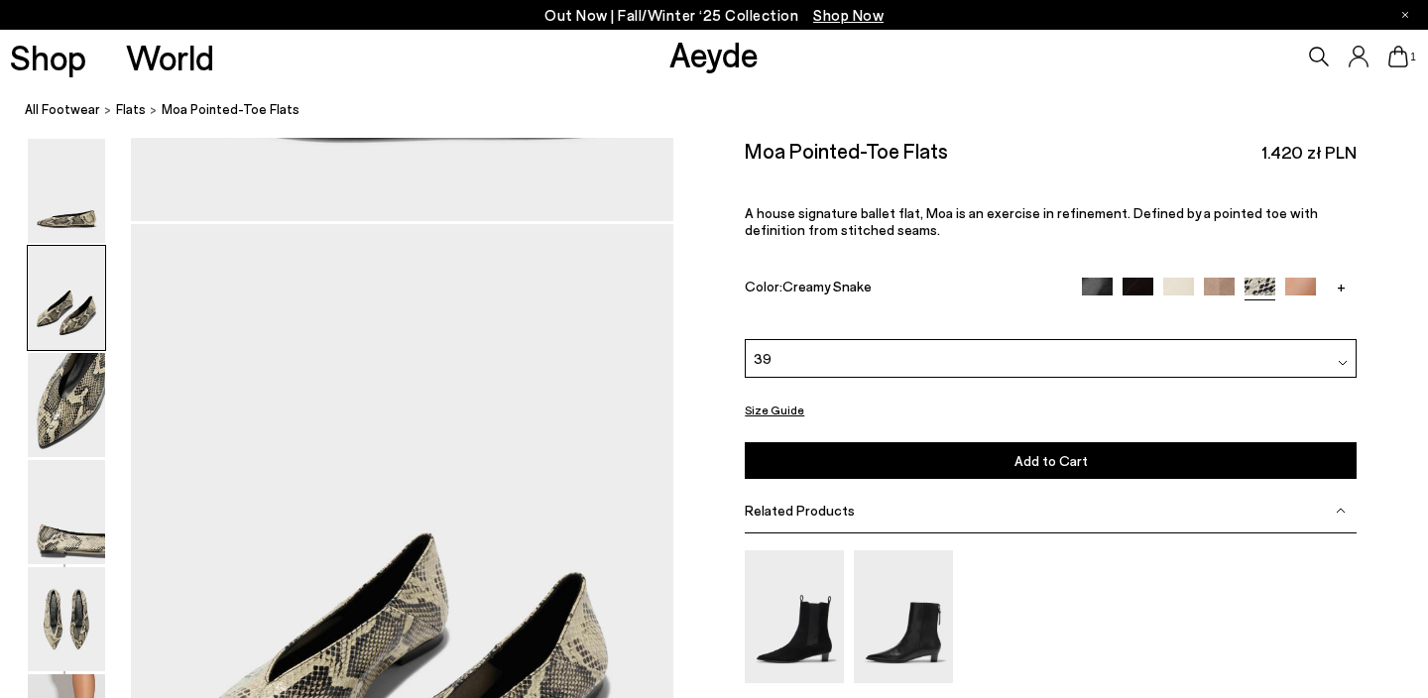
scroll to position [447, 0]
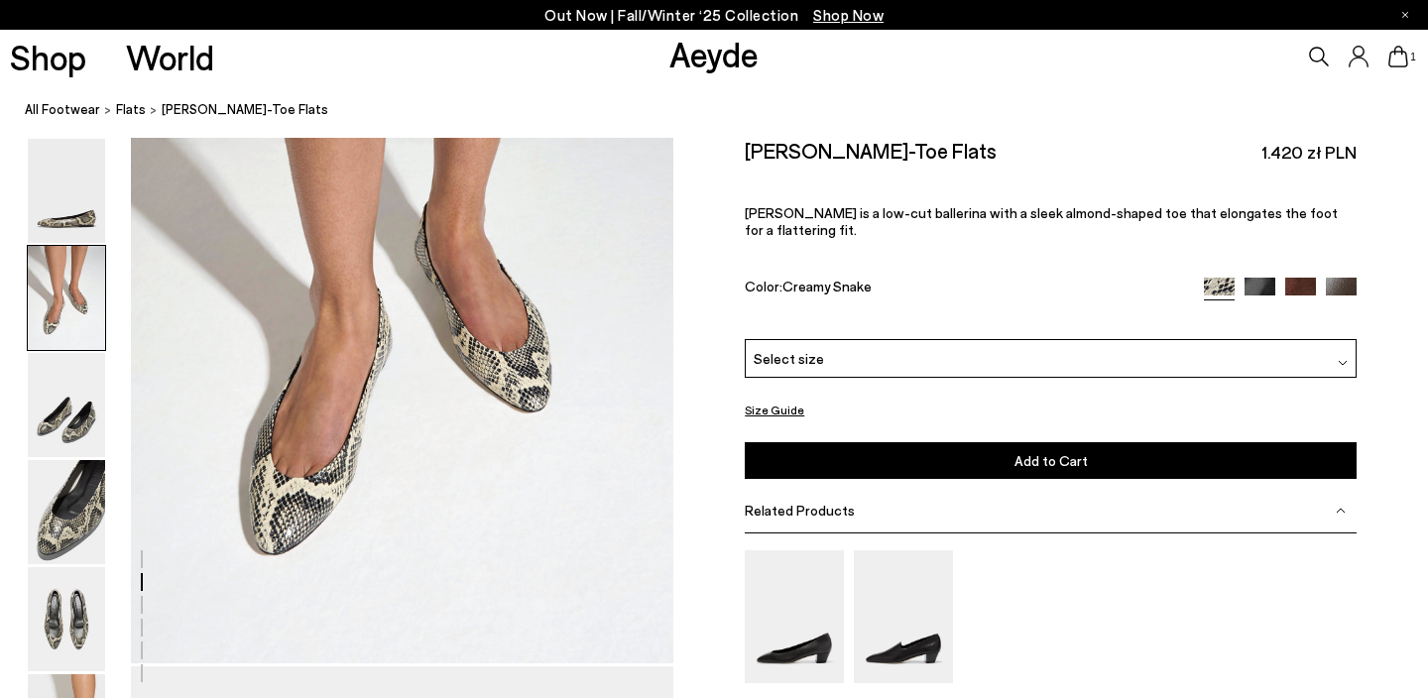
scroll to position [803, 0]
